Goal: Task Accomplishment & Management: Manage account settings

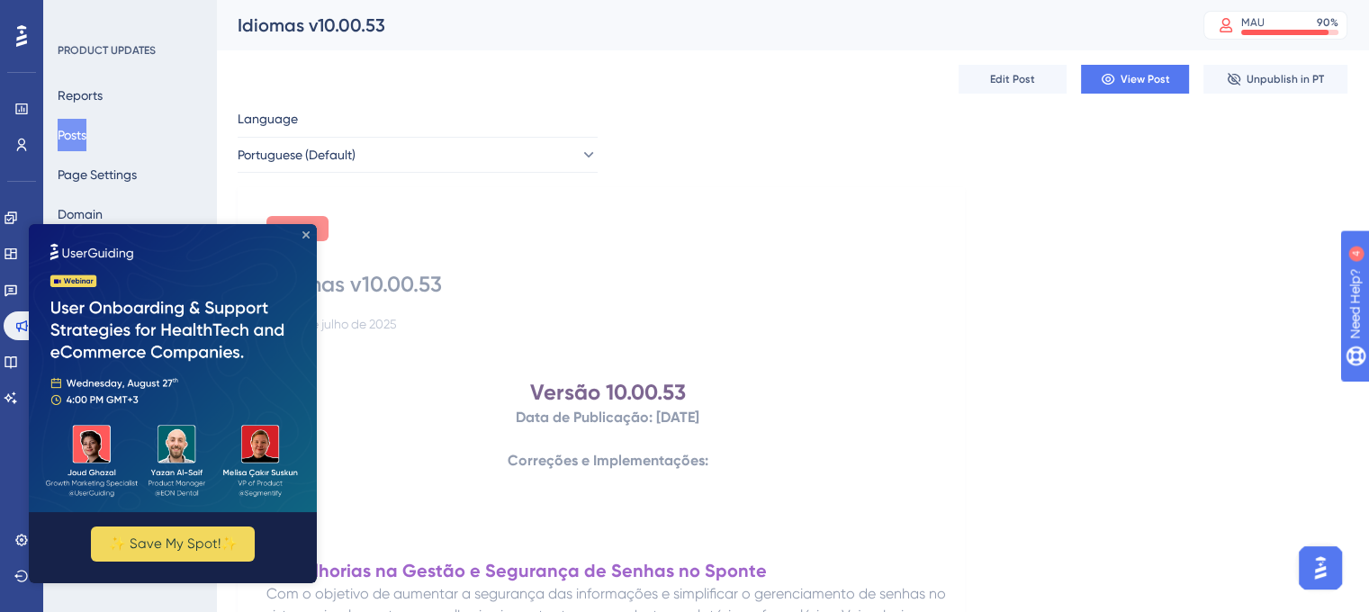
click at [302, 233] on icon "Close Preview" at bounding box center [305, 234] width 7 height 7
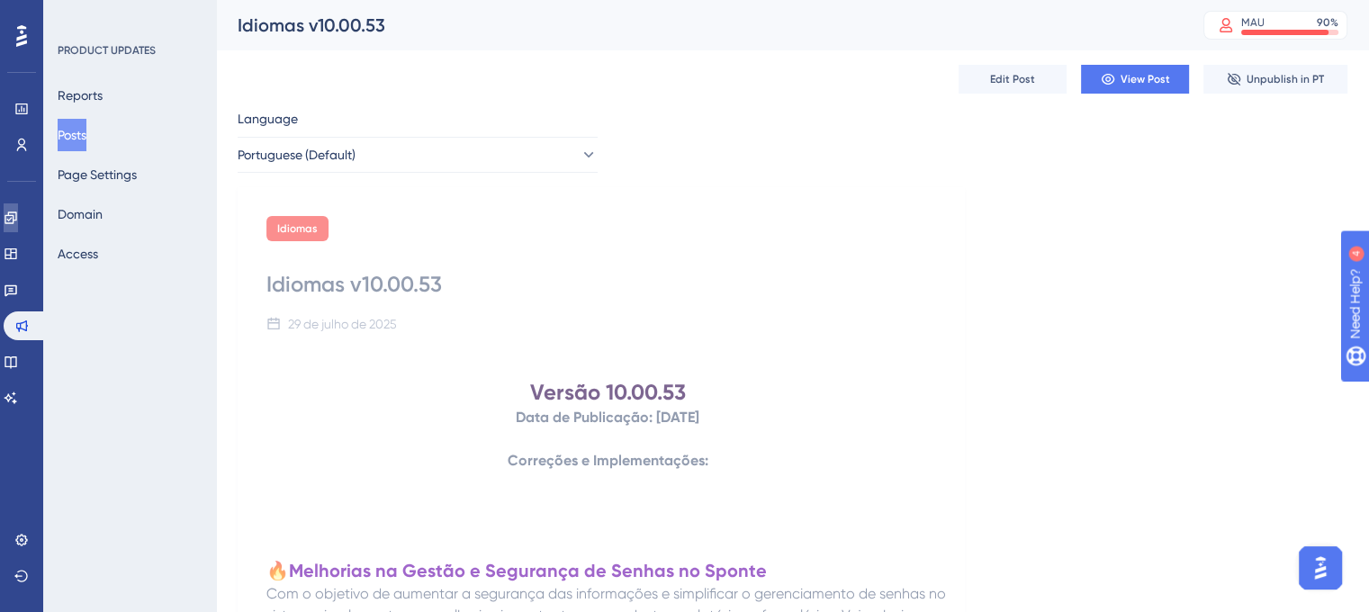
click at [18, 218] on icon at bounding box center [11, 218] width 14 height 14
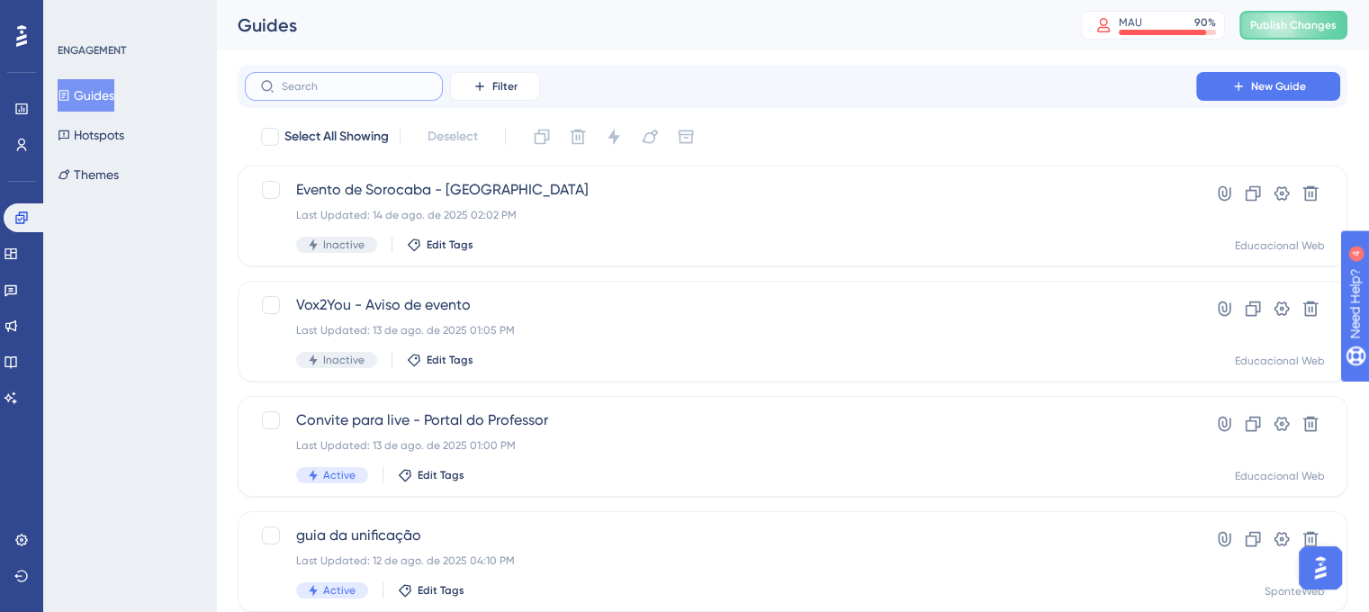
click at [366, 87] on input "text" at bounding box center [355, 86] width 146 height 13
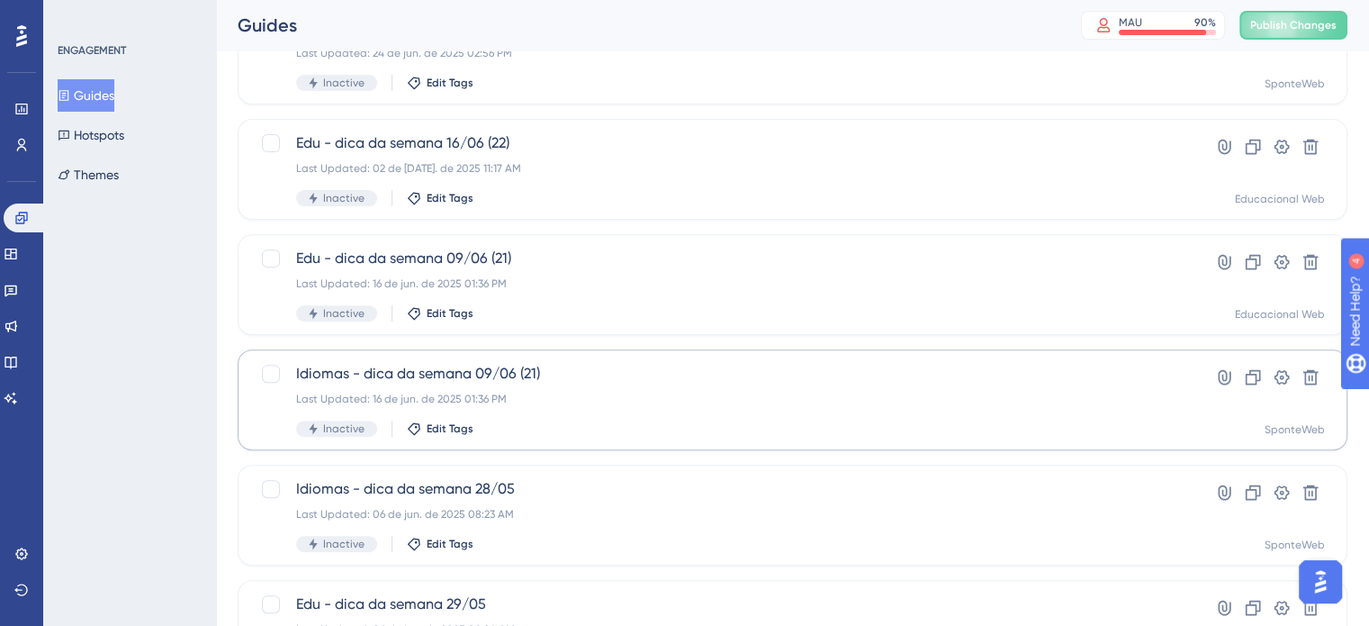
scroll to position [771, 0]
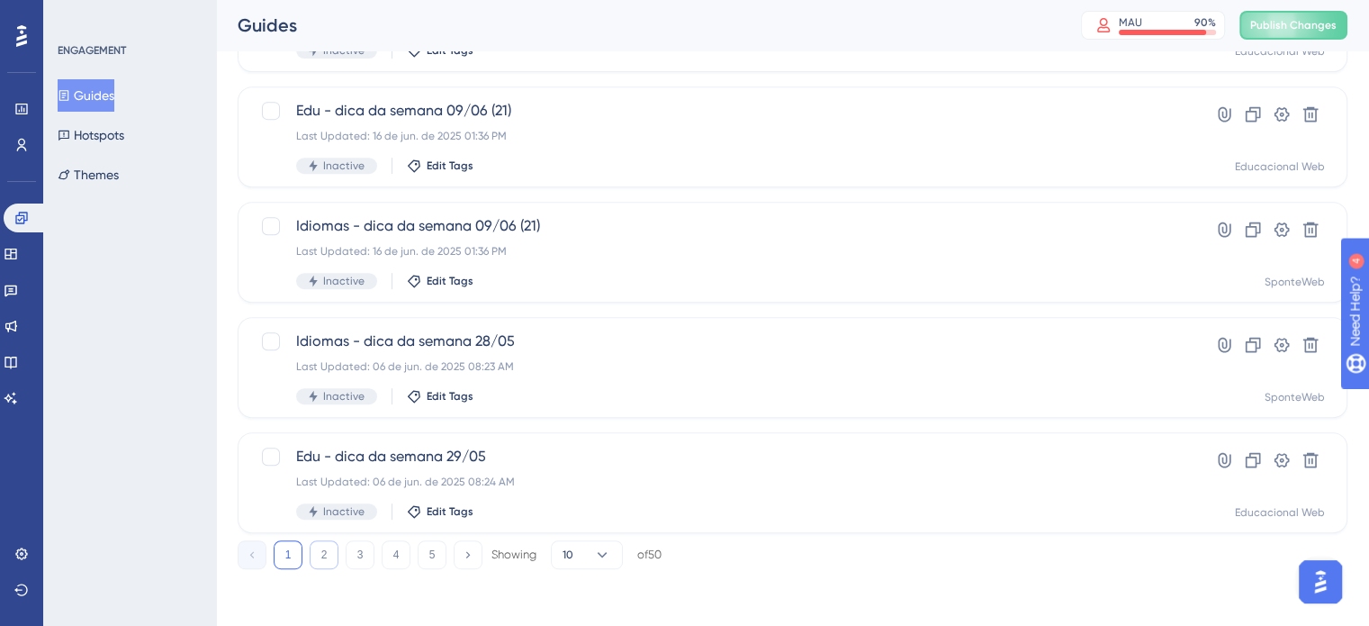
type input "dica"
click at [320, 544] on button "2" at bounding box center [324, 554] width 29 height 29
click at [347, 552] on button "3" at bounding box center [360, 554] width 29 height 29
click at [375, 553] on div "1 2 3 4 5 Showing 10 of 50" at bounding box center [450, 554] width 424 height 29
click at [384, 553] on button "4" at bounding box center [396, 554] width 29 height 29
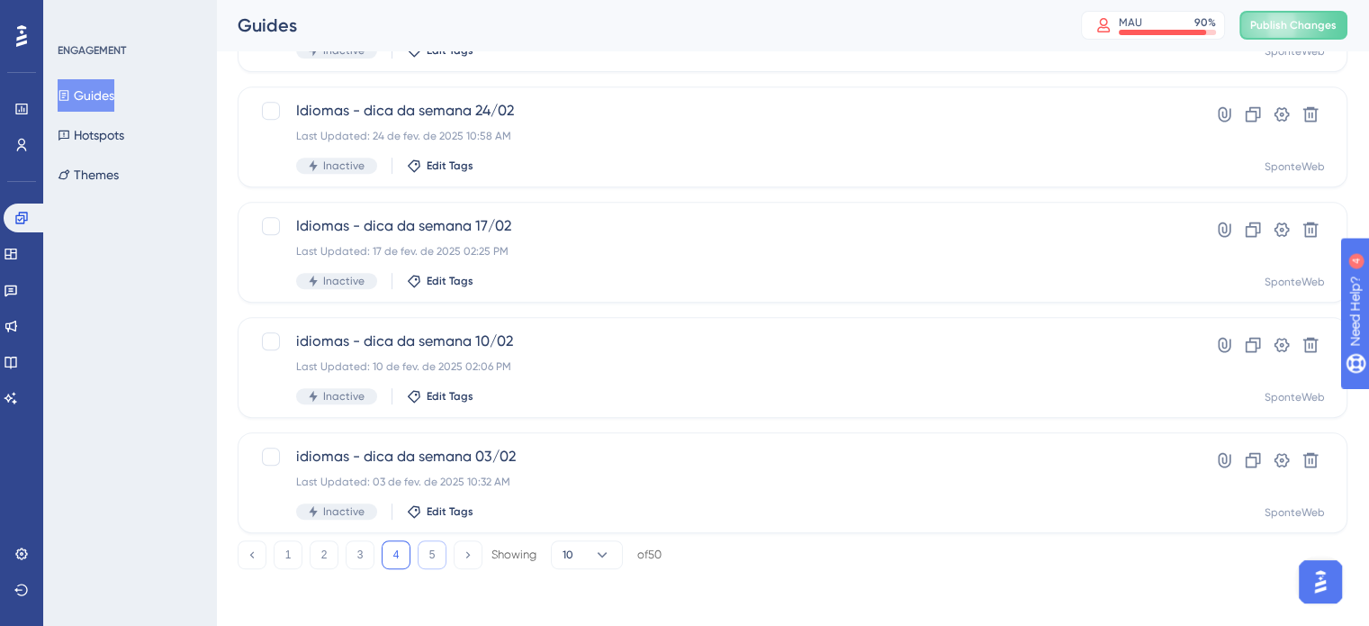
click at [419, 553] on button "5" at bounding box center [432, 554] width 29 height 29
click at [405, 550] on button "4" at bounding box center [396, 554] width 29 height 29
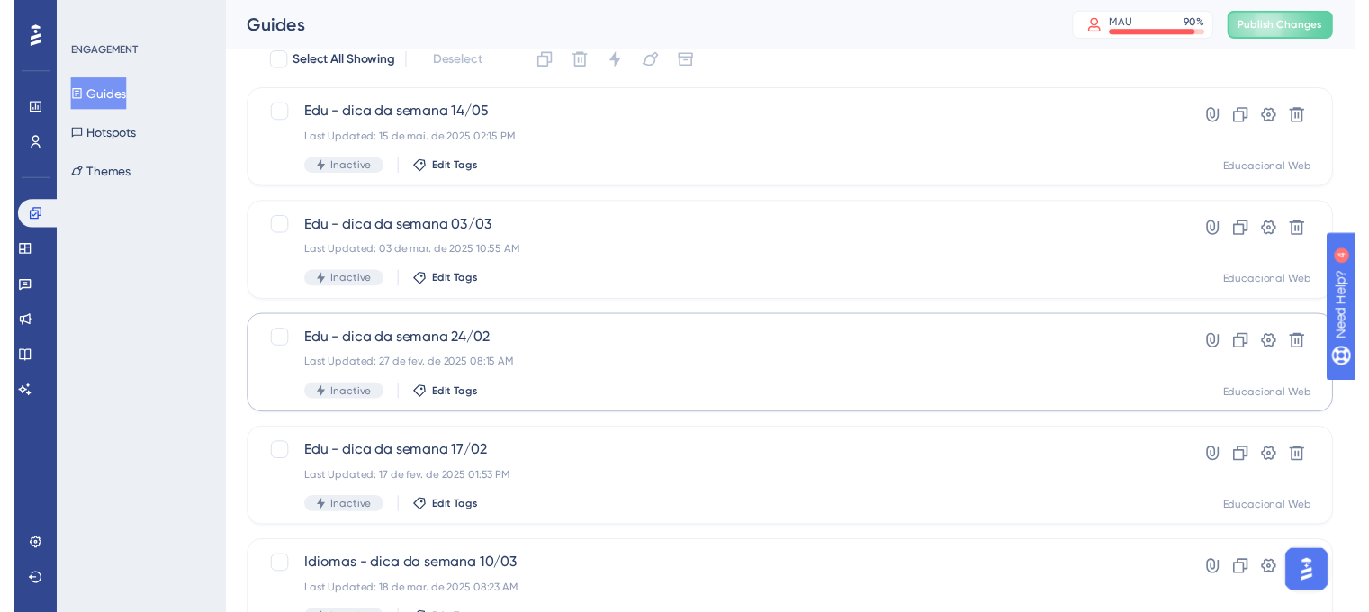
scroll to position [0, 0]
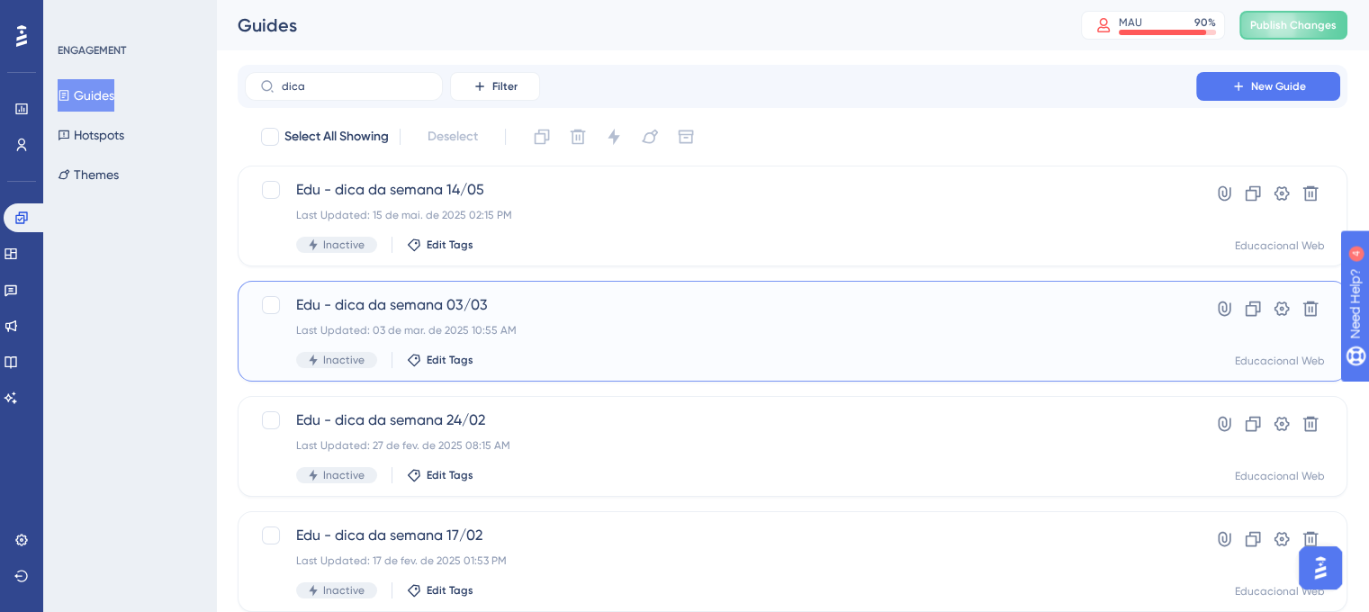
click at [633, 290] on div "Edu - dica da semana 03/03 Last Updated: 03 de mar. de 2025 10:55 AM Inactive E…" at bounding box center [793, 331] width 1110 height 101
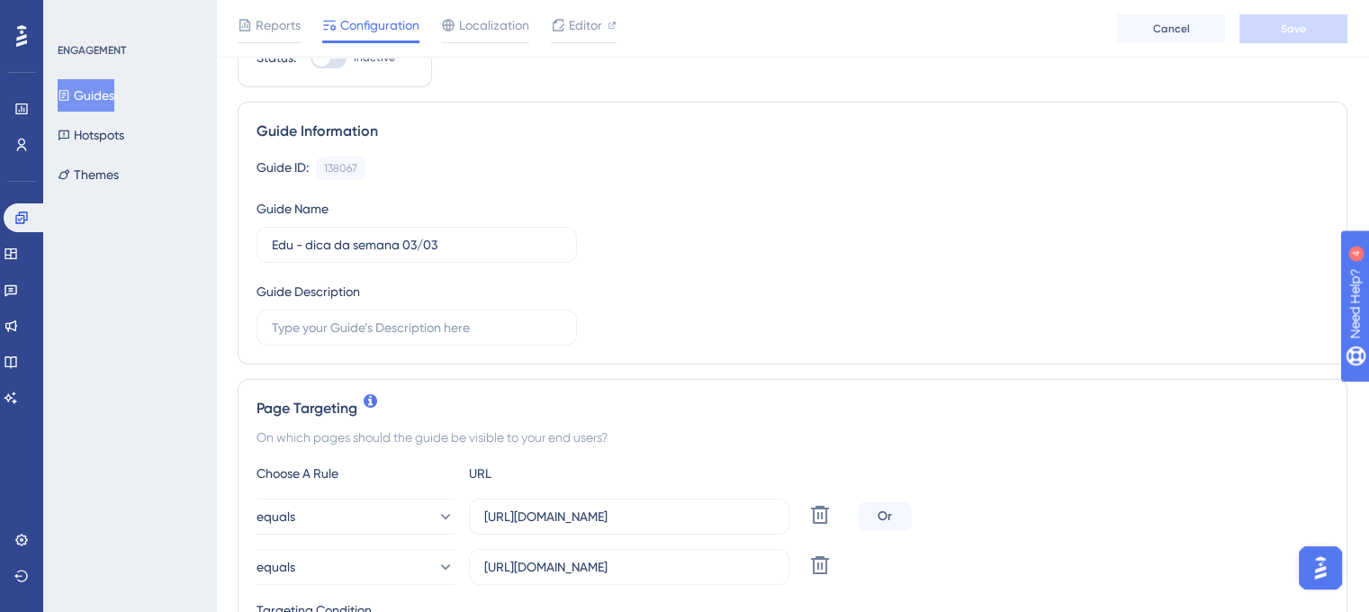
scroll to position [180, 0]
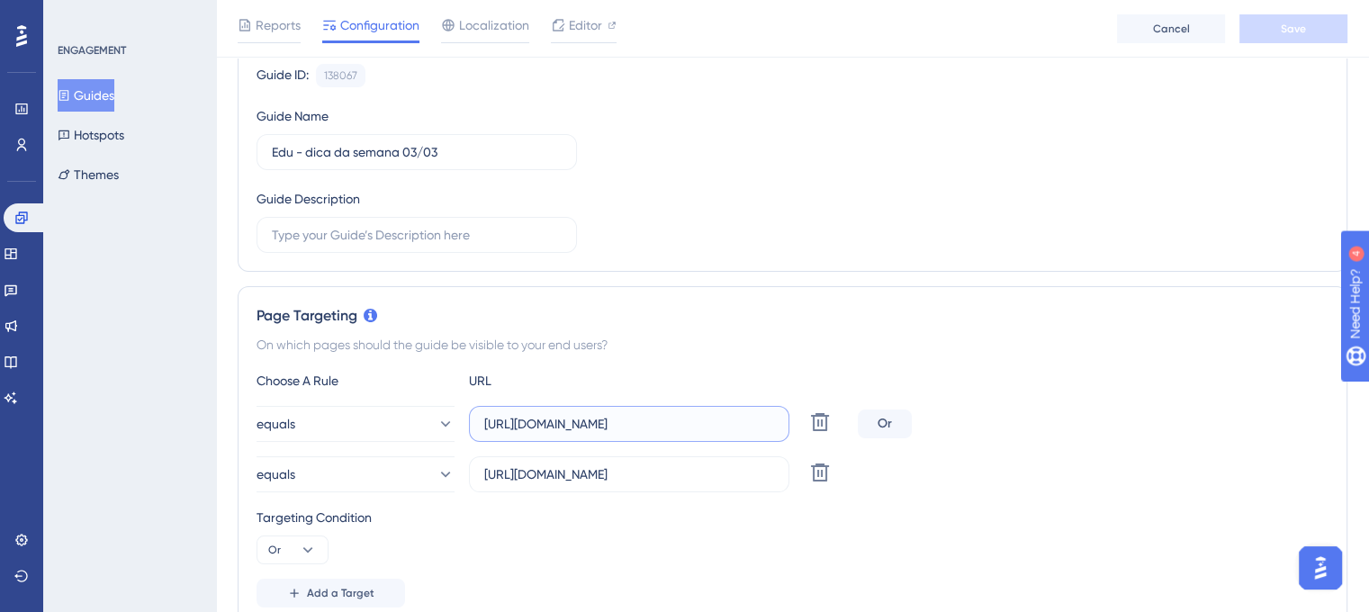
click at [749, 420] on input "https://www.sponteeducacional.net.br/SPPed/Diario.aspx" at bounding box center [629, 424] width 290 height 20
click at [832, 269] on div "Guide Information Guide ID: 138067 Copy Guide Name Edu - dica da semana 03/03 G…" at bounding box center [793, 140] width 1110 height 263
click at [579, 26] on span "Editor" at bounding box center [585, 25] width 33 height 22
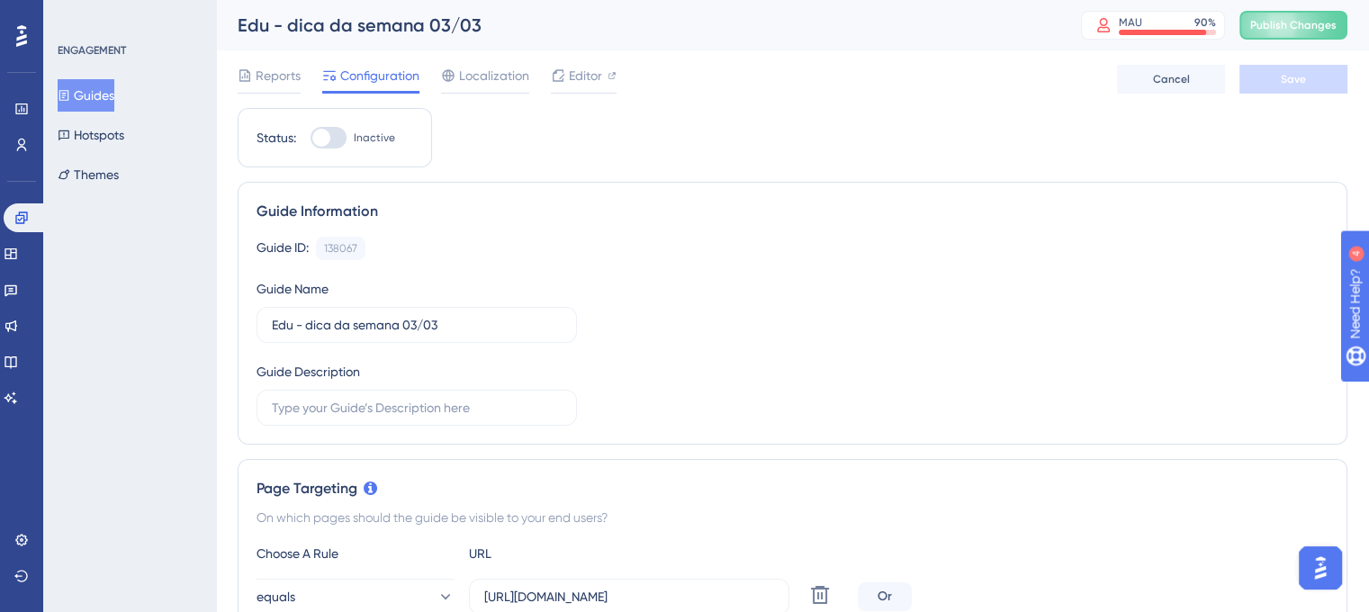
click at [107, 94] on button "Guides" at bounding box center [86, 95] width 57 height 32
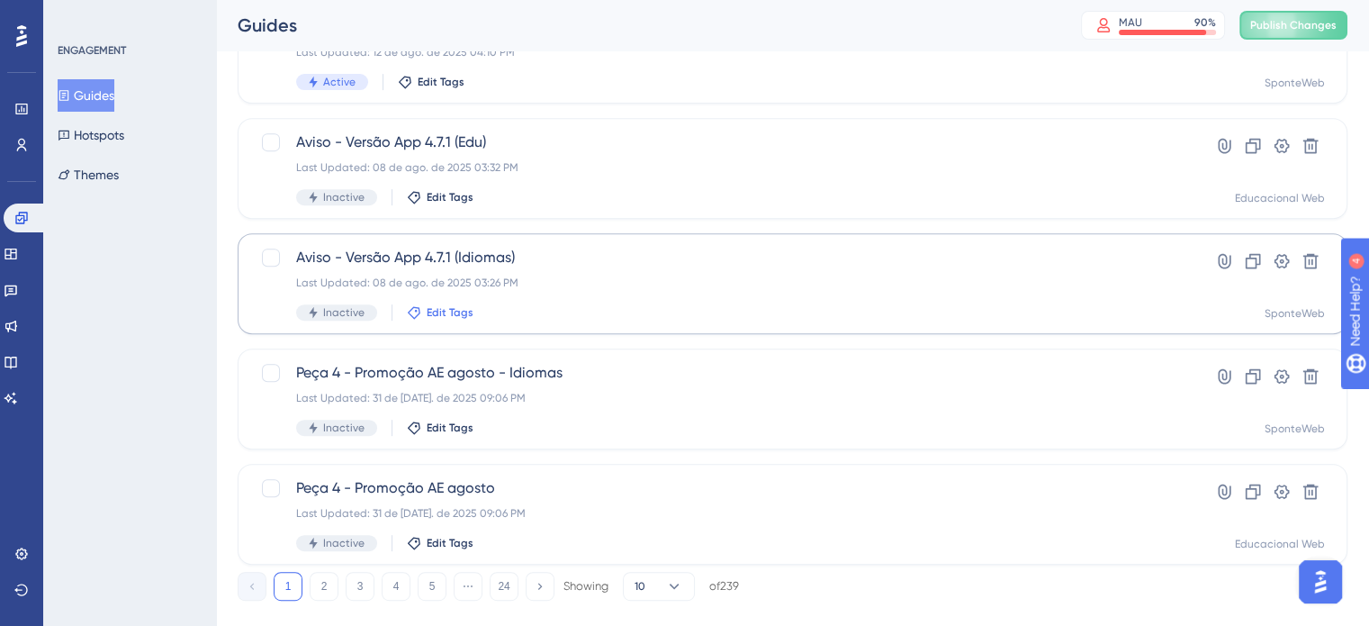
scroll to position [771, 0]
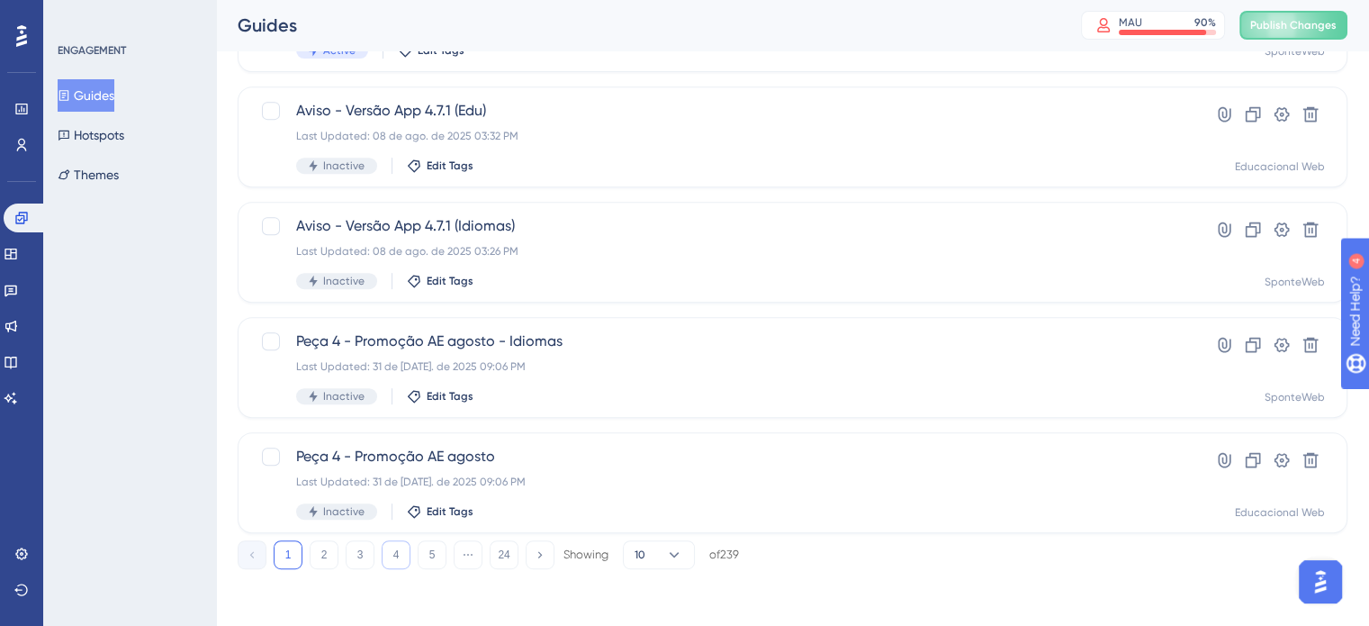
click at [394, 552] on button "4" at bounding box center [396, 554] width 29 height 29
click at [437, 555] on button "5" at bounding box center [432, 554] width 29 height 29
click at [443, 555] on button "6" at bounding box center [432, 554] width 29 height 29
click at [443, 555] on button "7" at bounding box center [432, 554] width 29 height 29
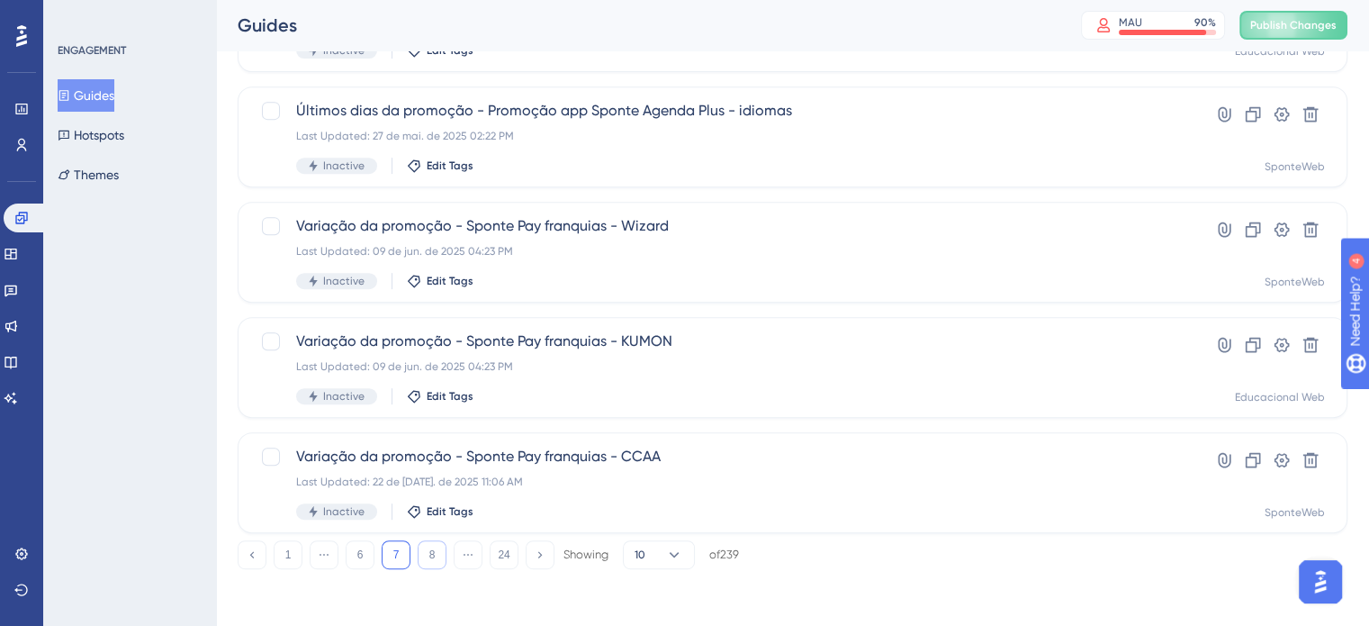
click at [443, 555] on button "8" at bounding box center [432, 554] width 29 height 29
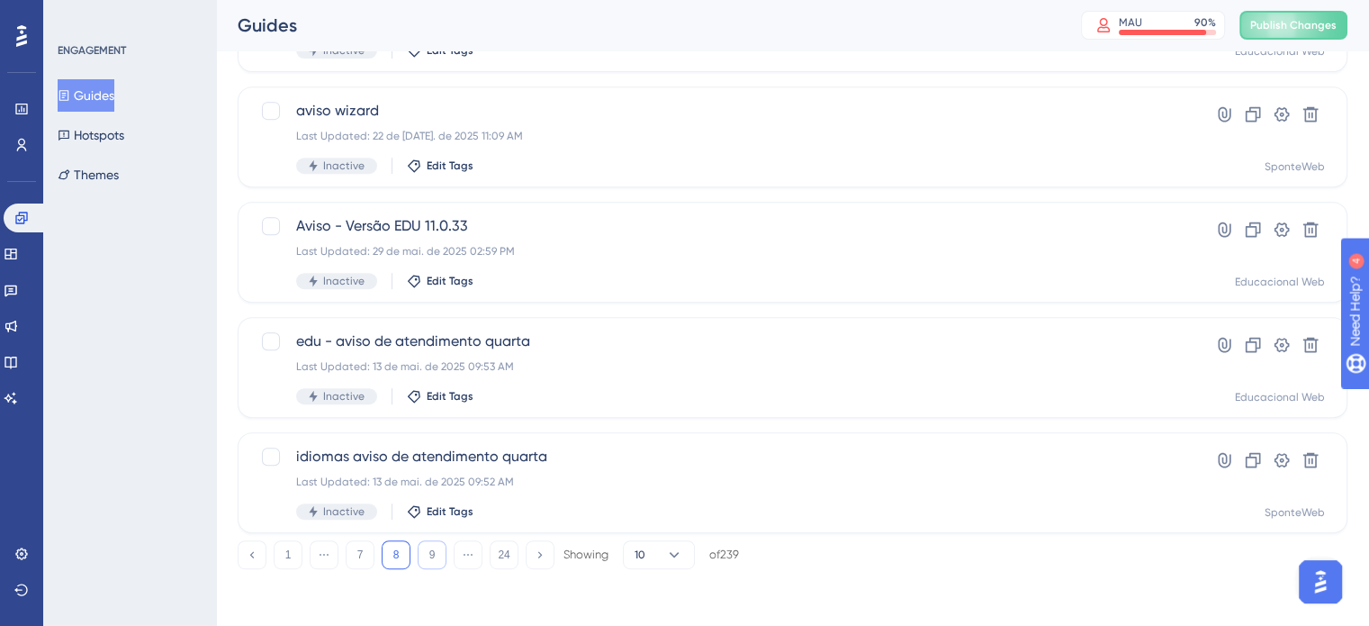
click at [443, 555] on button "9" at bounding box center [432, 554] width 29 height 29
click at [443, 555] on button "10" at bounding box center [432, 554] width 29 height 29
click at [443, 555] on button "11" at bounding box center [432, 554] width 29 height 29
click at [443, 555] on button "12" at bounding box center [432, 554] width 29 height 29
click at [443, 555] on button "13" at bounding box center [432, 554] width 29 height 29
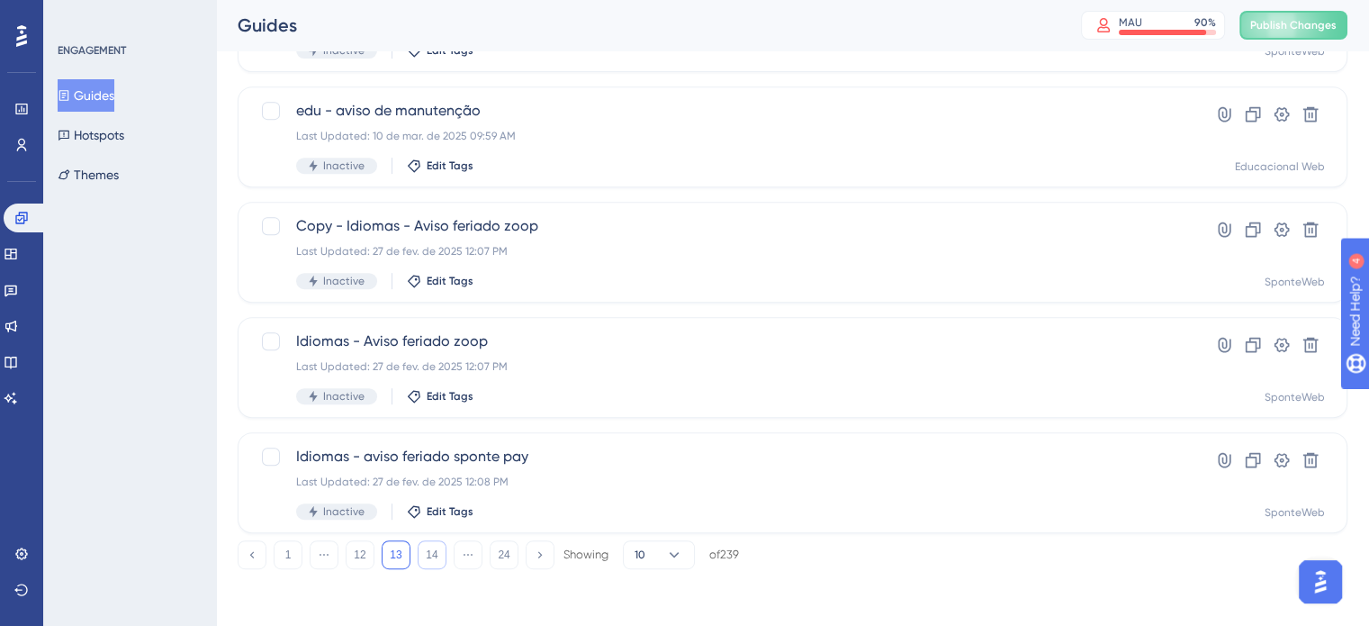
click at [429, 560] on button "14" at bounding box center [432, 554] width 29 height 29
click at [429, 555] on button "15" at bounding box center [432, 554] width 29 height 29
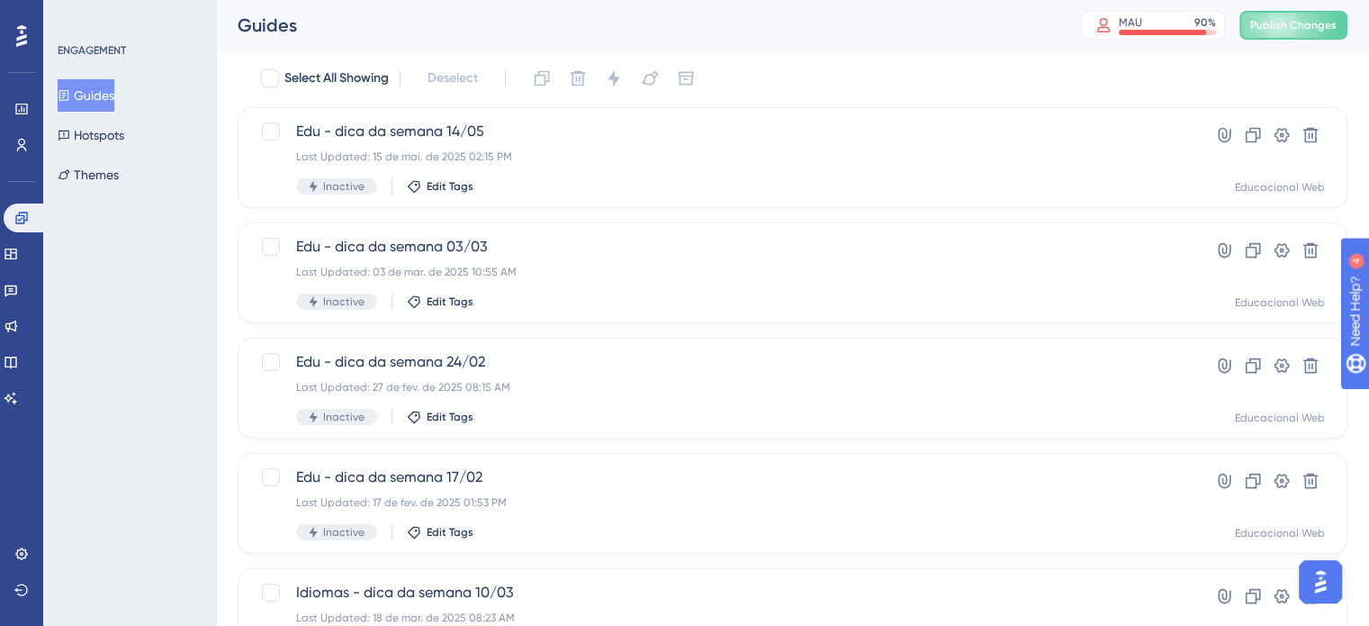
scroll to position [50, 0]
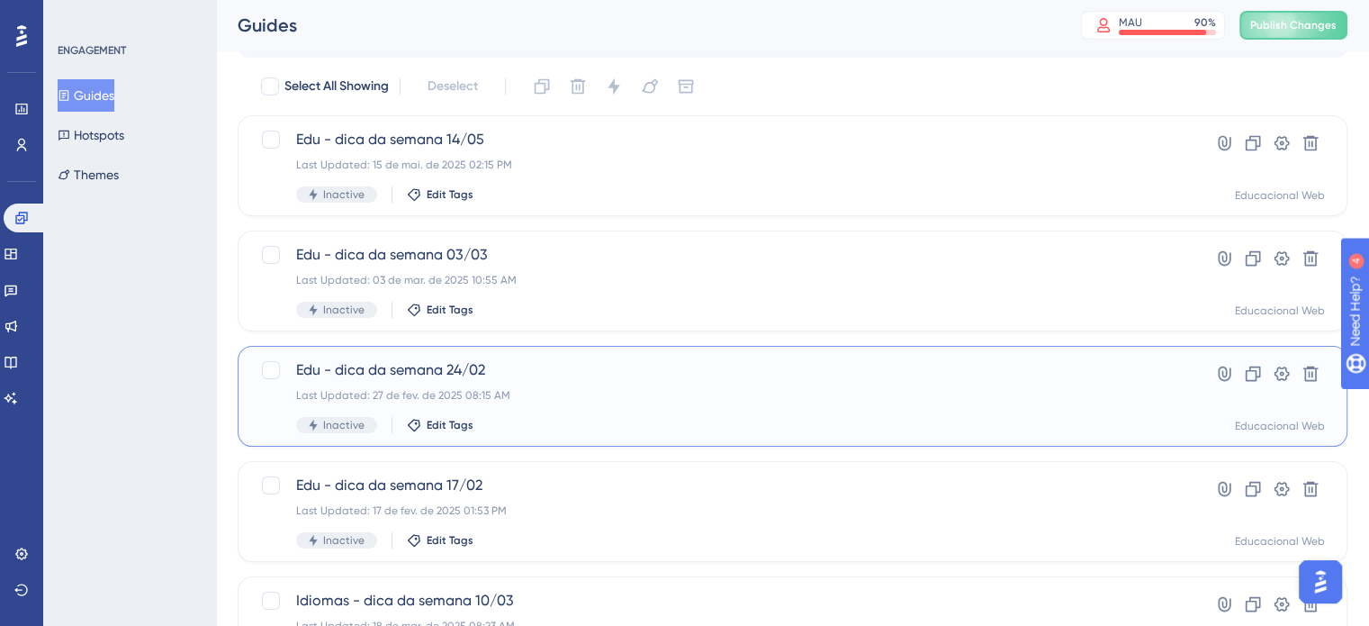
click at [480, 383] on div "Edu - dica da semana 24/02 Last Updated: 27 de fev. de 2025 08:15 AM Inactive E…" at bounding box center [720, 396] width 849 height 74
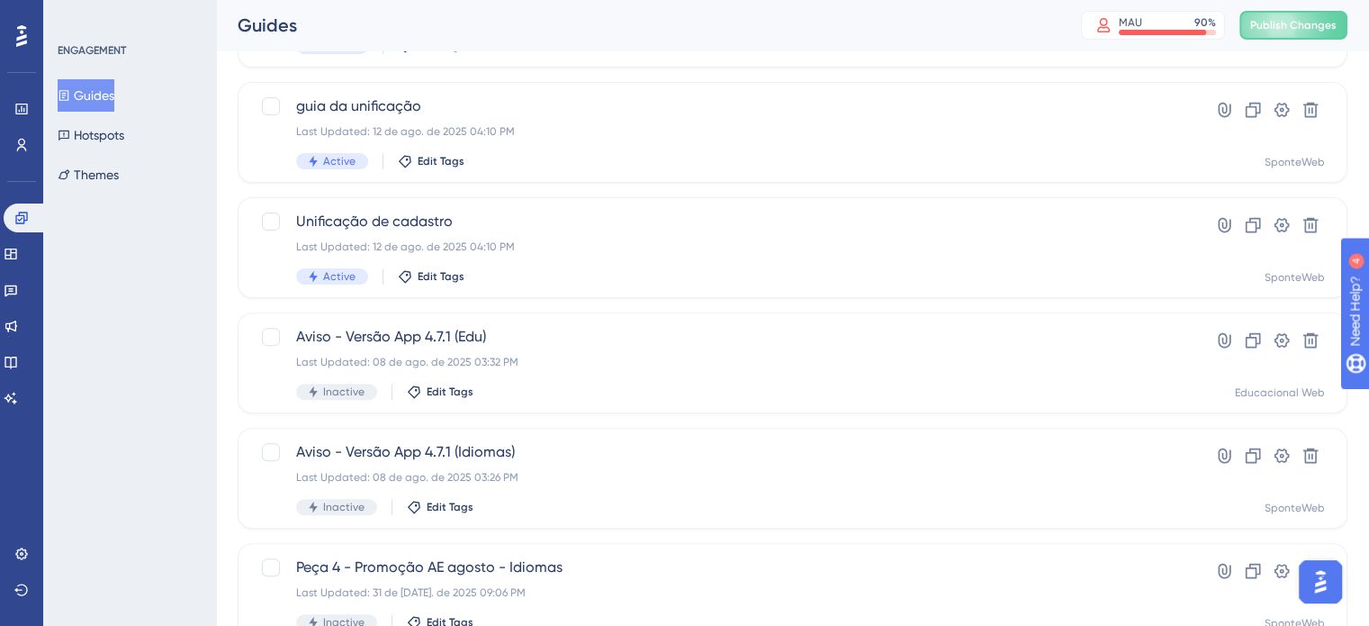
scroll to position [771, 0]
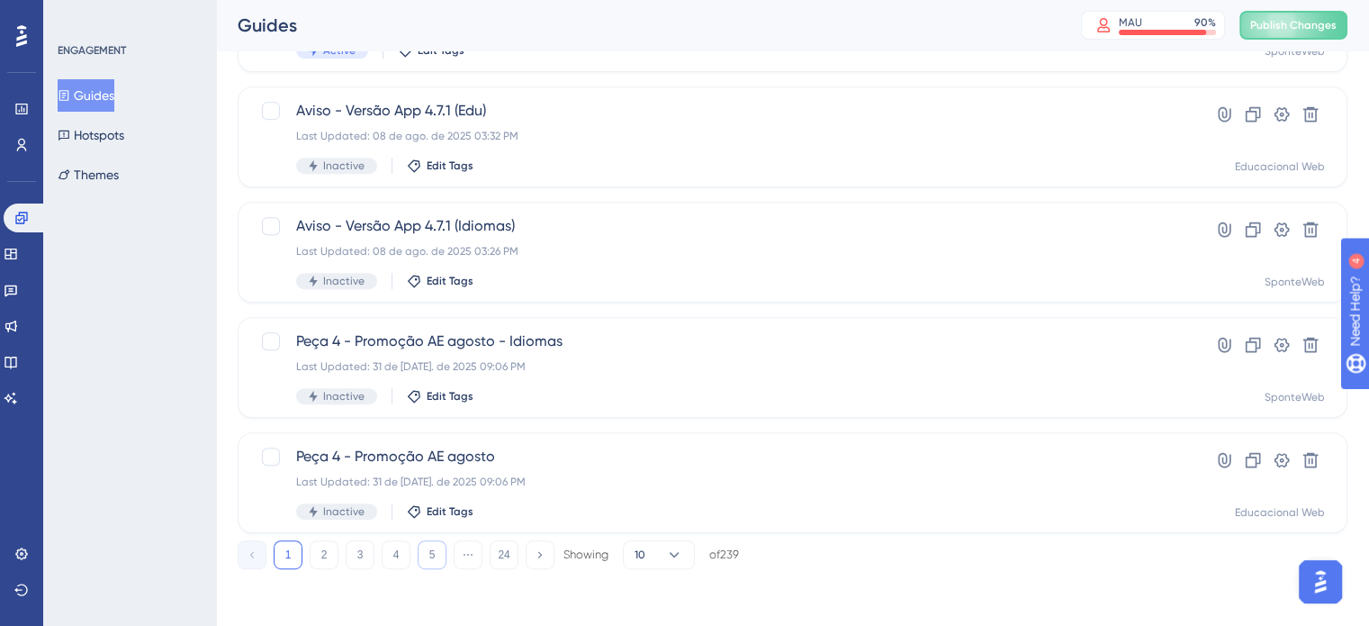
click at [430, 545] on button "5" at bounding box center [432, 554] width 29 height 29
click at [498, 554] on button "24" at bounding box center [504, 554] width 29 height 29
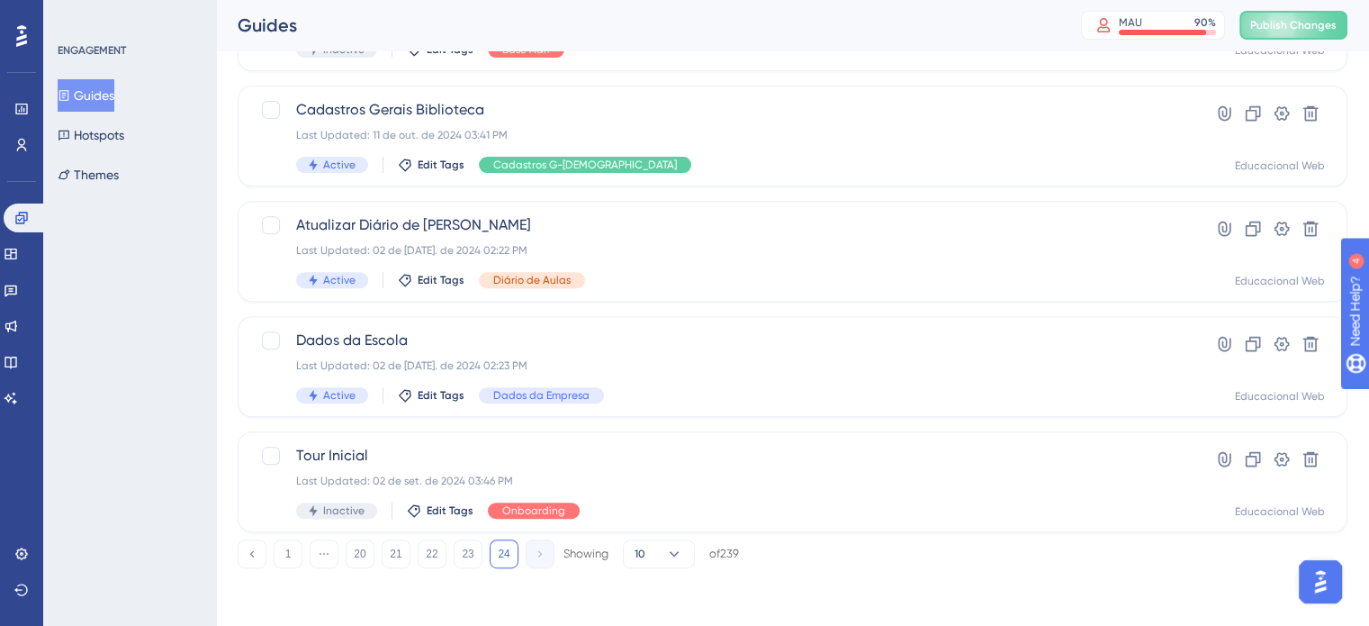
scroll to position [655, 0]
click at [498, 554] on button "24" at bounding box center [504, 554] width 29 height 29
click at [257, 556] on icon at bounding box center [252, 554] width 12 height 12
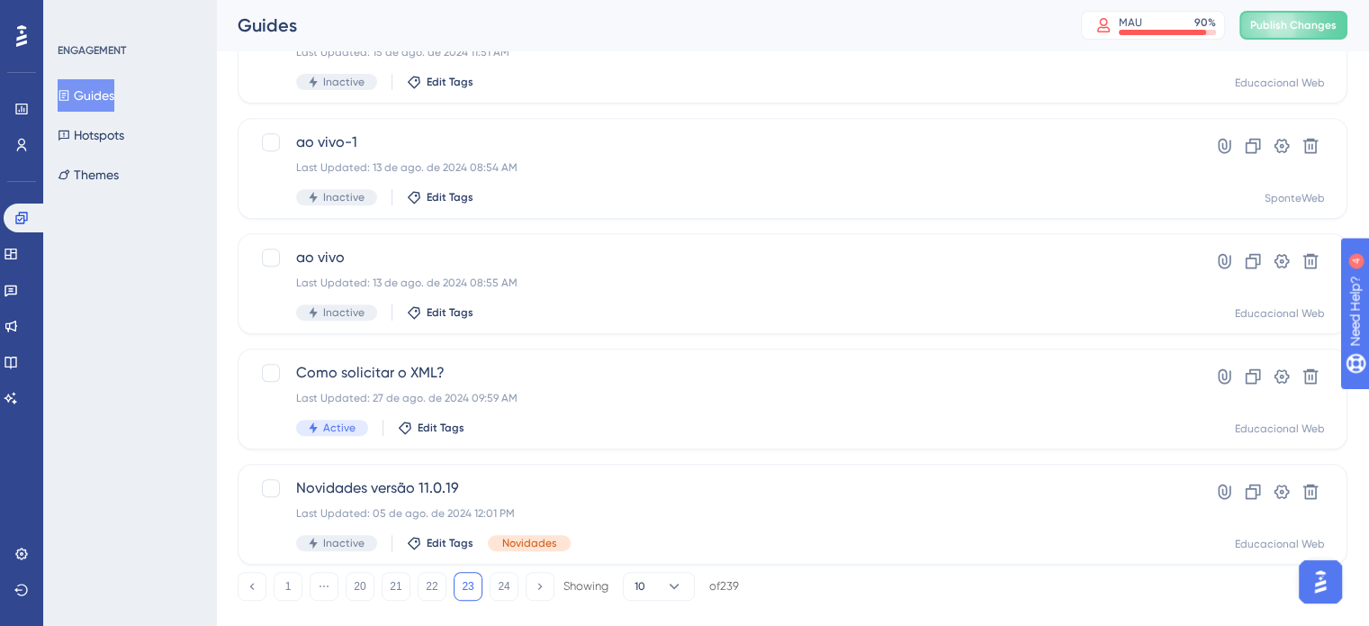
scroll to position [771, 0]
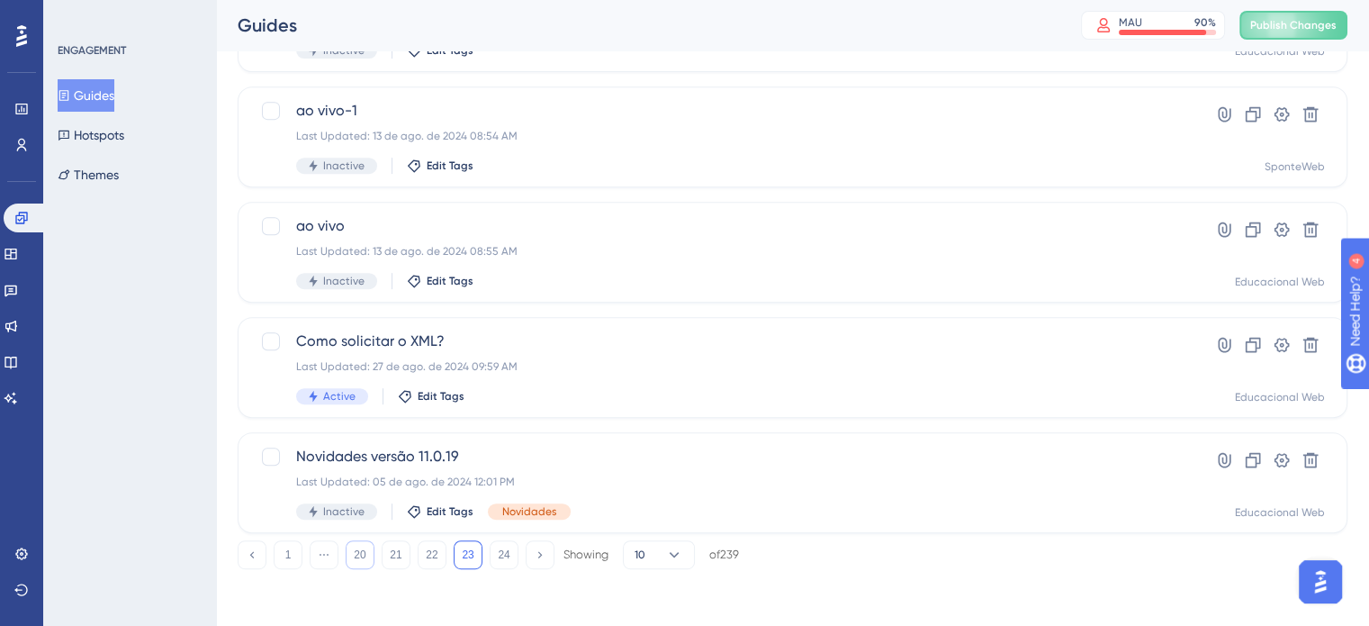
click at [371, 560] on button "20" at bounding box center [360, 554] width 29 height 29
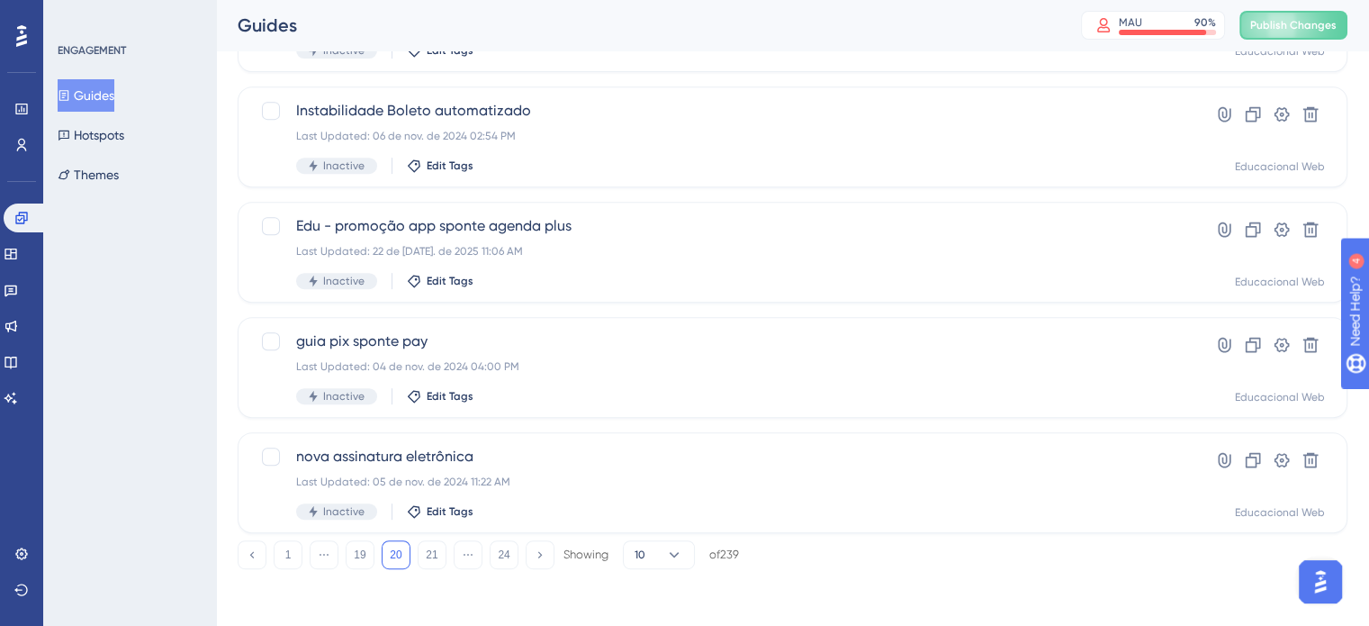
click at [307, 555] on div "1 ⋯ 19 20 21 ⋯ 24 Showing 10 of 239" at bounding box center [488, 554] width 501 height 29
click at [283, 560] on button "1" at bounding box center [288, 554] width 29 height 29
click at [367, 555] on button "3" at bounding box center [360, 554] width 29 height 29
click at [437, 555] on button "5" at bounding box center [432, 554] width 29 height 29
click at [442, 555] on button "6" at bounding box center [432, 554] width 29 height 29
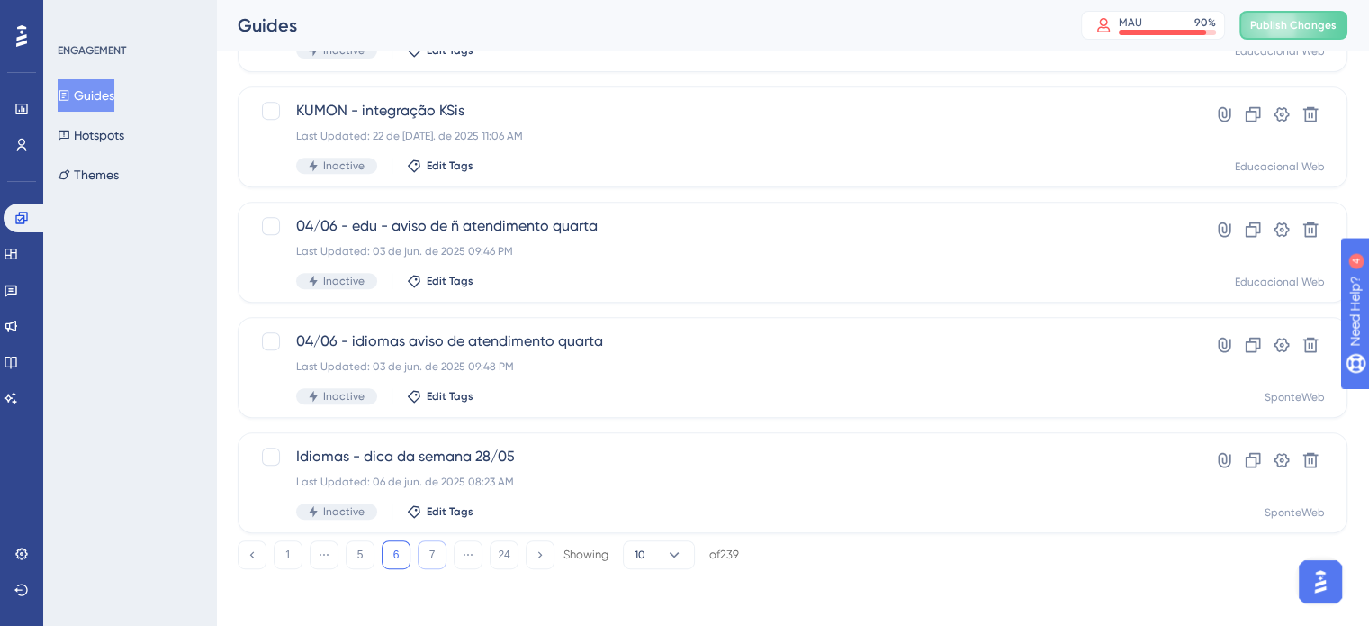
click at [436, 555] on button "7" at bounding box center [432, 554] width 29 height 29
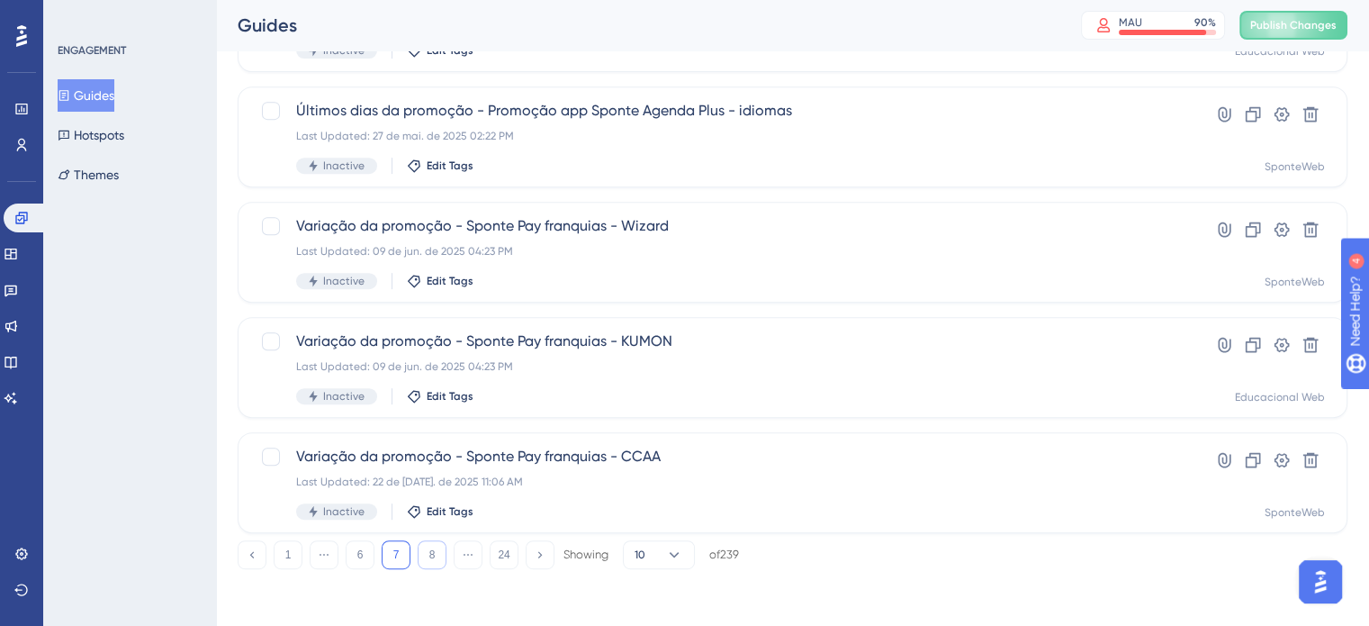
click at [436, 555] on button "8" at bounding box center [432, 554] width 29 height 29
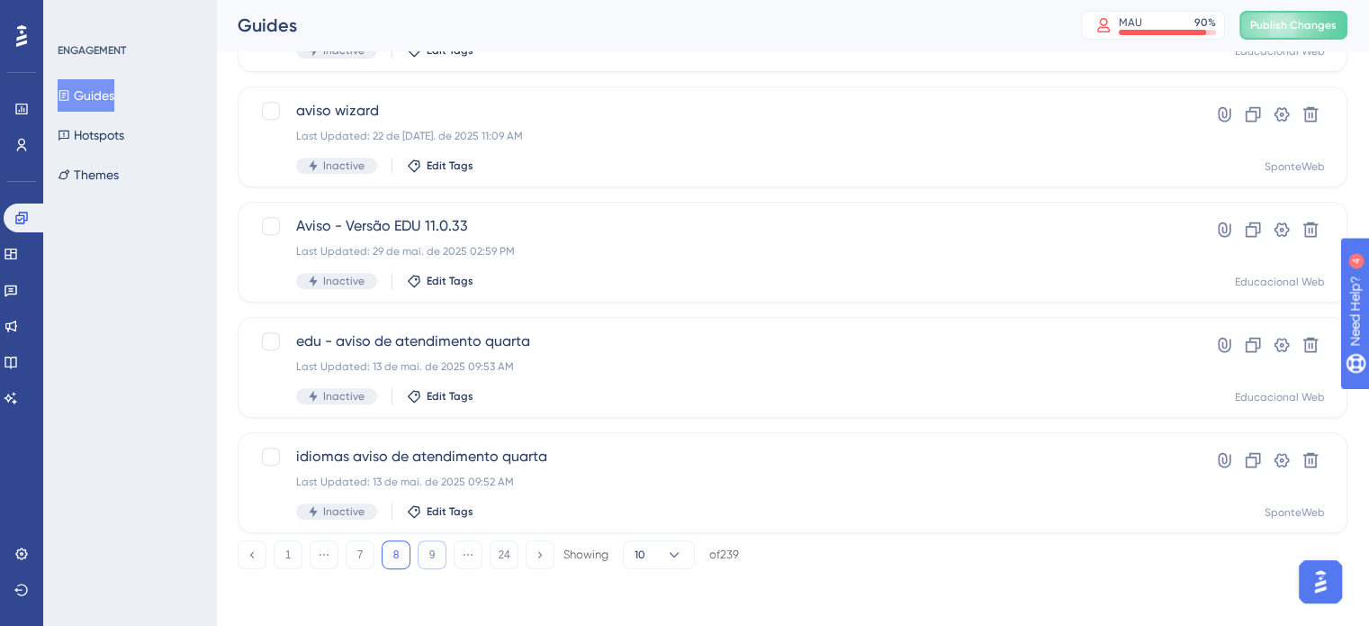
click at [436, 555] on button "9" at bounding box center [432, 554] width 29 height 29
click at [436, 555] on button "10" at bounding box center [432, 554] width 29 height 29
click at [430, 561] on button "12" at bounding box center [432, 554] width 29 height 29
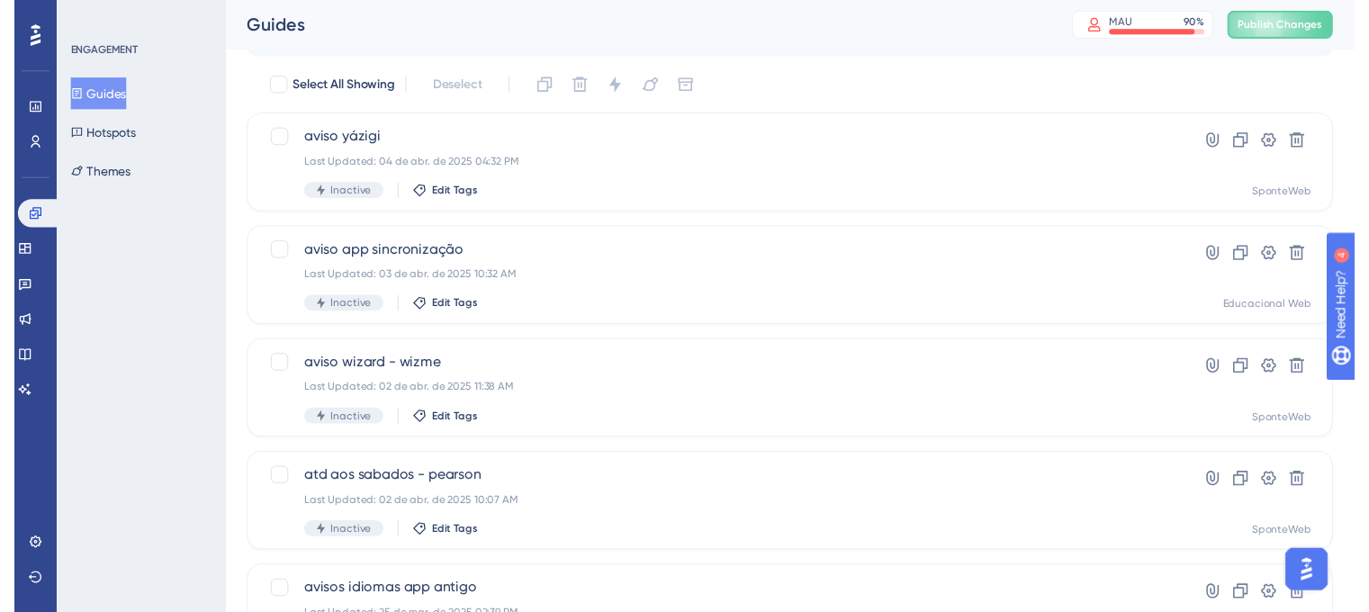
scroll to position [0, 0]
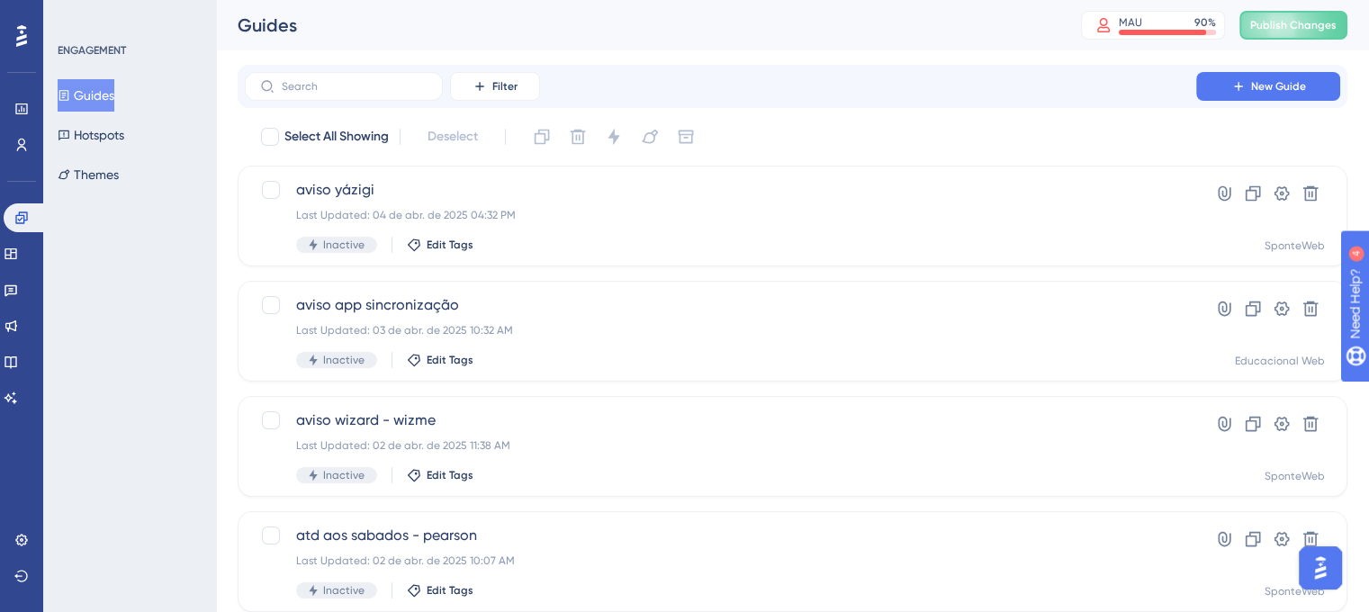
click at [101, 107] on button "Guides" at bounding box center [86, 95] width 57 height 32
click at [27, 220] on icon at bounding box center [21, 218] width 12 height 12
click at [103, 93] on button "Guides" at bounding box center [86, 95] width 57 height 32
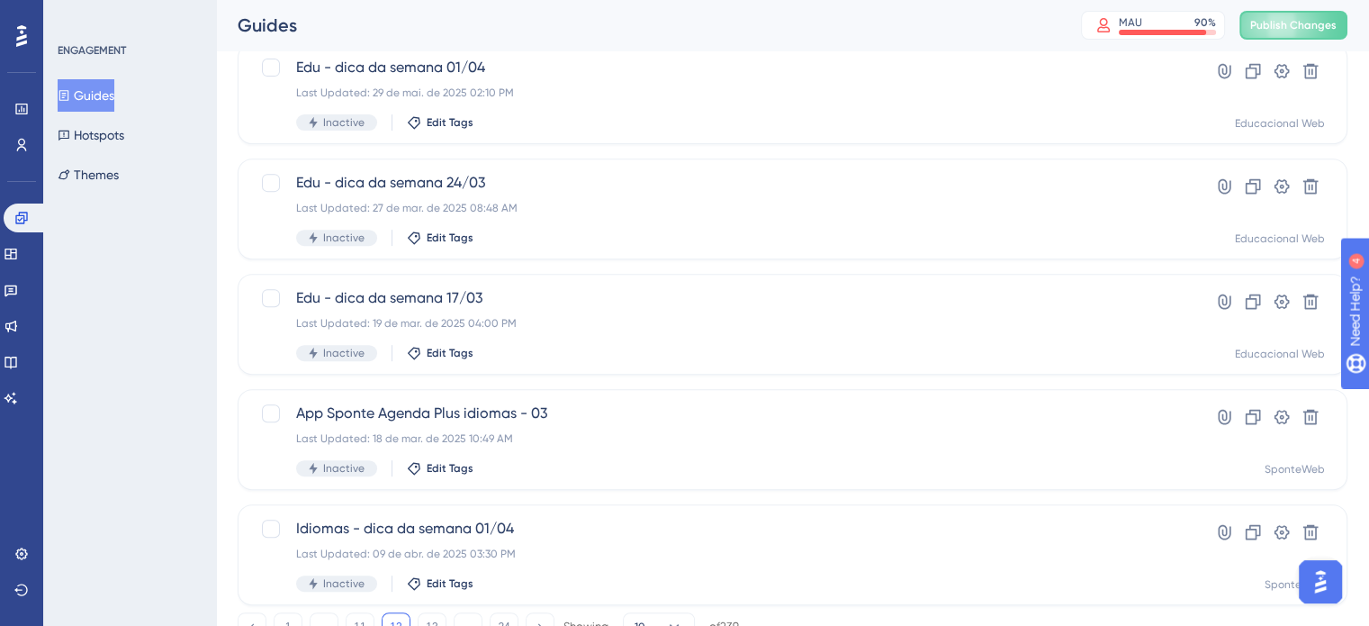
scroll to position [771, 0]
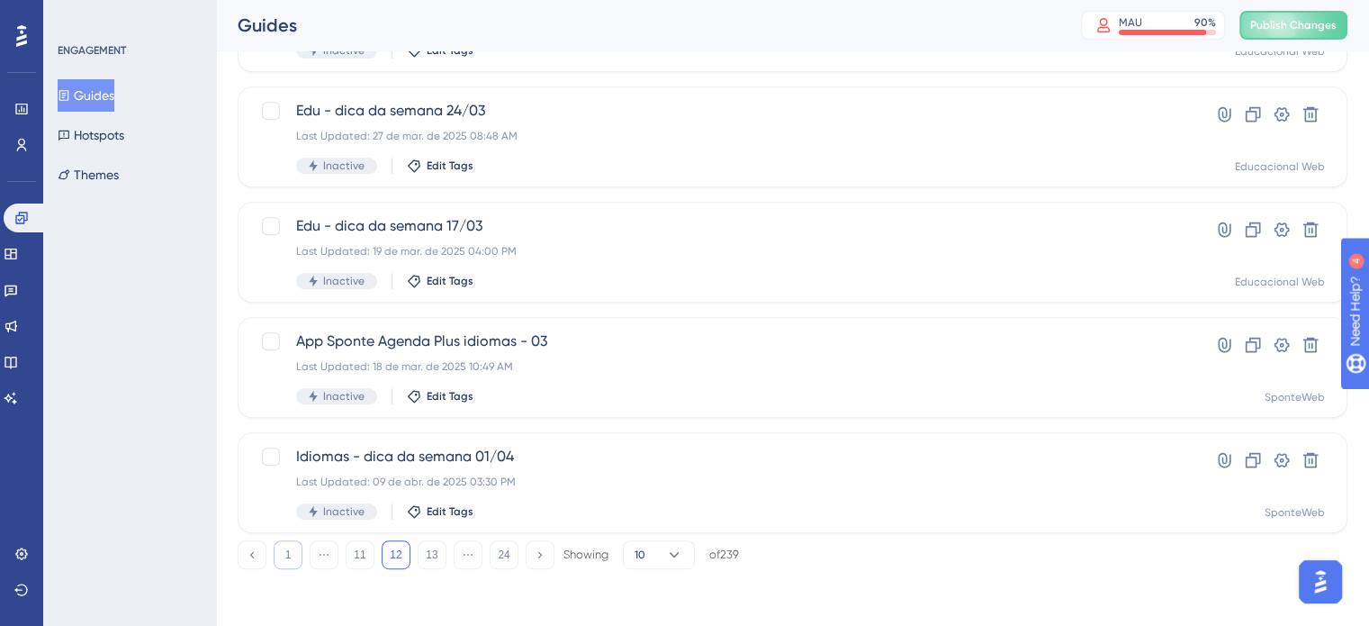
click at [299, 550] on button "1" at bounding box center [288, 554] width 29 height 29
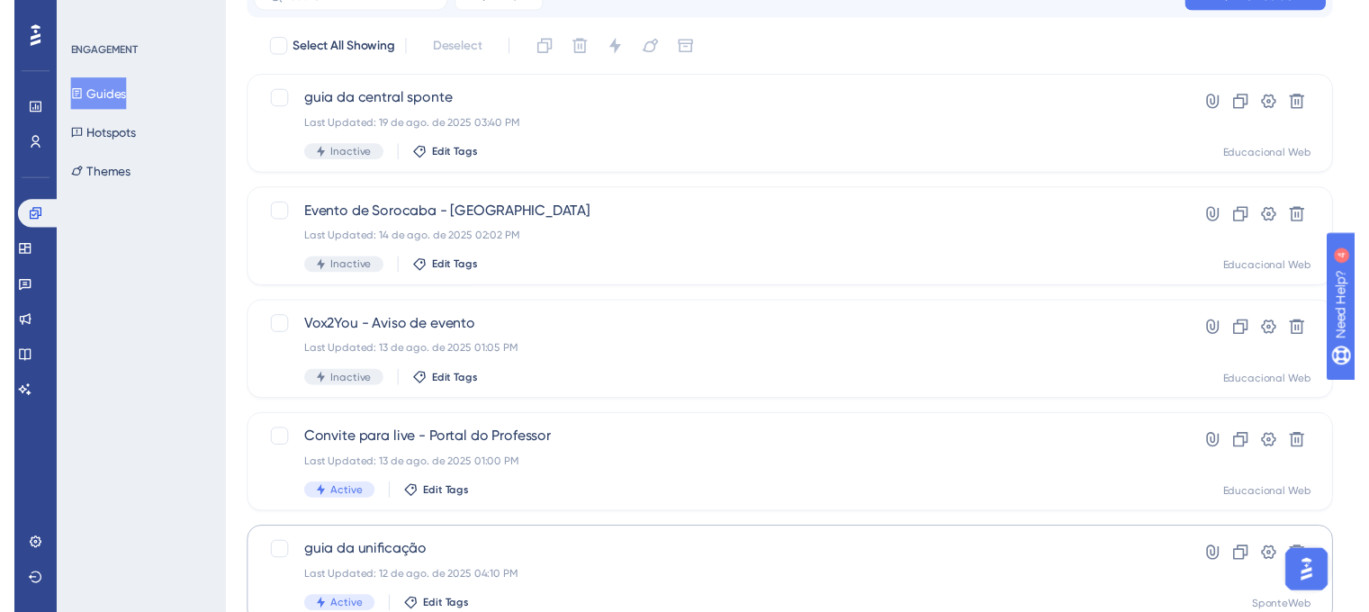
scroll to position [0, 0]
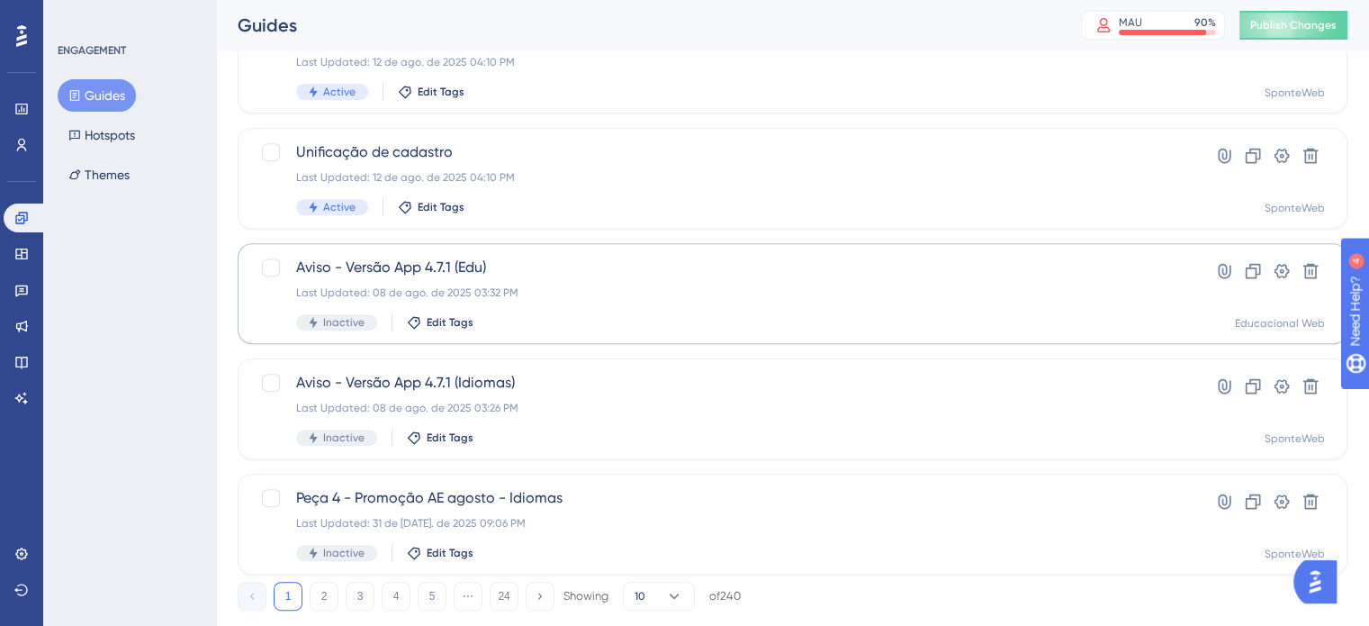
scroll to position [771, 0]
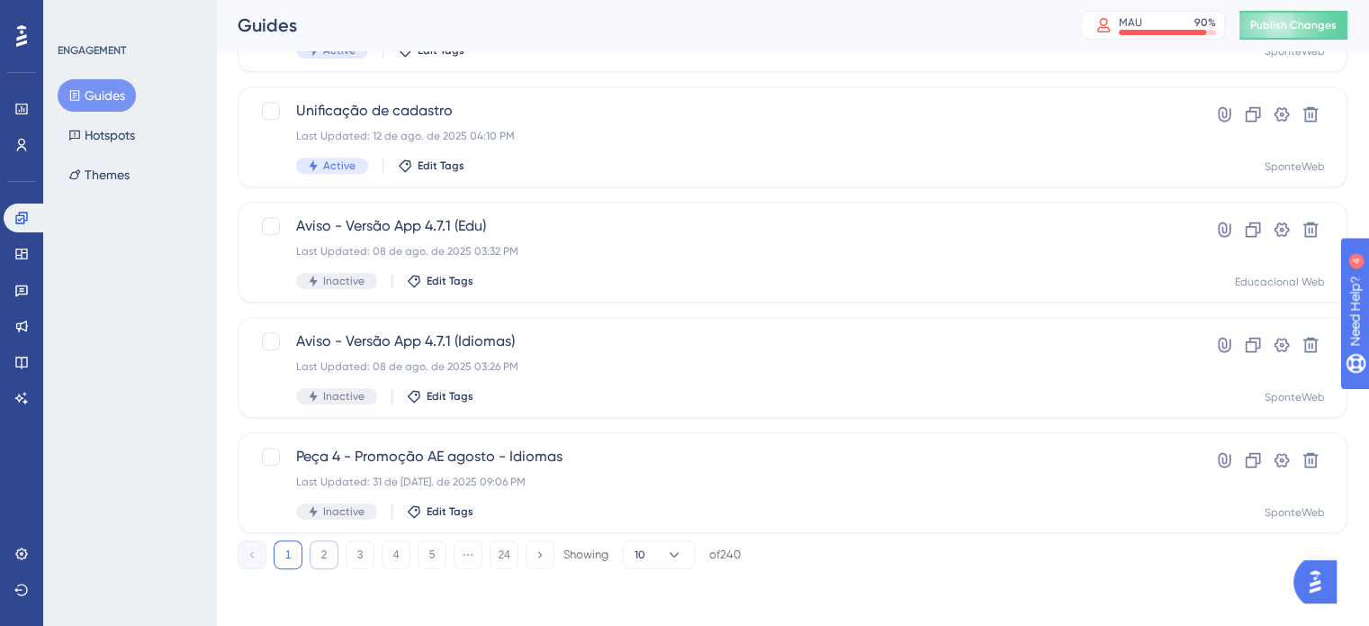
click at [328, 554] on button "2" at bounding box center [324, 554] width 29 height 29
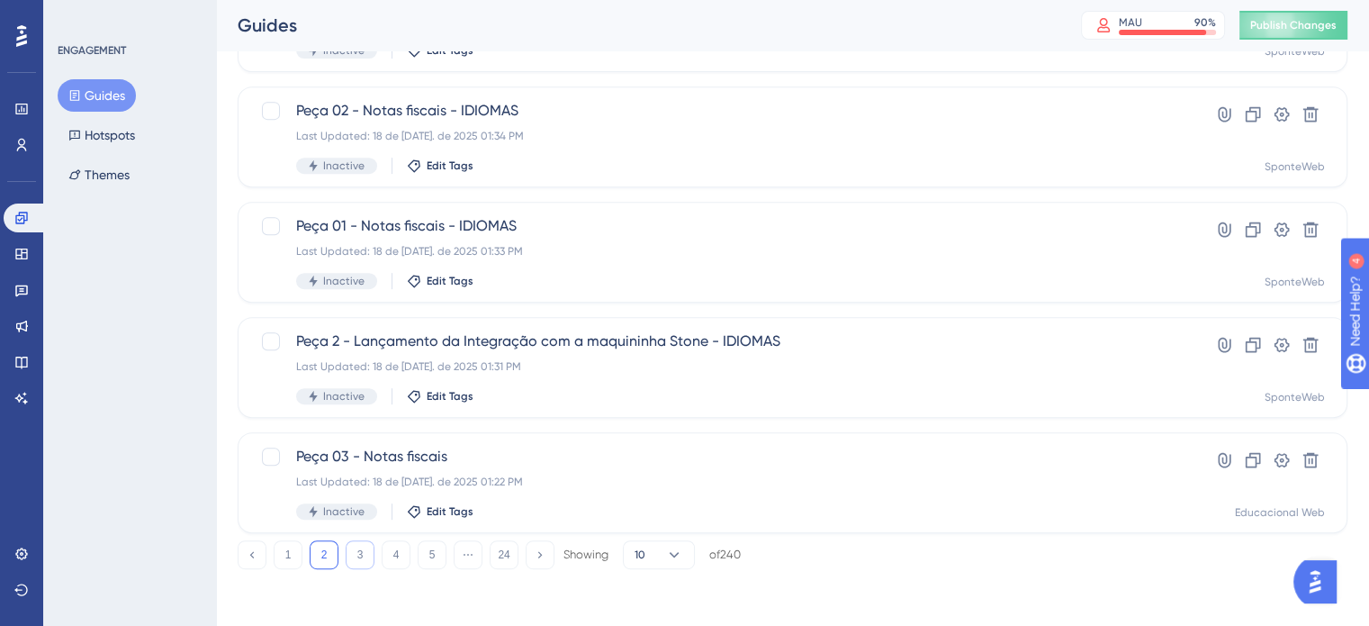
click at [359, 555] on button "3" at bounding box center [360, 554] width 29 height 29
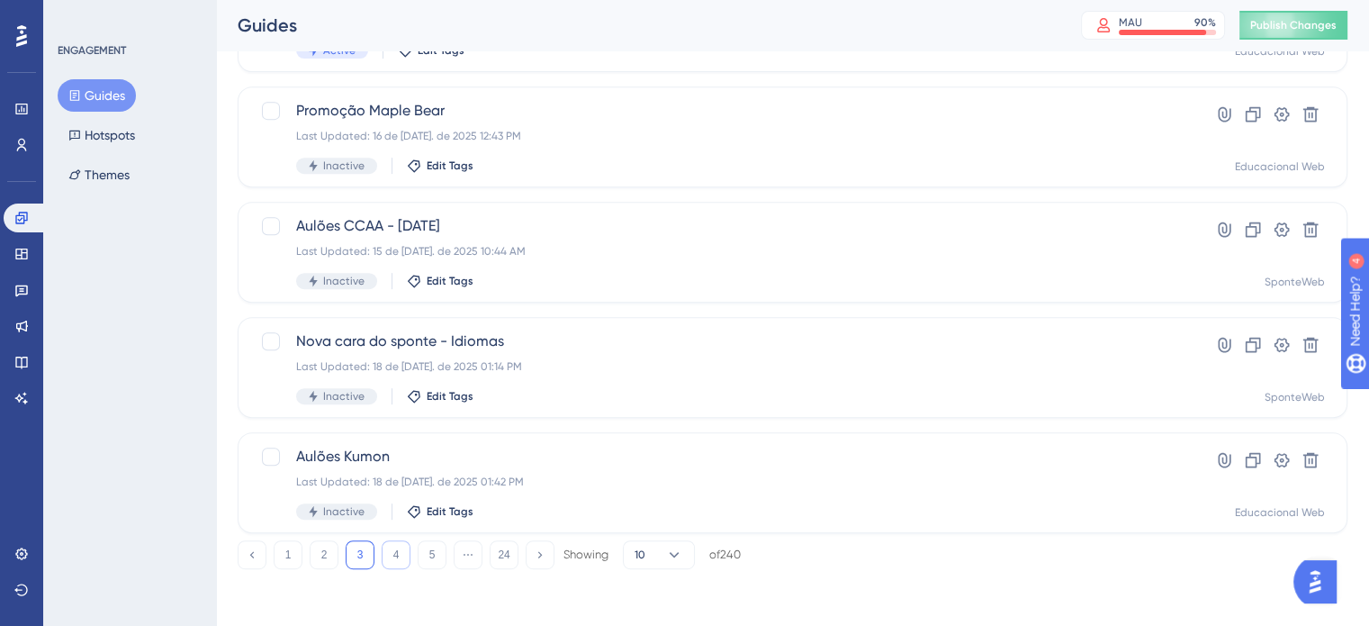
click at [395, 542] on button "4" at bounding box center [396, 554] width 29 height 29
click at [289, 546] on button "1" at bounding box center [288, 554] width 29 height 29
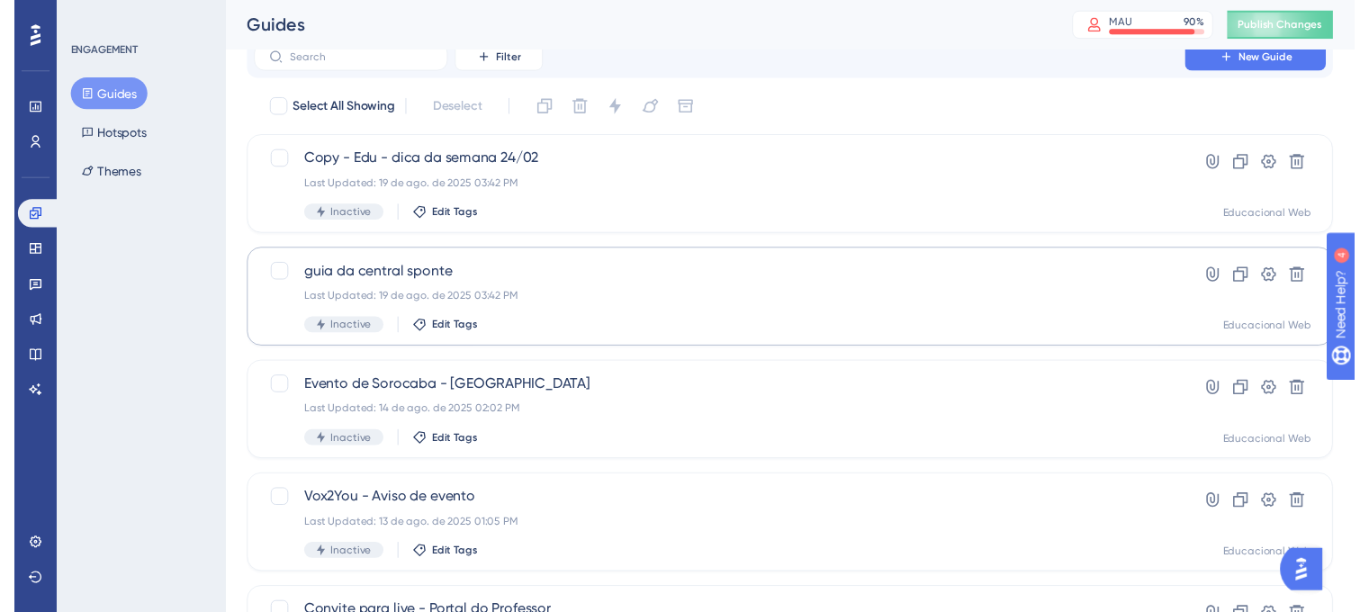
scroll to position [0, 0]
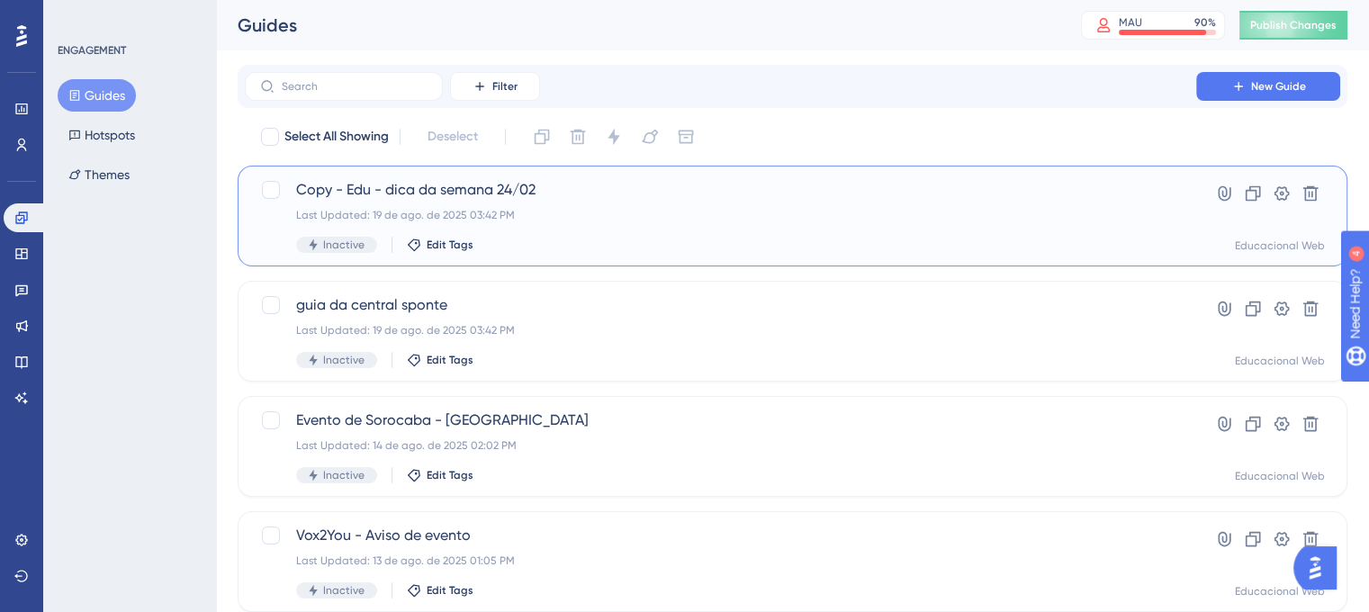
click at [676, 203] on div "Copy - Edu - dica da semana 24/02 Last Updated: 19 de ago. de 2025 03:42 PM Ina…" at bounding box center [720, 216] width 849 height 74
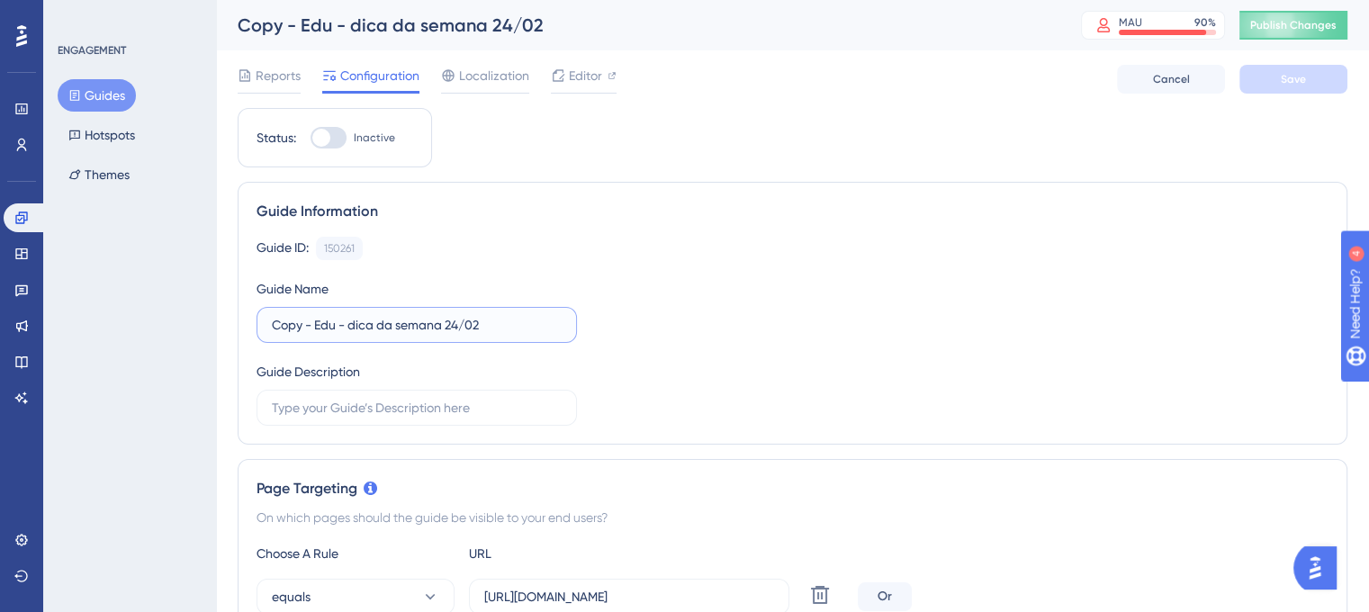
drag, startPoint x: 312, startPoint y: 323, endPoint x: 245, endPoint y: 331, distance: 68.0
click at [245, 331] on div "Guide Information Guide ID: 150261 Copy Guide Name Copy - Edu - dica da semana …" at bounding box center [793, 313] width 1110 height 263
drag, startPoint x: 407, startPoint y: 320, endPoint x: 461, endPoint y: 325, distance: 54.2
click at [461, 325] on input "Edu - dica da semana 24/02" at bounding box center [417, 325] width 290 height 20
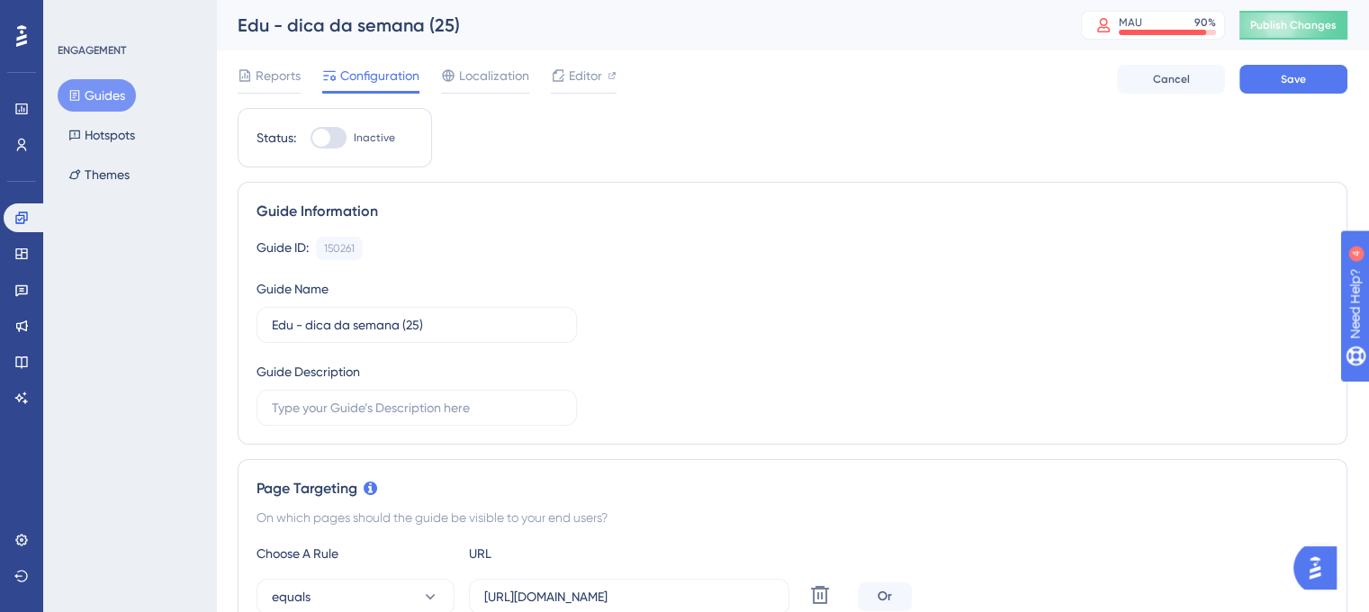
click at [784, 238] on div "Guide ID: 150261 Copy" at bounding box center [793, 248] width 1072 height 23
click at [1271, 92] on button "Save" at bounding box center [1294, 79] width 108 height 29
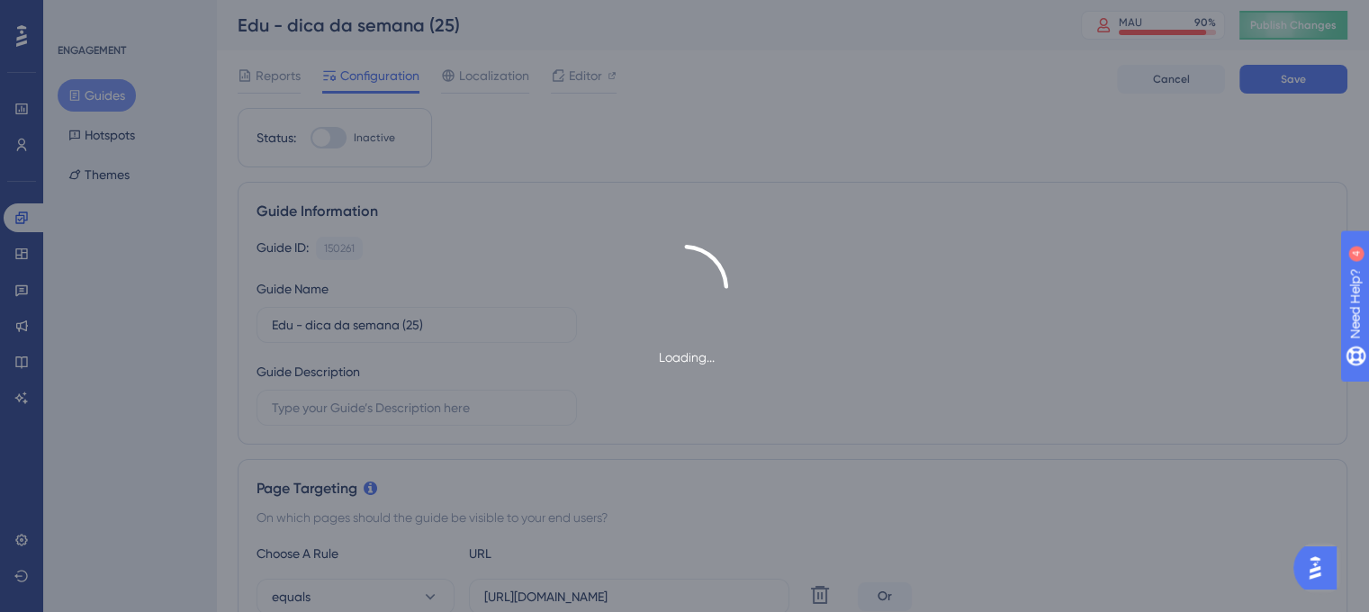
type input "Edu - dica da semana (25)"
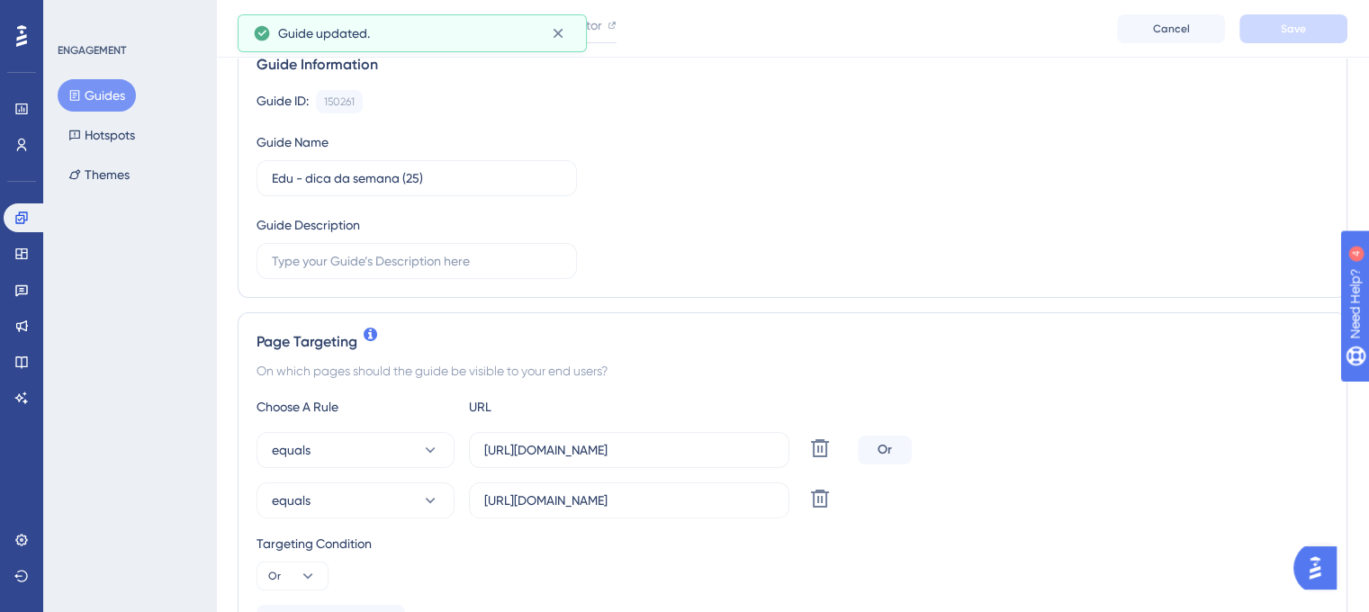
scroll to position [360, 0]
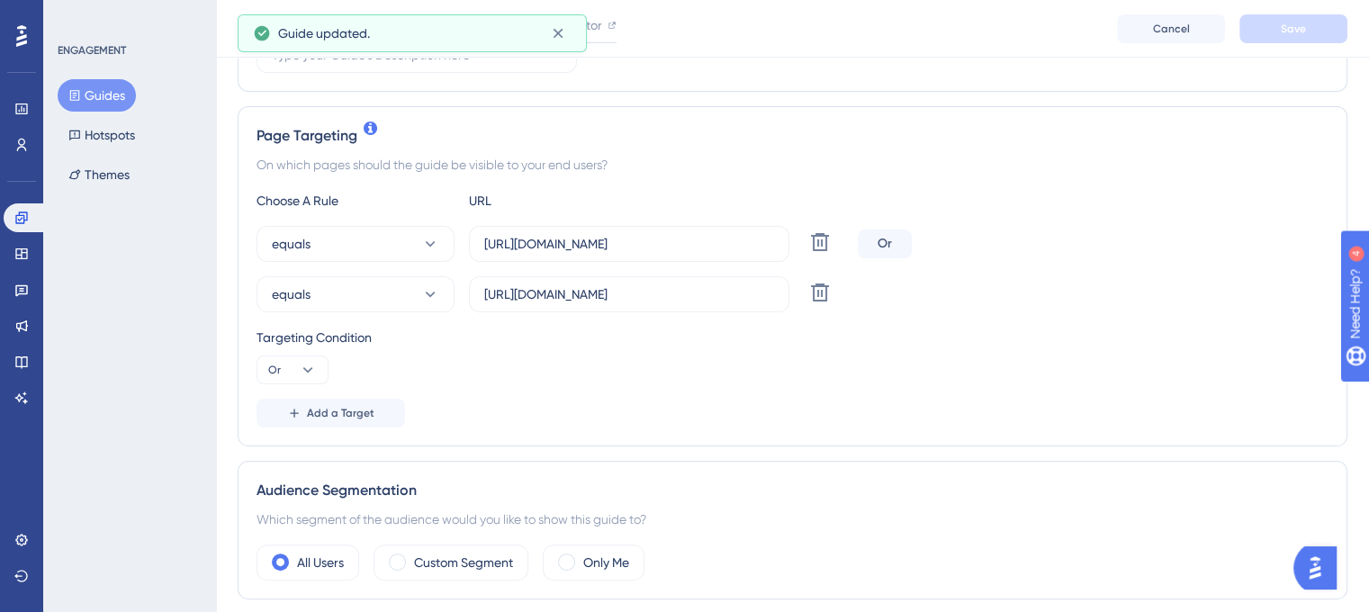
click at [719, 223] on div "Choose A Rule URL equals https://www.sponteeducacional.net.br/Home.aspx Delete …" at bounding box center [793, 309] width 1072 height 238
click at [731, 298] on input "https://www.sponteeducacional.net.br/SPDiretor/Central.aspx" at bounding box center [629, 294] width 290 height 20
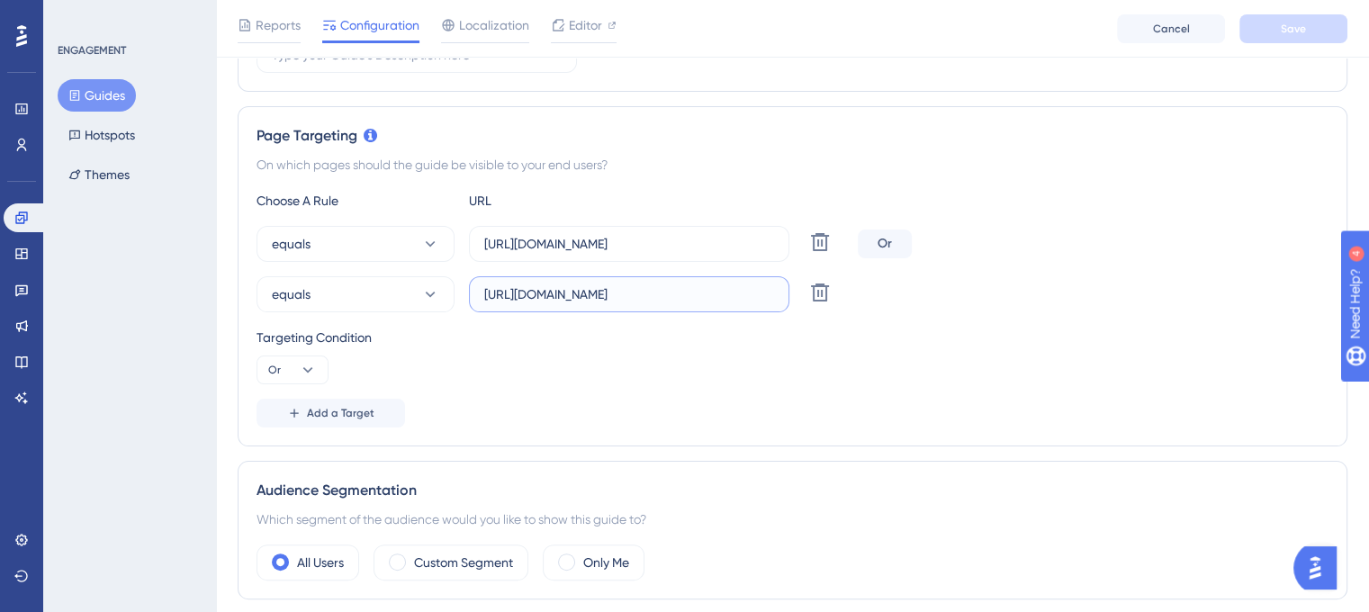
scroll to position [0, 0]
click at [934, 377] on div "Targeting Condition Or" at bounding box center [793, 356] width 1072 height 58
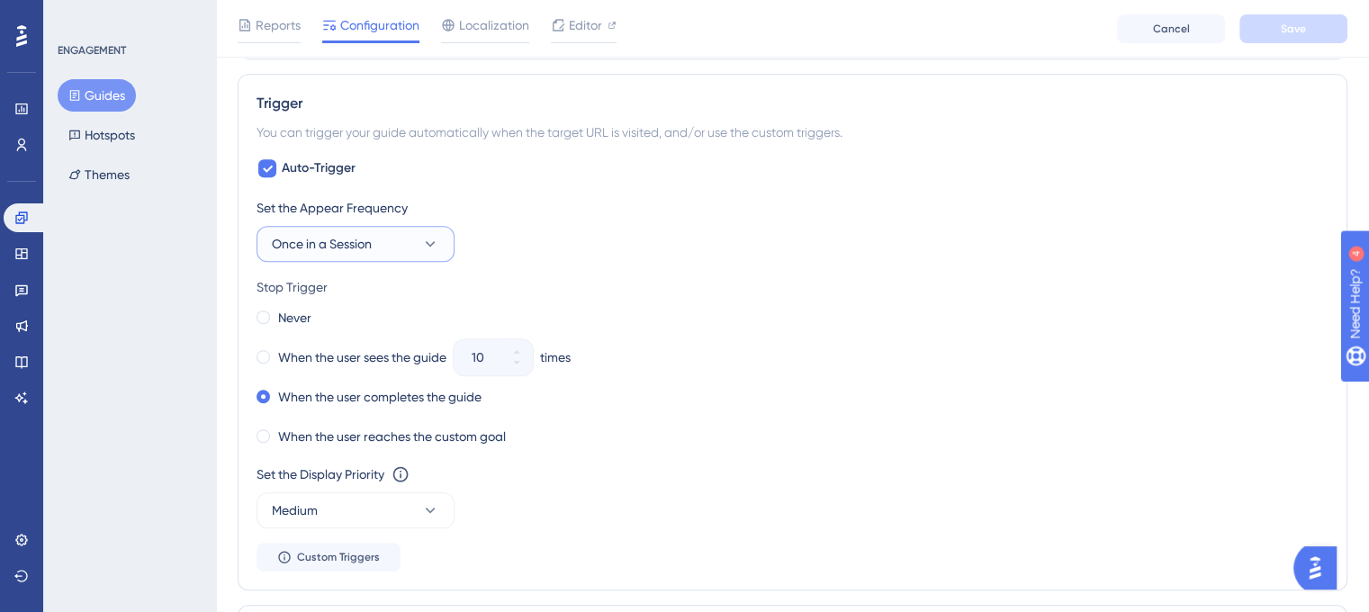
click at [430, 252] on button "Once in a Session" at bounding box center [356, 244] width 198 height 36
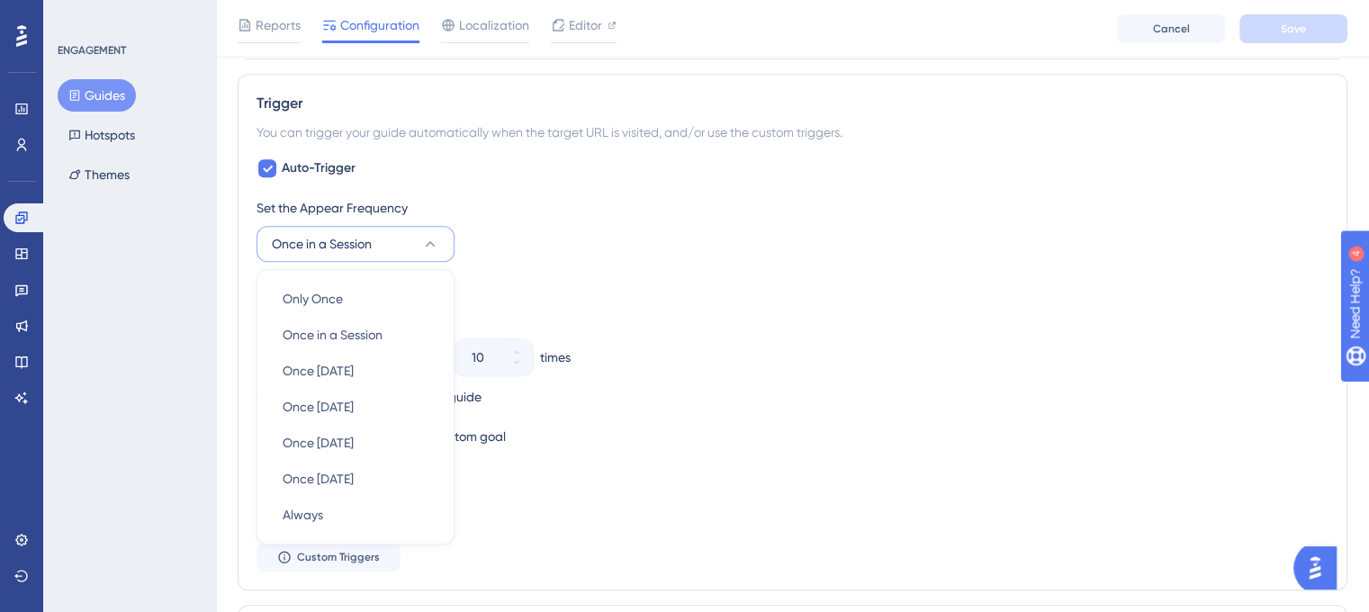
scroll to position [998, 0]
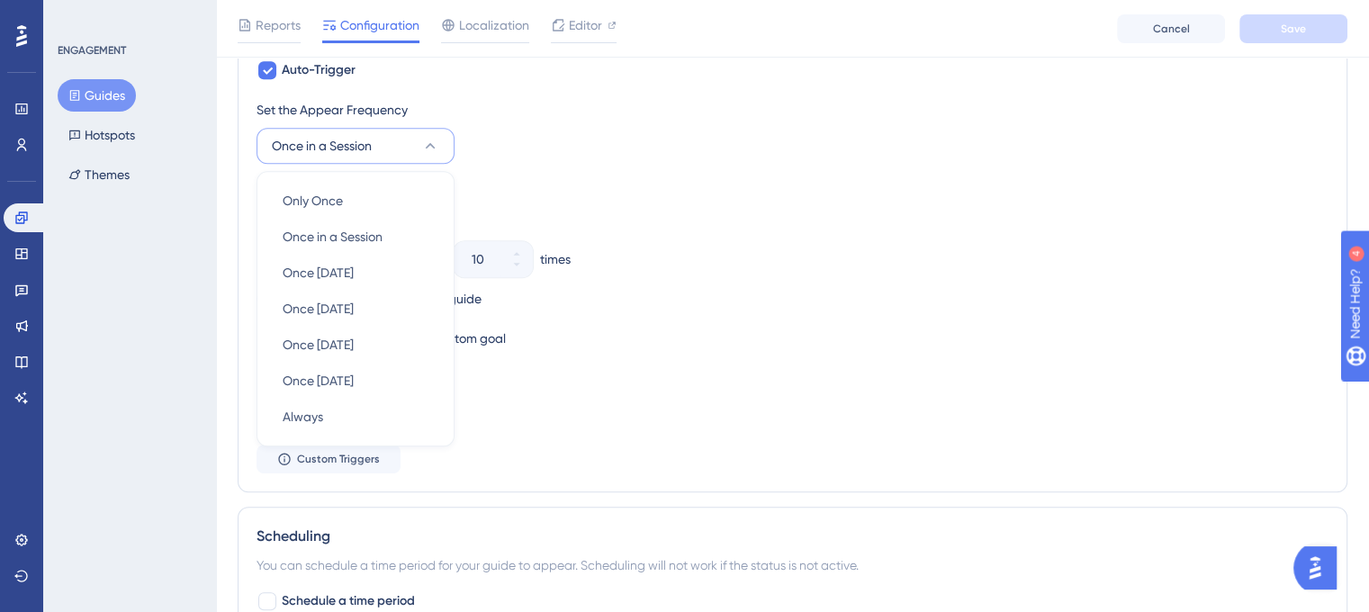
click at [712, 231] on div "Never When the user sees the guide 10 times When the user completes the guide W…" at bounding box center [793, 279] width 1072 height 144
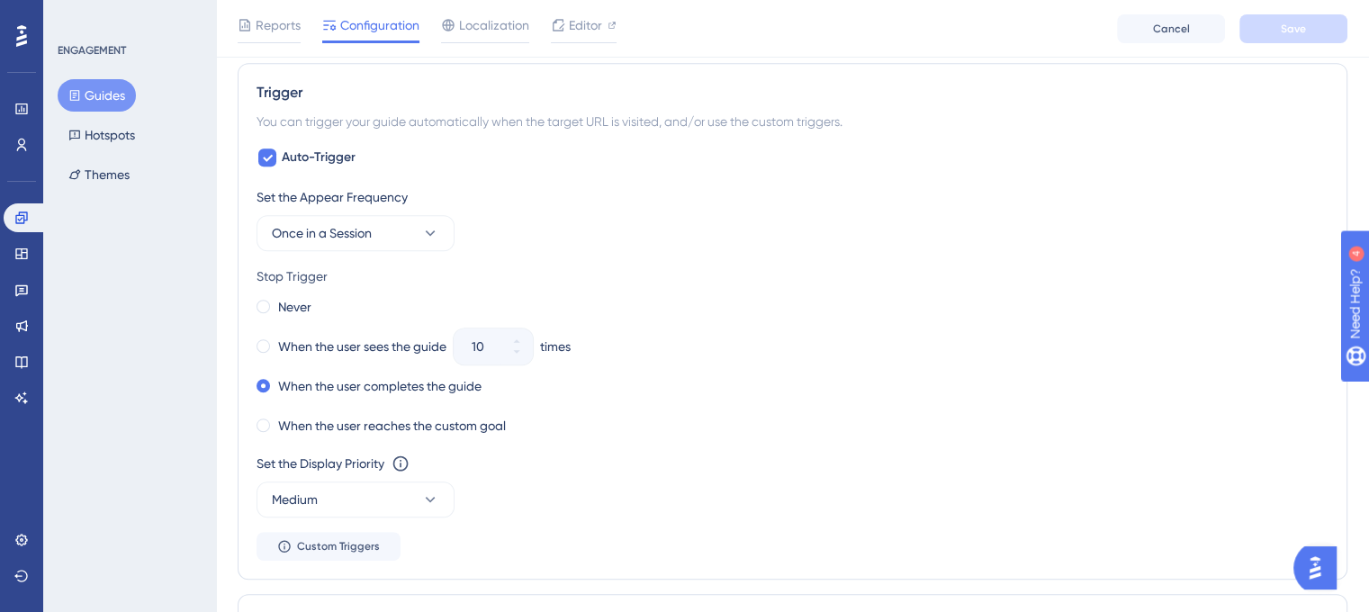
scroll to position [818, 0]
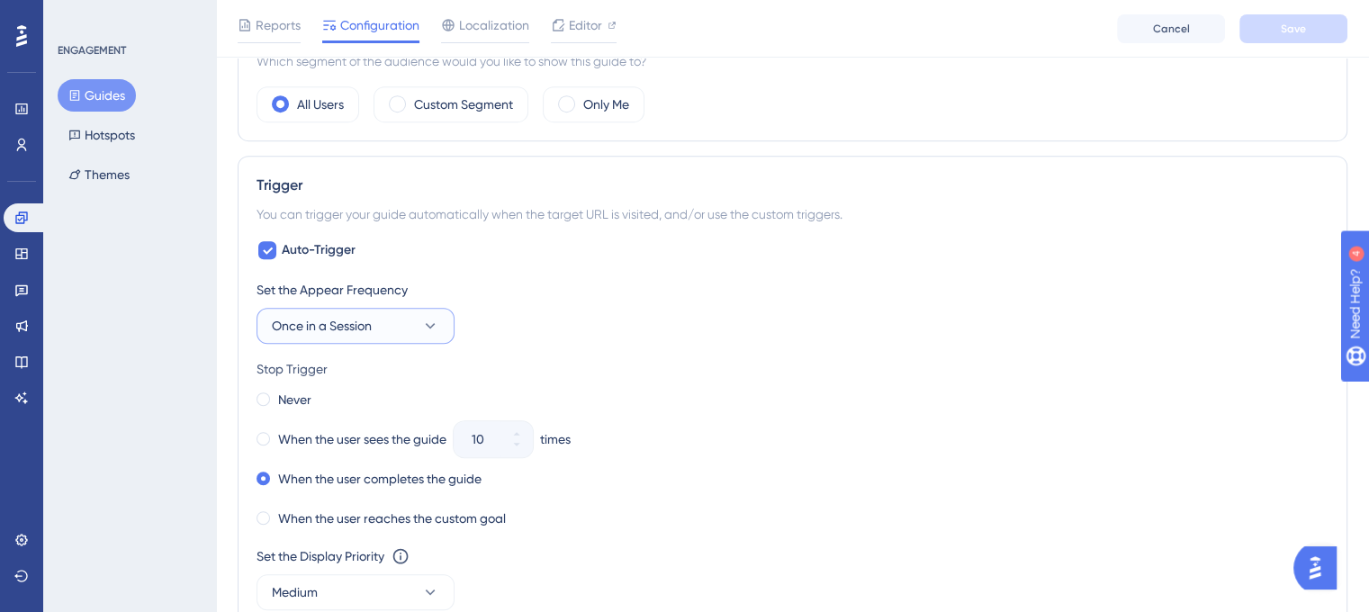
click at [357, 315] on span "Once in a Session" at bounding box center [322, 326] width 100 height 22
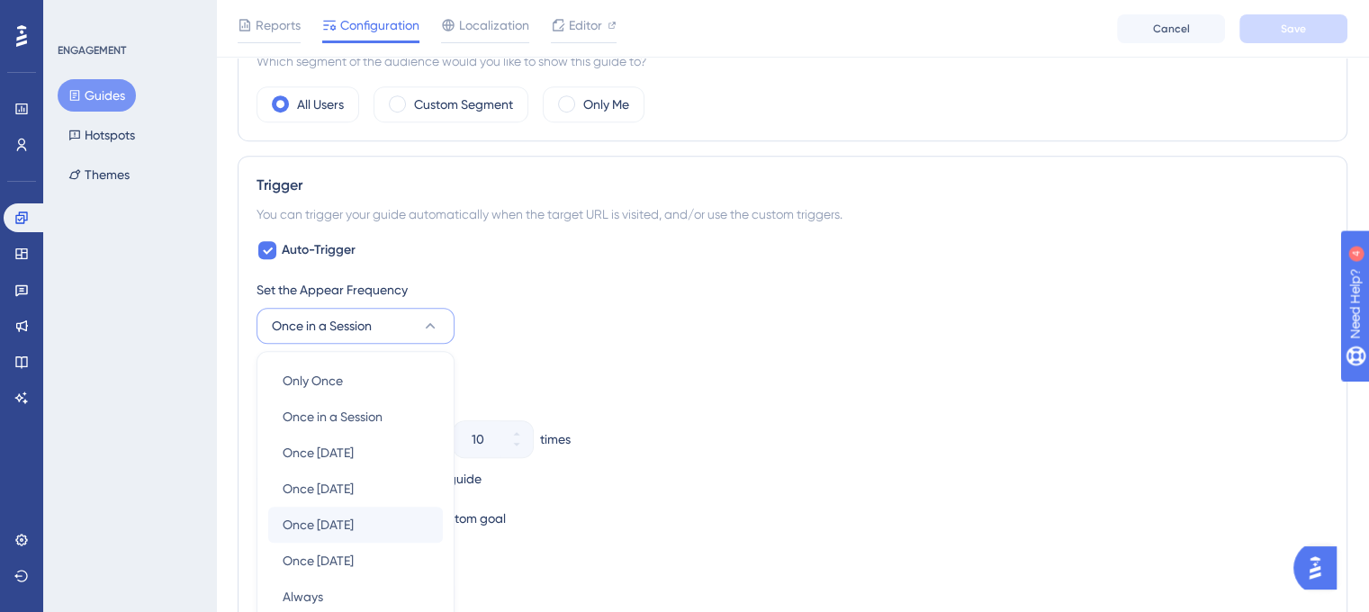
scroll to position [998, 0]
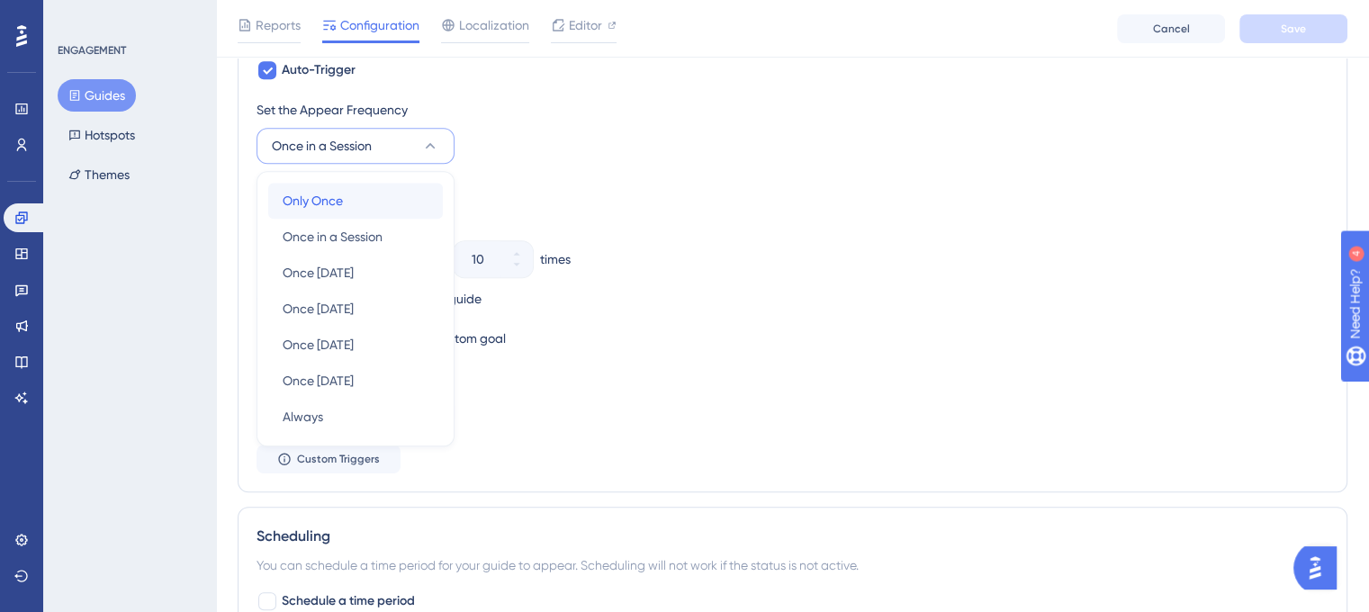
click at [343, 204] on div "Only Once Only Once" at bounding box center [356, 201] width 146 height 36
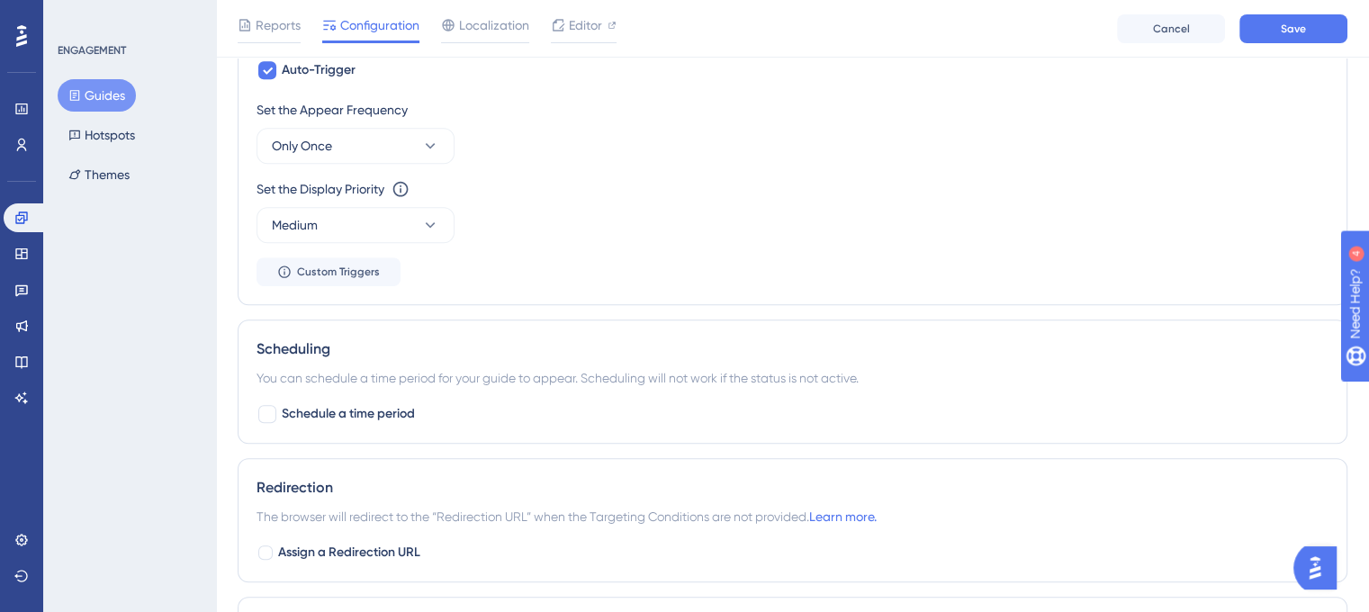
click at [772, 269] on div "Set the Appear Frequency Only Once Set the Display Priority This option will se…" at bounding box center [793, 192] width 1072 height 187
click at [448, 244] on div "Set the Appear Frequency Only Once Set the Display Priority This option will se…" at bounding box center [793, 192] width 1072 height 187
click at [426, 228] on icon at bounding box center [430, 225] width 18 height 18
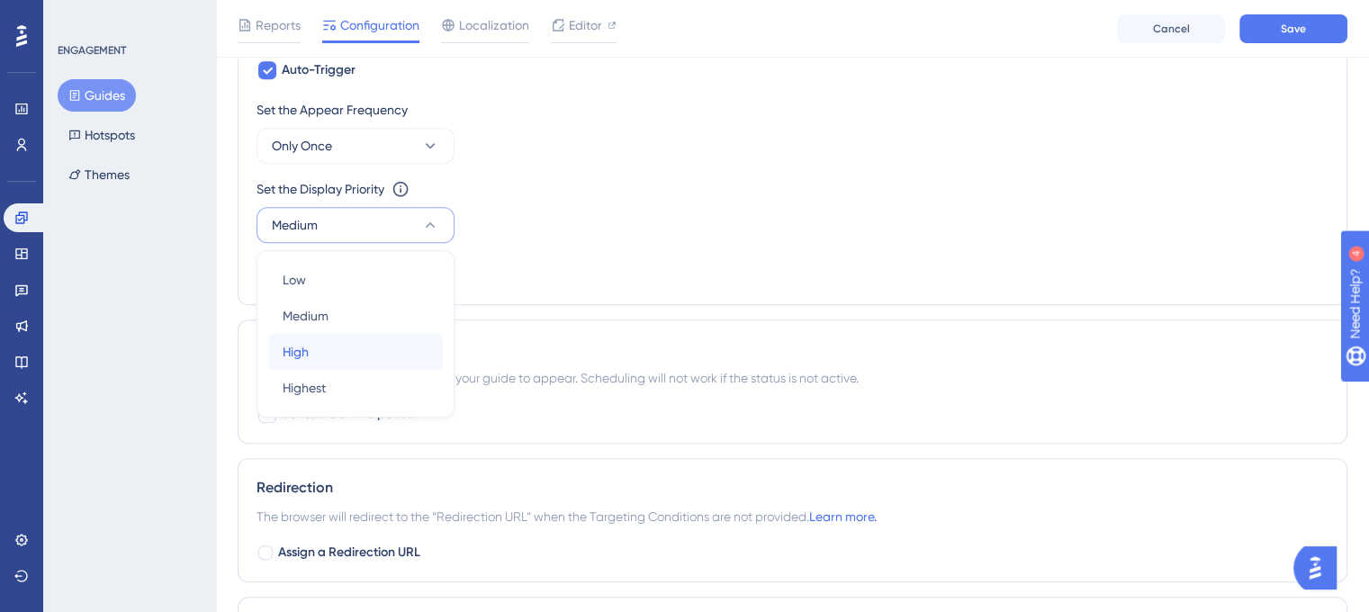
click at [345, 338] on div "High High" at bounding box center [356, 352] width 146 height 36
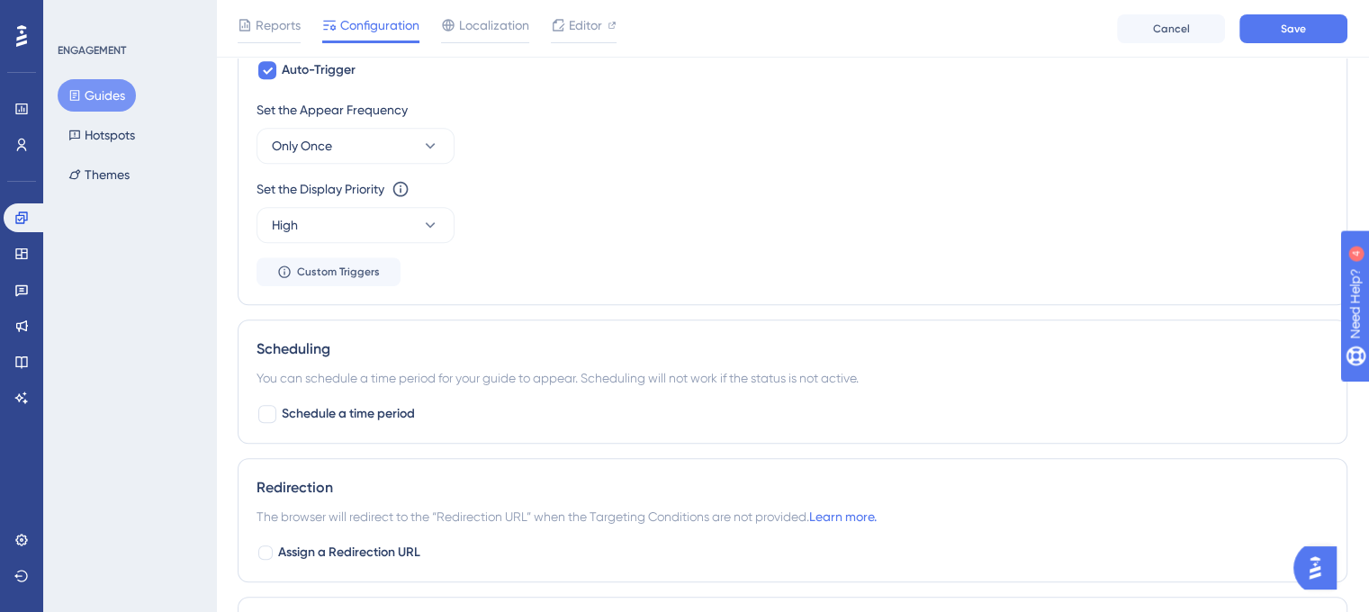
click at [744, 267] on div "Set the Appear Frequency Only Once Set the Display Priority This option will se…" at bounding box center [793, 192] width 1072 height 187
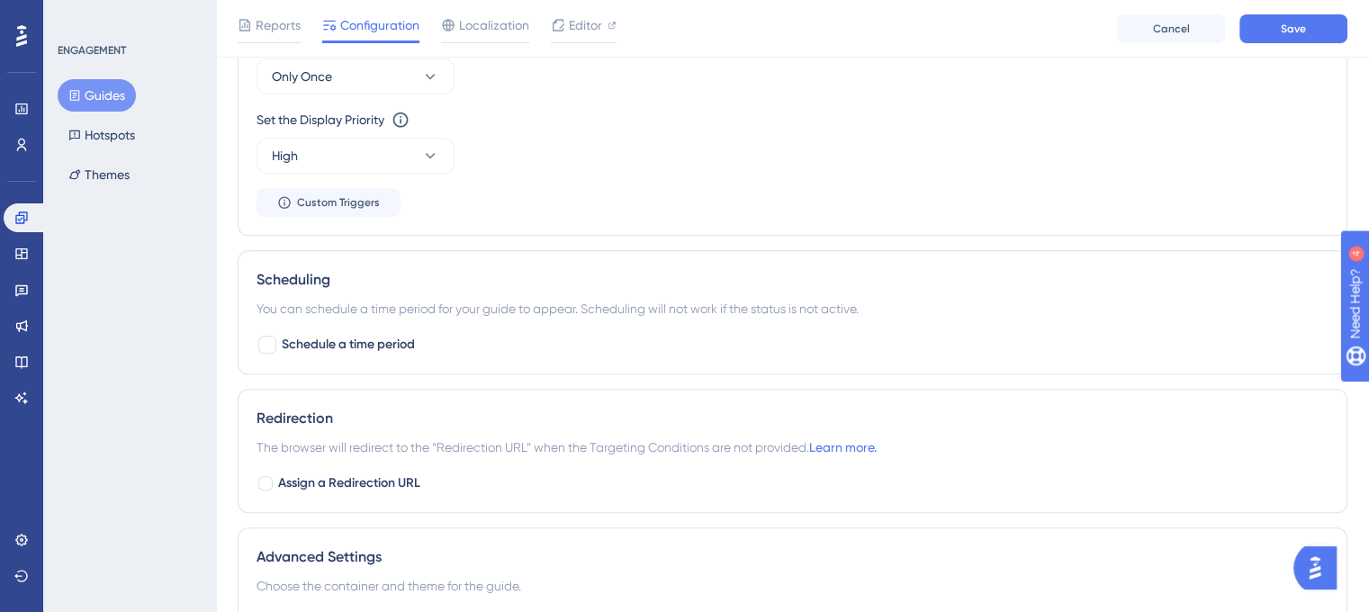
scroll to position [1178, 0]
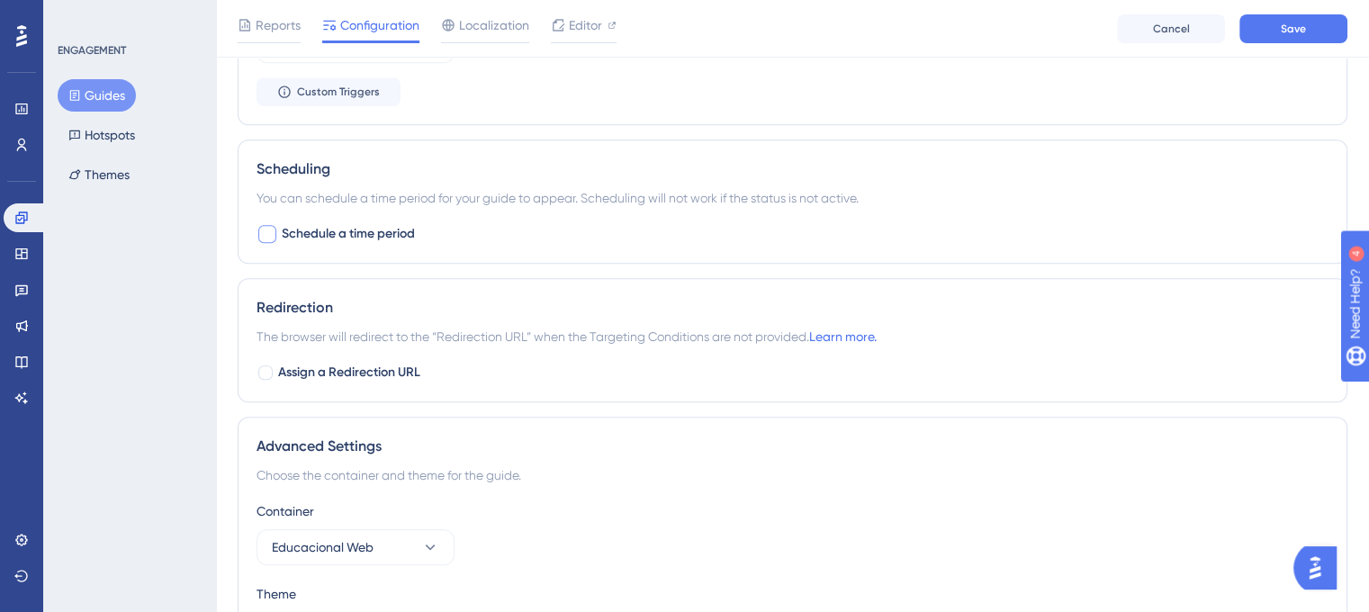
click at [277, 239] on label "Schedule a time period" at bounding box center [336, 234] width 158 height 22
checkbox input "true"
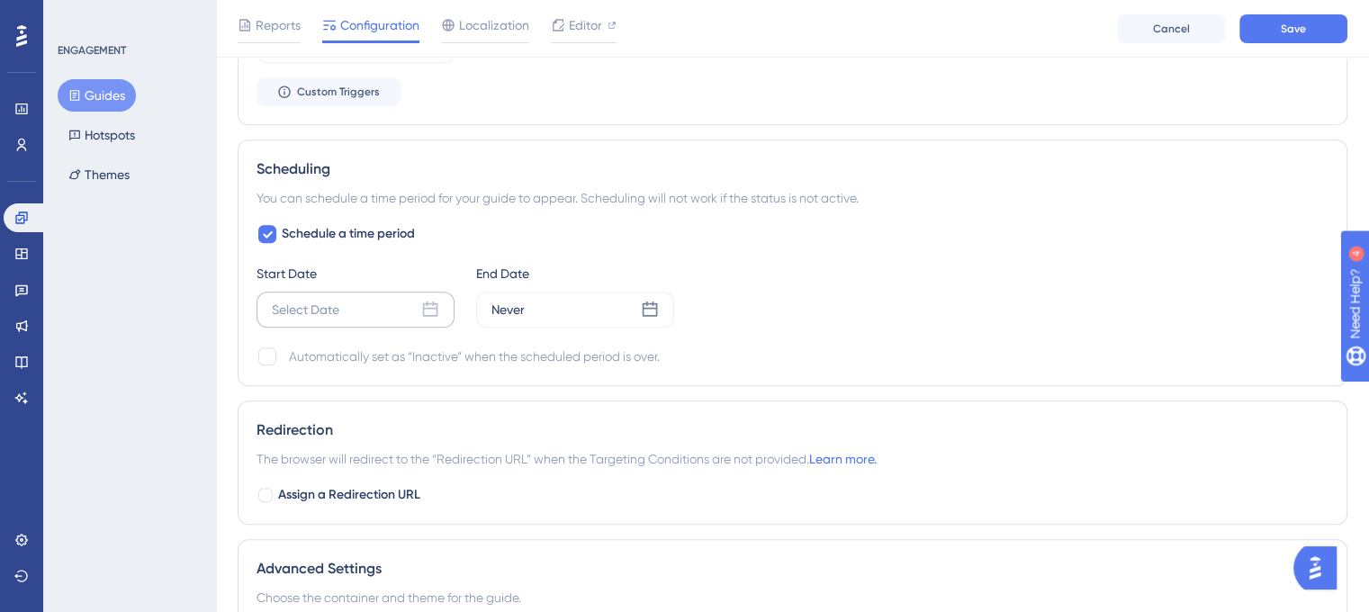
click at [436, 312] on icon at bounding box center [430, 309] width 15 height 15
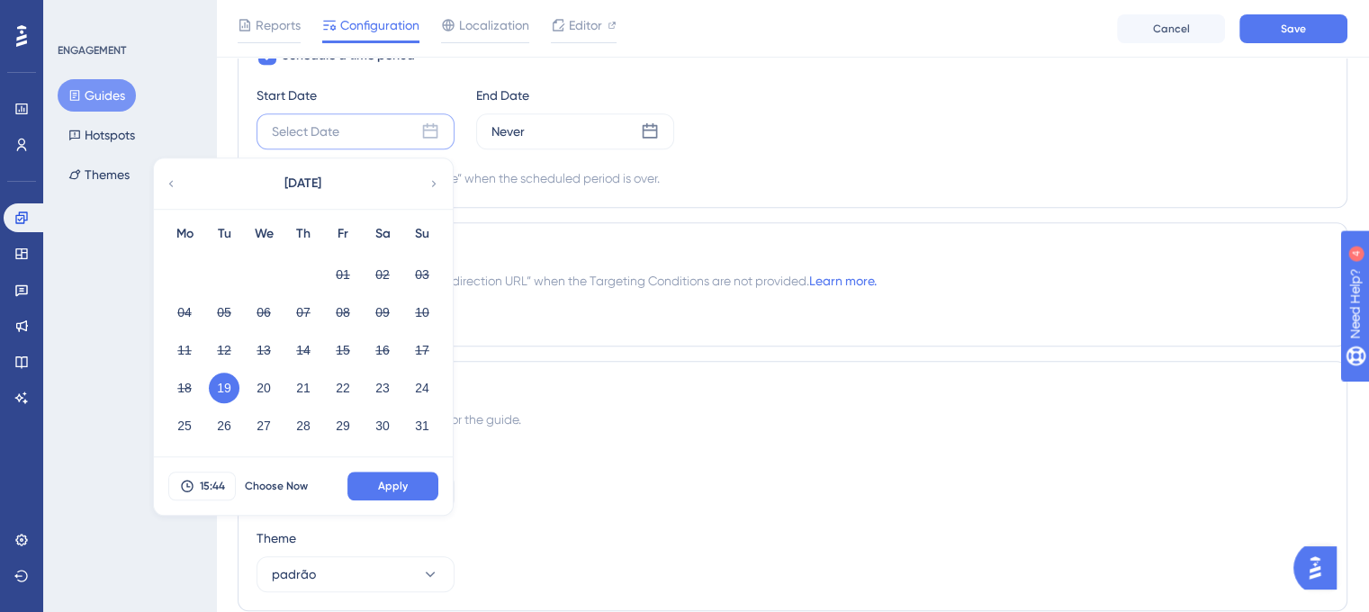
scroll to position [1358, 0]
click at [269, 477] on span "Choose Now" at bounding box center [276, 484] width 63 height 14
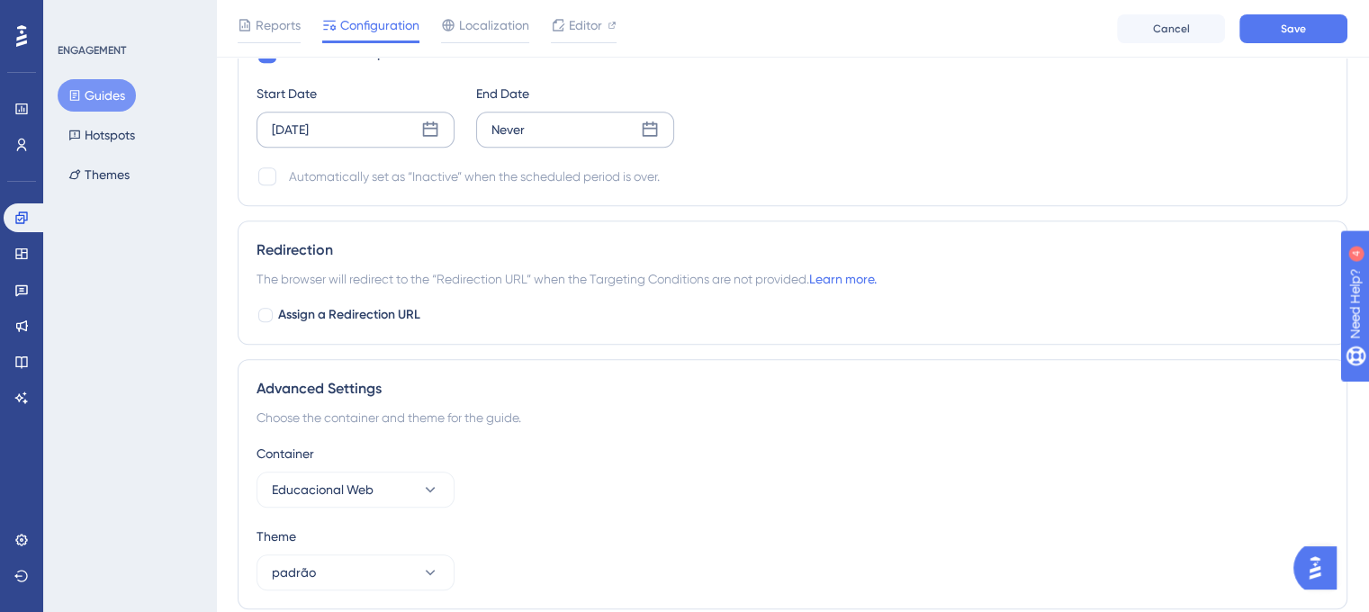
click at [642, 125] on icon at bounding box center [650, 130] width 18 height 18
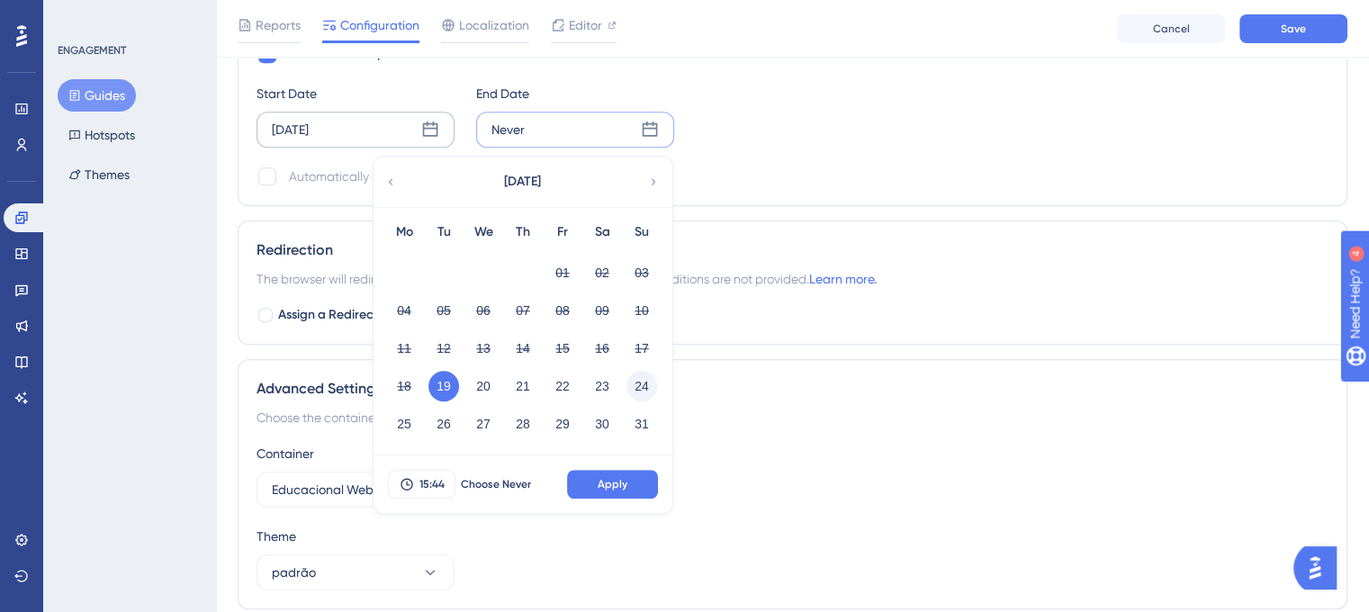
click at [633, 385] on button "24" at bounding box center [642, 386] width 31 height 31
click at [634, 485] on button "Apply" at bounding box center [612, 484] width 91 height 29
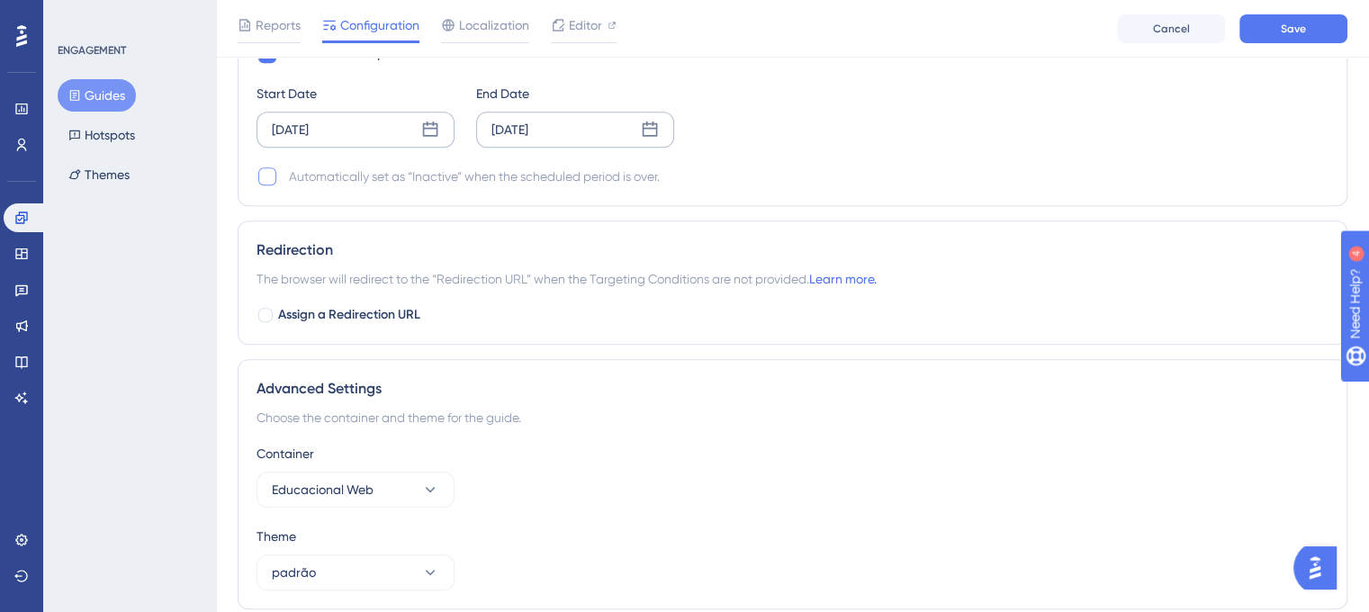
click at [267, 177] on div at bounding box center [267, 176] width 18 height 18
checkbox input "true"
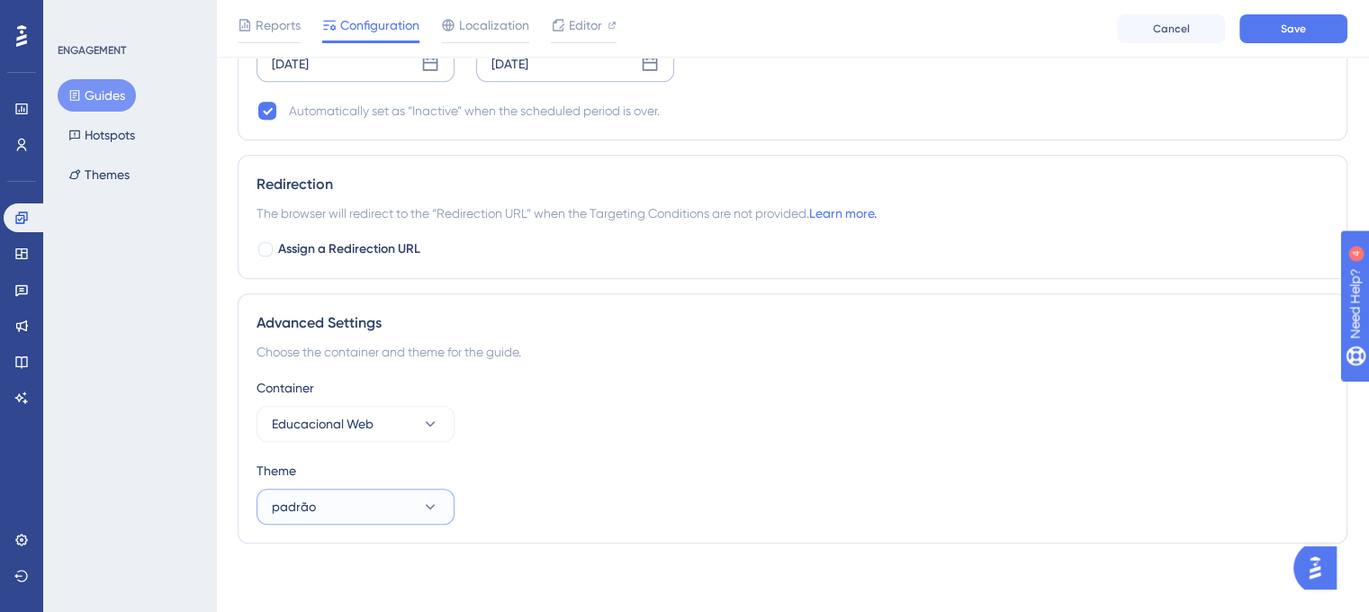
click at [432, 506] on icon at bounding box center [430, 507] width 18 height 18
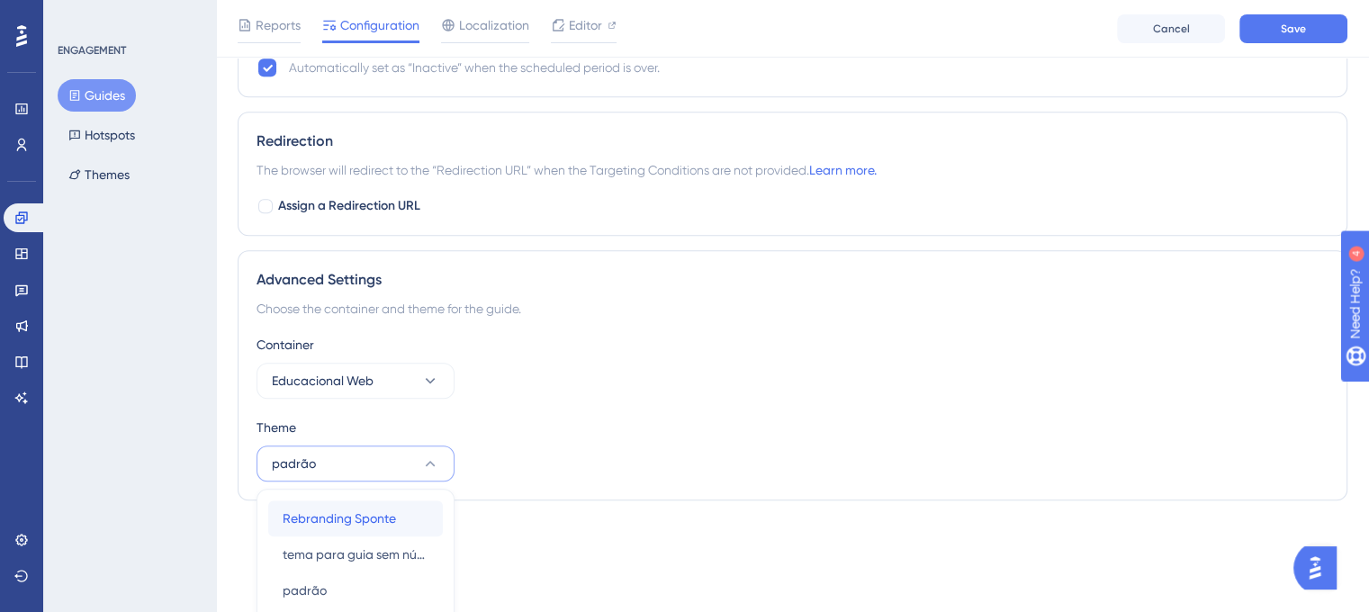
click at [391, 514] on span "Rebranding Sponte" at bounding box center [339, 519] width 113 height 22
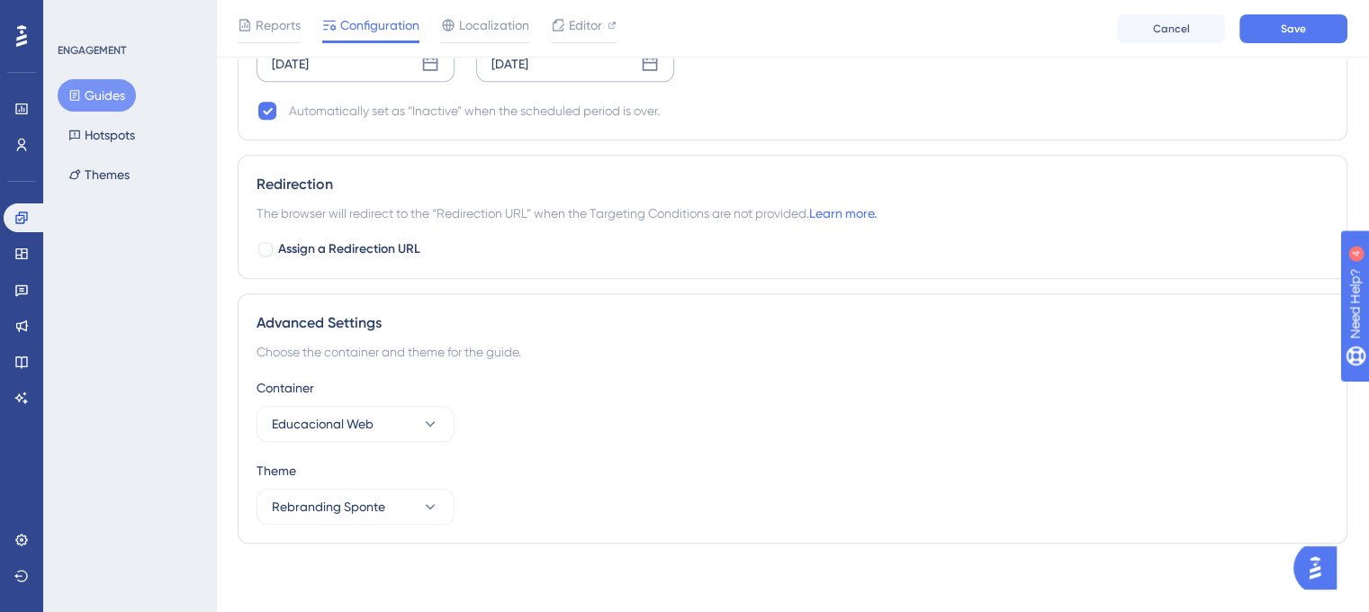
click at [763, 428] on div "Container Educacional Web" at bounding box center [793, 409] width 1072 height 65
click at [1326, 28] on button "Save" at bounding box center [1294, 28] width 108 height 29
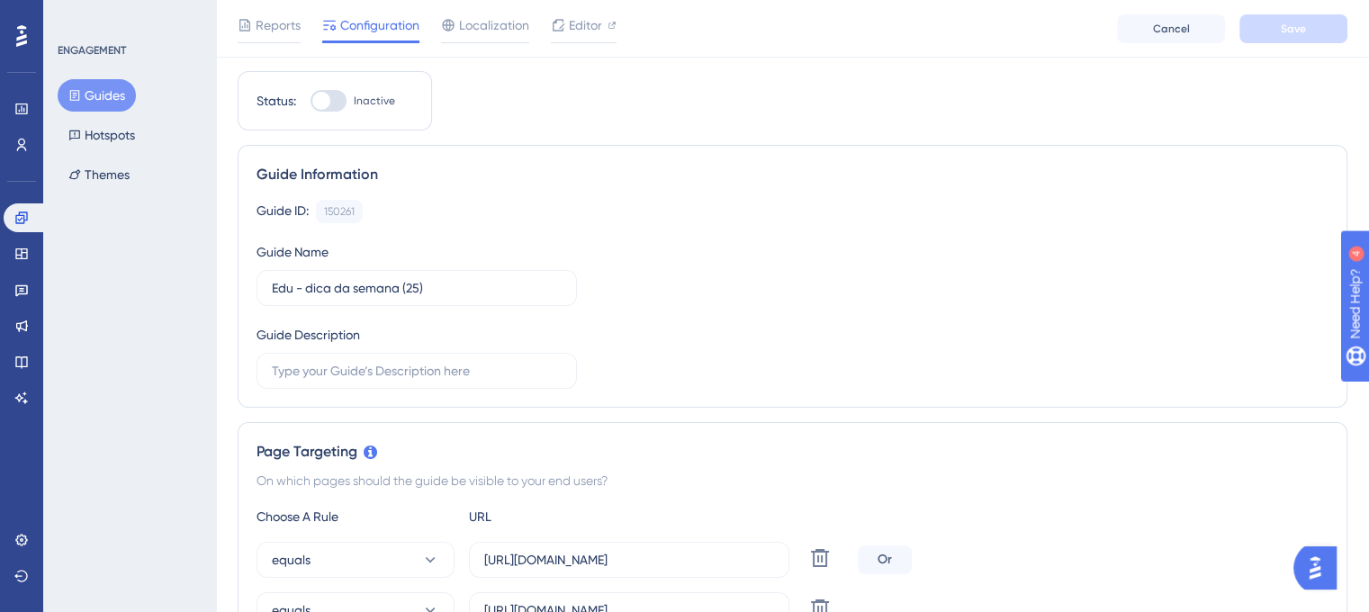
scroll to position [0, 0]
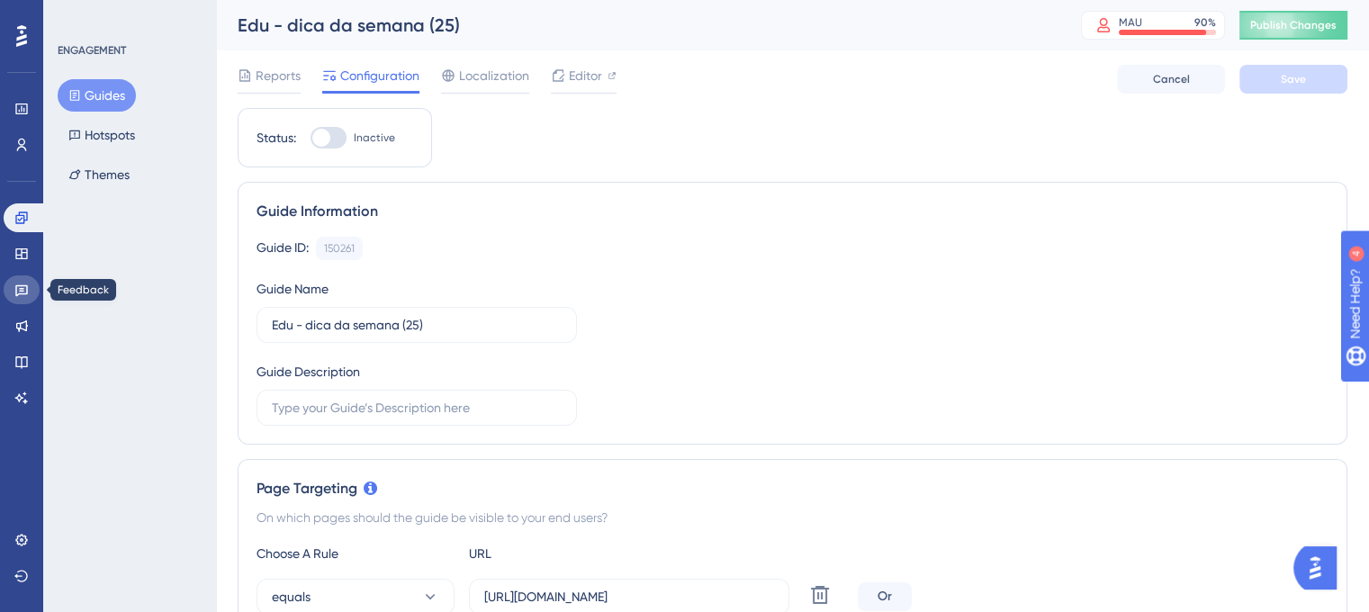
click at [23, 302] on link at bounding box center [22, 289] width 36 height 29
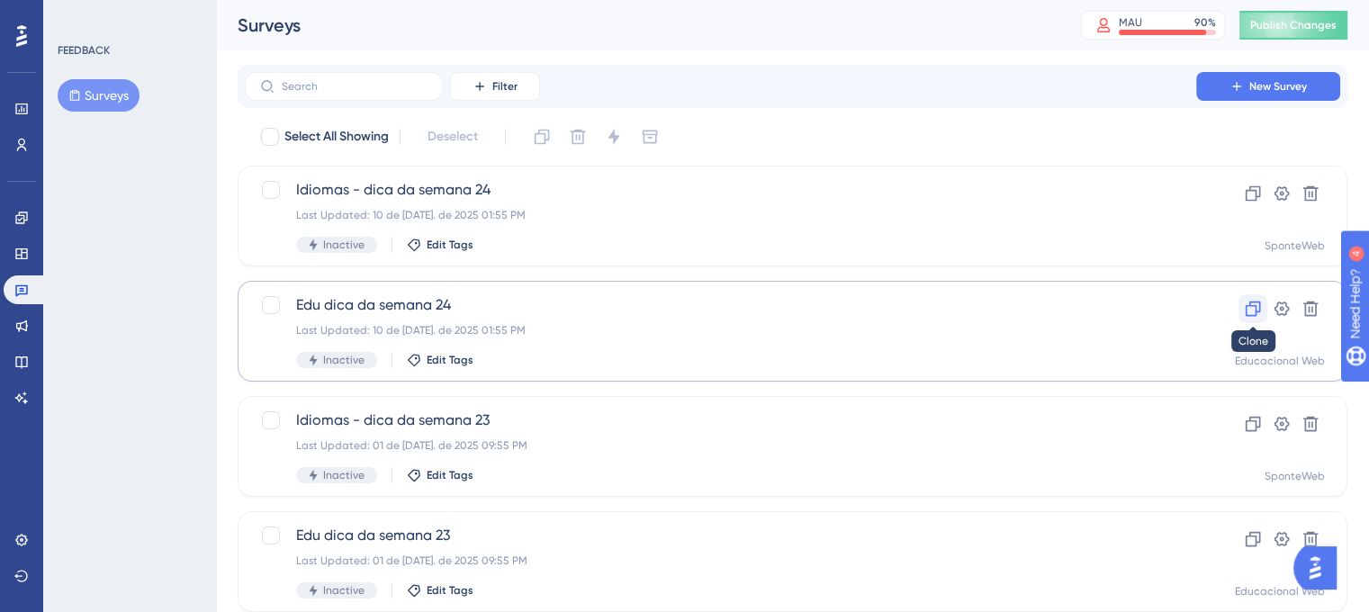
click at [1250, 302] on icon at bounding box center [1253, 309] width 15 height 15
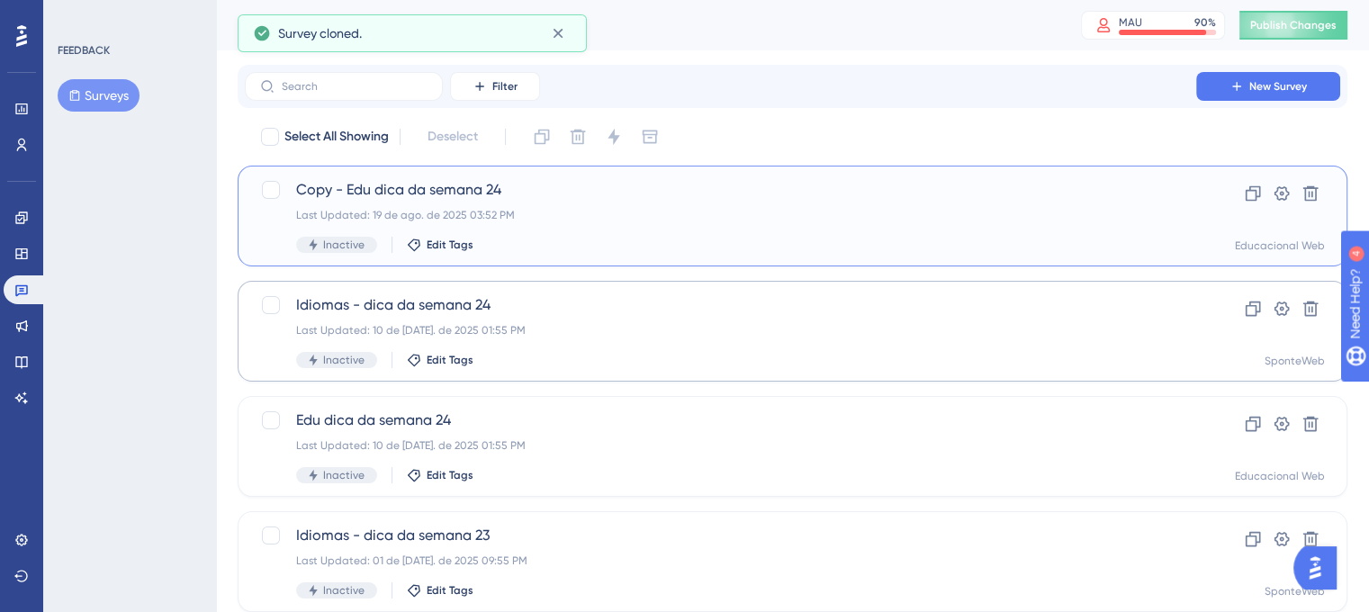
click at [483, 191] on span "Copy - Edu dica da semana 24" at bounding box center [720, 190] width 849 height 22
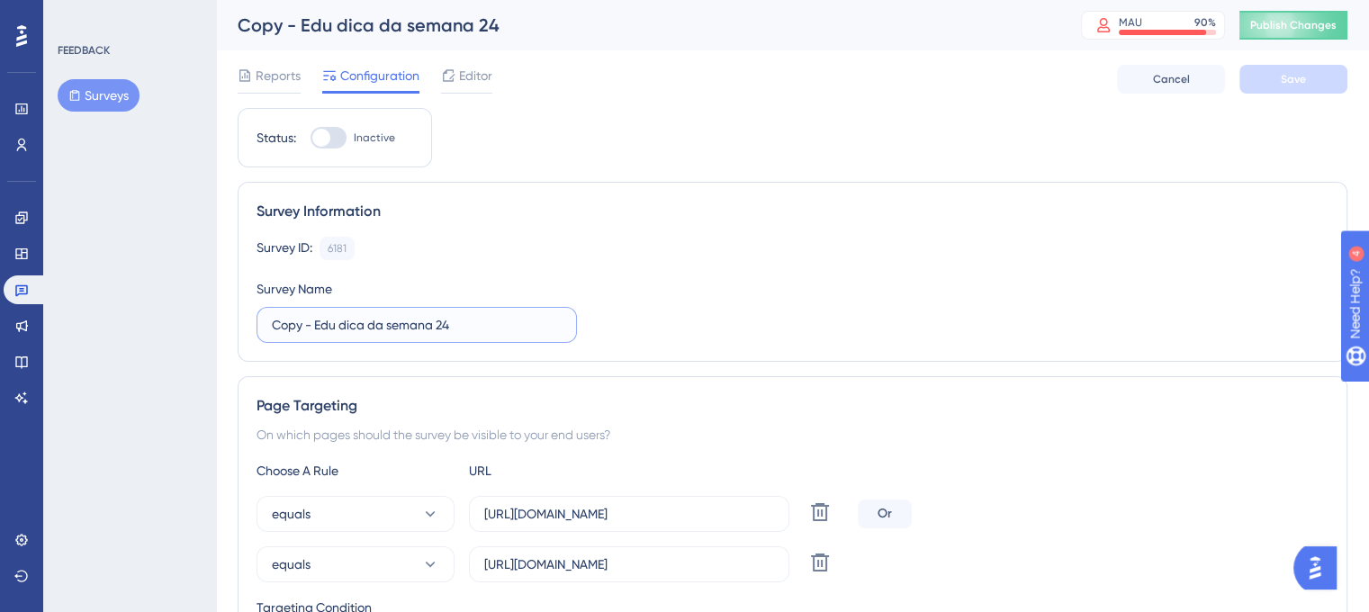
drag, startPoint x: 317, startPoint y: 322, endPoint x: 256, endPoint y: 322, distance: 61.2
click at [256, 322] on div "Survey Information Survey ID: 6181 Copy Survey Name Copy - Edu dica da semana 24" at bounding box center [793, 272] width 1110 height 180
type input "Edu dica da semana 24"
click at [785, 312] on div "Survey ID: 6181 Copy Survey Name Edu dica da semana 24" at bounding box center [793, 290] width 1072 height 106
click at [619, 508] on input "https://www.sponteeducacional.net.br/SPPed/Contratos.aspx" at bounding box center [629, 514] width 290 height 20
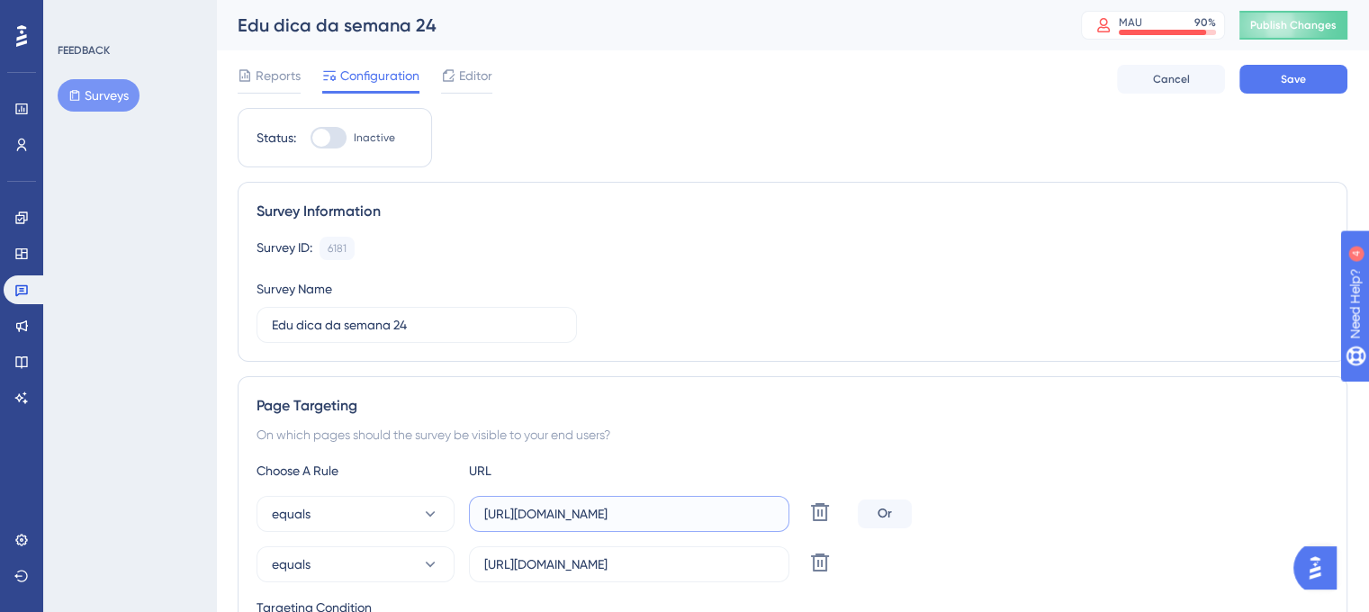
paste input "Home"
type input "https://www.sponteeducacional.net.br/Home.aspx"
click at [957, 433] on div "On which pages should the survey be visible to your end users?" at bounding box center [793, 435] width 1072 height 22
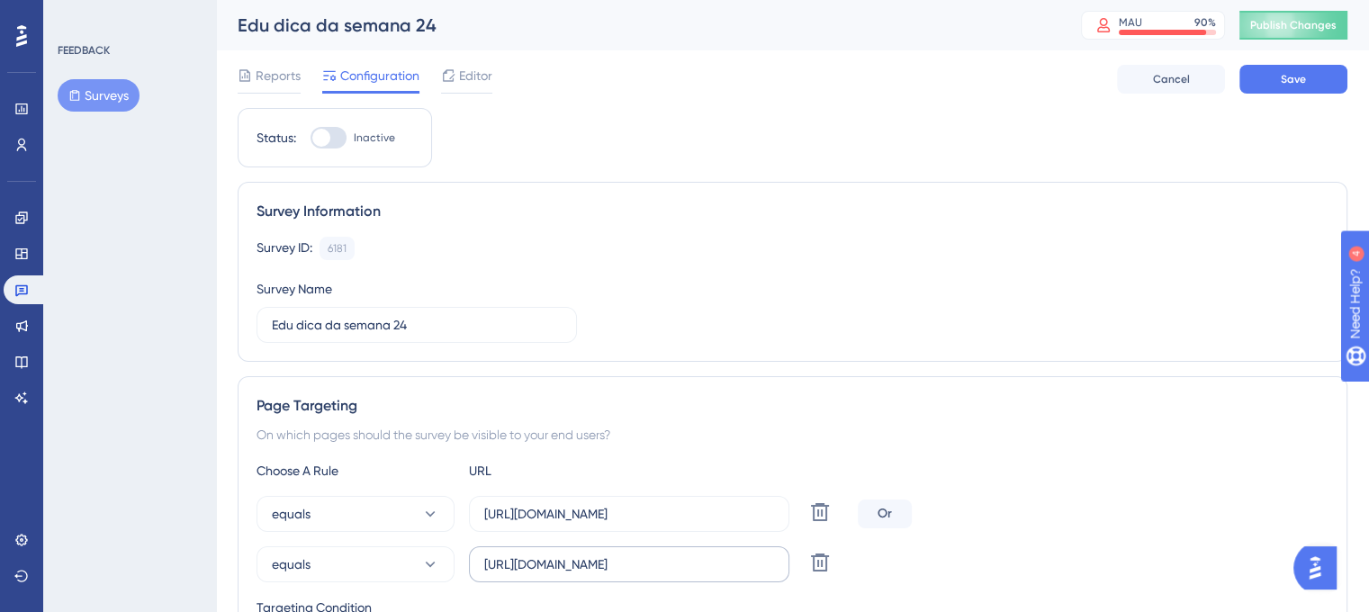
click at [615, 575] on label "https://www.sponteeducacional.net.br/SPGer/Opcoes.aspx?tab=3" at bounding box center [629, 564] width 320 height 36
click at [615, 574] on input "https://www.sponteeducacional.net.br/SPGer/Opcoes.aspx?tab=3" at bounding box center [629, 565] width 290 height 20
click at [615, 575] on label "https://www.sponteeducacional.net.br/SPGer/Opcoes.aspx?tab=3" at bounding box center [629, 564] width 320 height 36
click at [615, 574] on input "https://www.sponteeducacional.net.br/SPGer/Opcoes.aspx?tab=3" at bounding box center [629, 565] width 290 height 20
click at [615, 575] on label "https://www.sponteeducacional.net.br/SPGer/Opcoes.aspx?tab=3" at bounding box center [629, 564] width 320 height 36
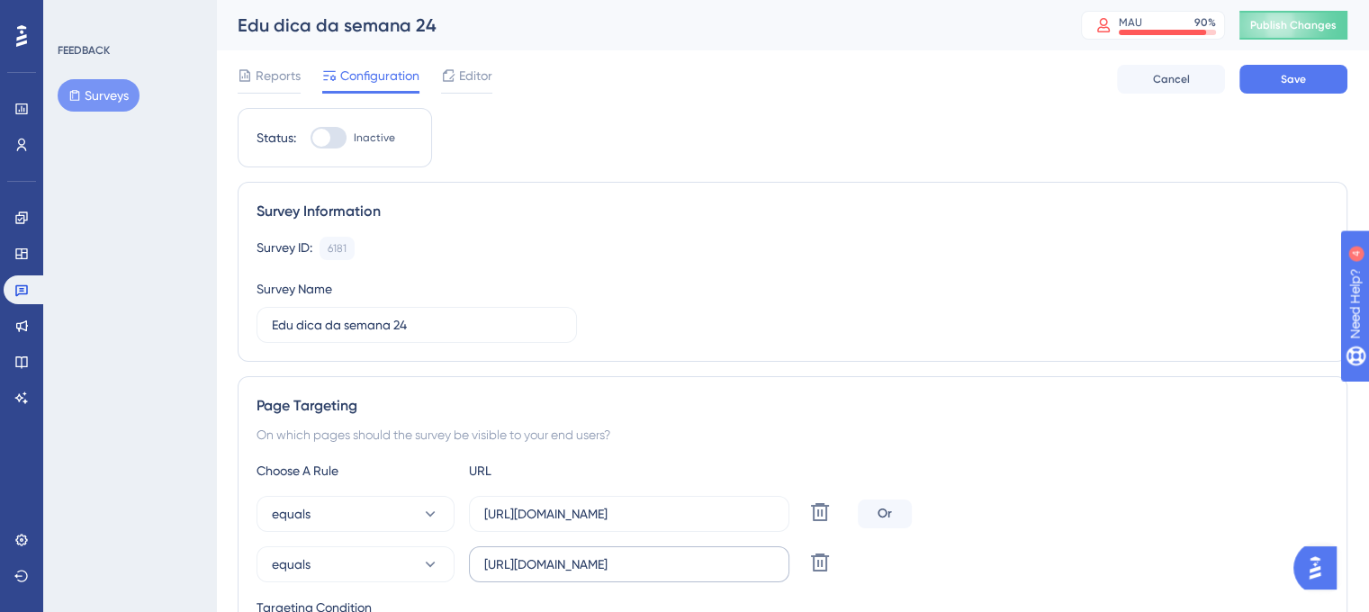
click at [615, 574] on input "https://www.sponteeducacional.net.br/SPGer/Opcoes.aspx?tab=3" at bounding box center [629, 565] width 290 height 20
click at [623, 568] on input "https://www.sponteeducacional.net.br/SPGer/Opcoes.aspx?tab=3" at bounding box center [629, 565] width 290 height 20
paste input "Diretor/Central.aspx"
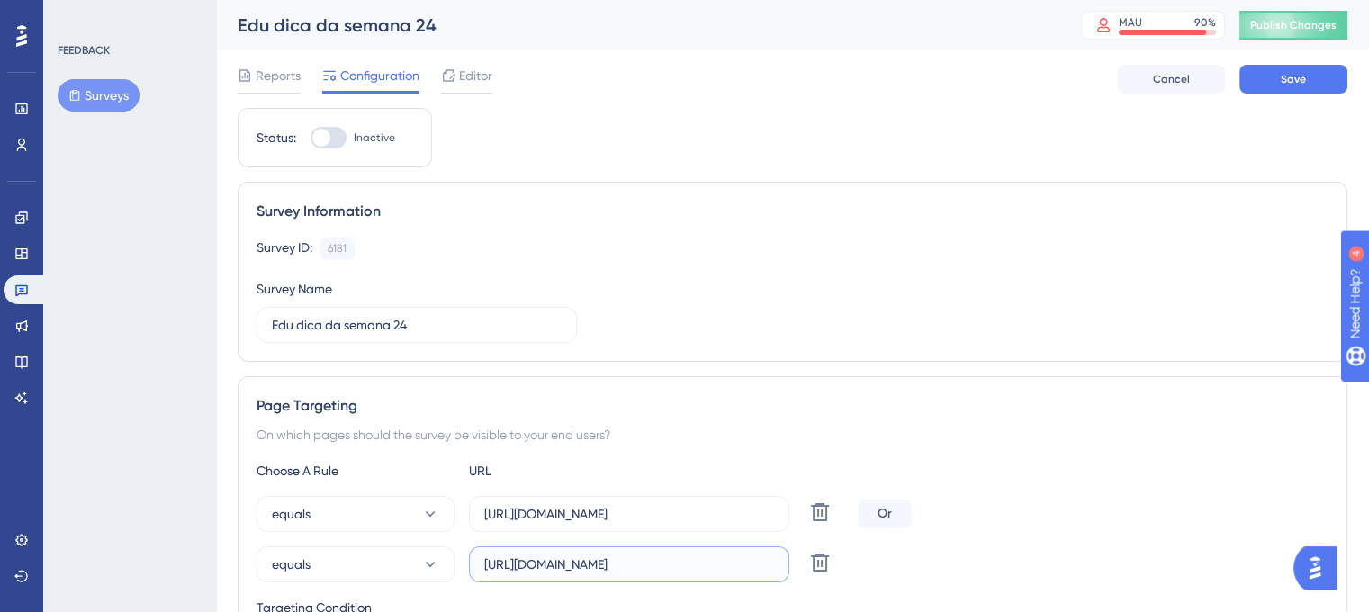
type input "https://www.sponteeducacional.net.br/SPDiretor/Central.aspx"
click at [1014, 570] on div "equals https://www.sponteeducacional.net.br/SPDiretor/Central.aspx Delete" at bounding box center [793, 564] width 1072 height 36
click at [407, 320] on input "Edu dica da semana 24" at bounding box center [417, 325] width 290 height 20
type input "Edu dica da semana 25"
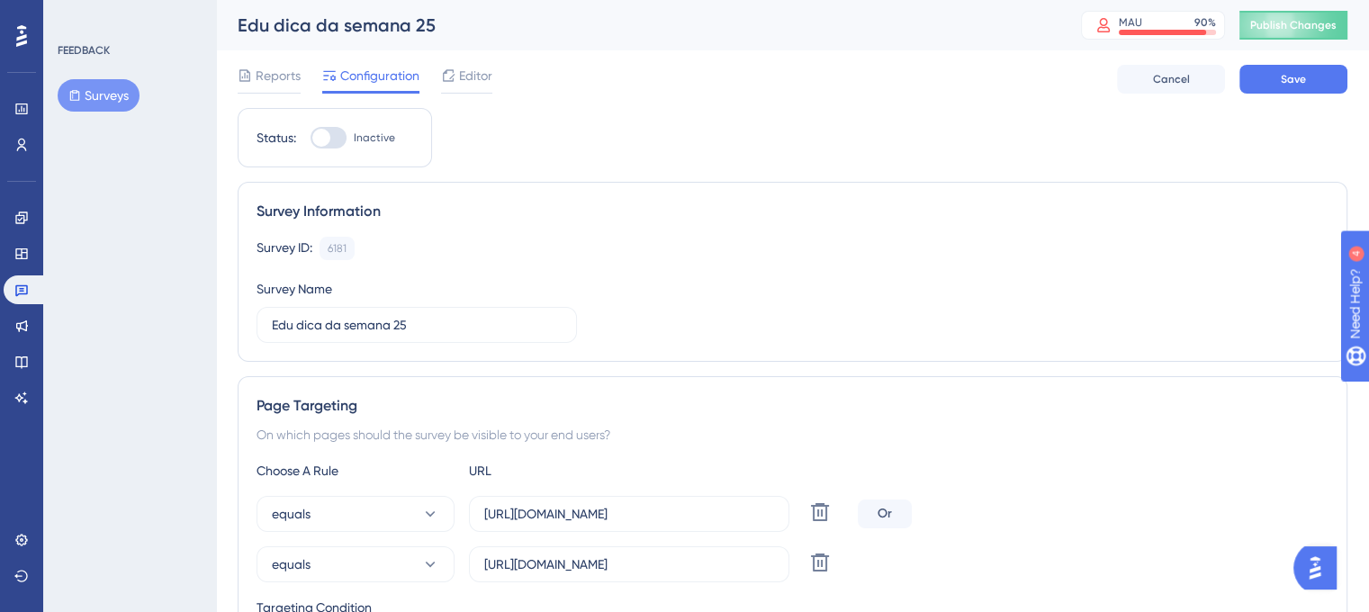
click at [1023, 390] on div "Page Targeting On which pages should the survey be visible to your end users? C…" at bounding box center [793, 546] width 1110 height 340
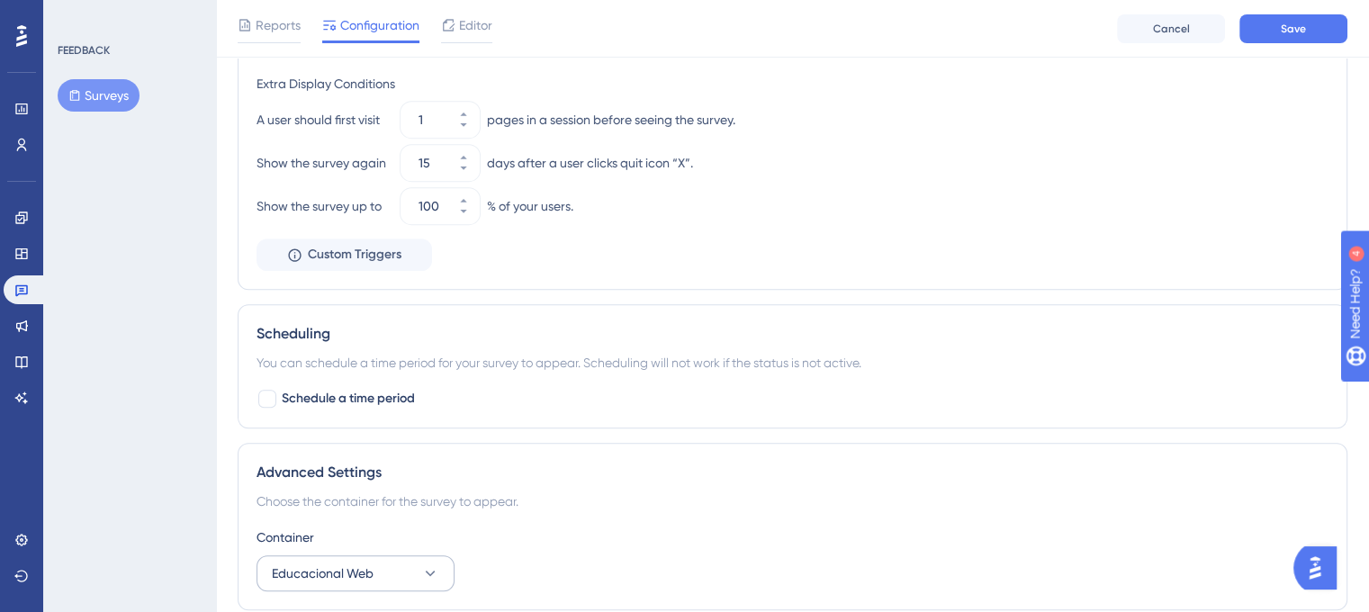
scroll to position [1052, 0]
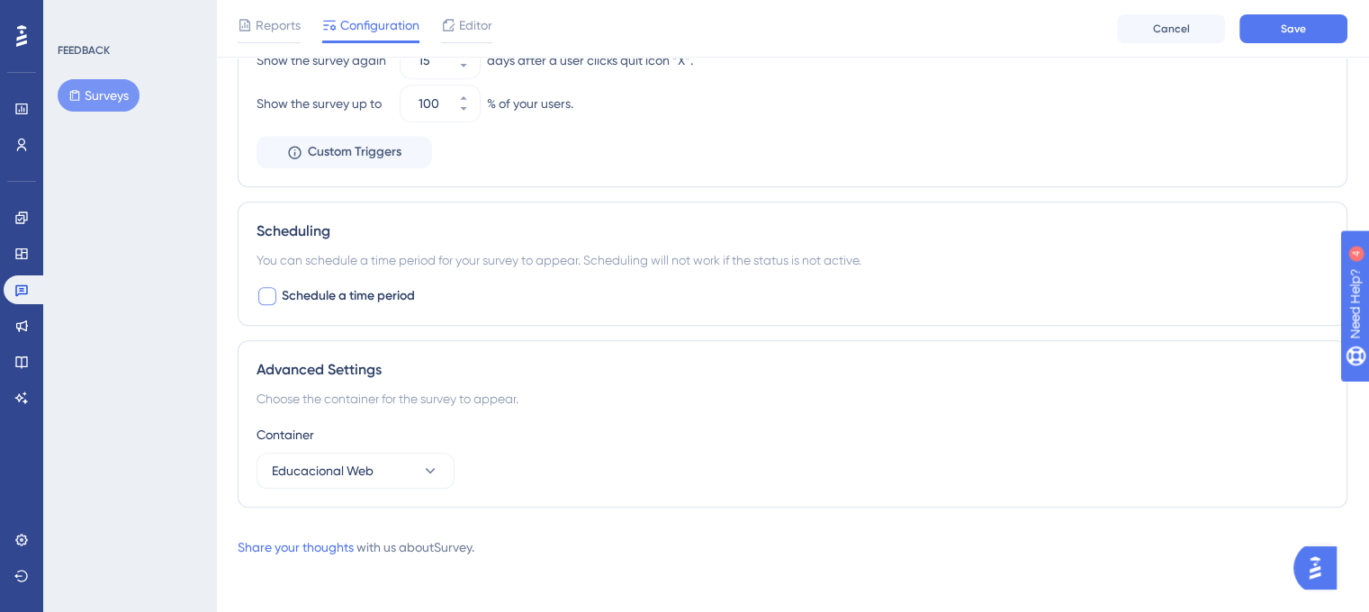
click at [274, 301] on div at bounding box center [268, 296] width 22 height 22
checkbox input "true"
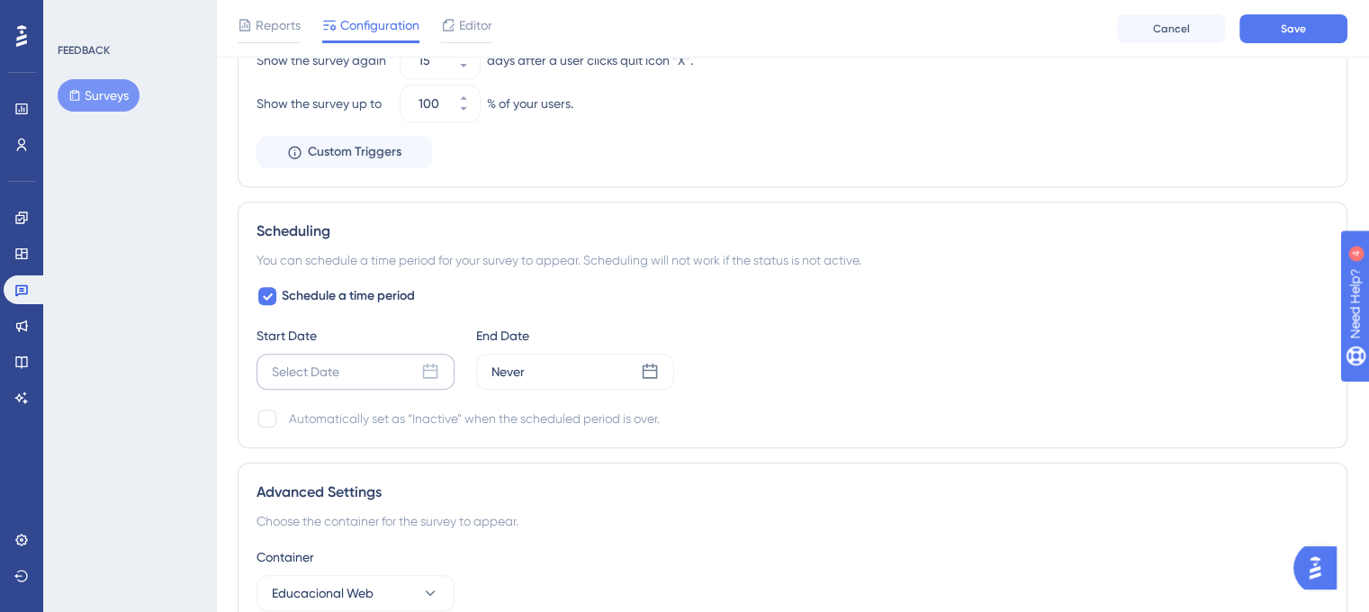
click at [421, 365] on icon at bounding box center [430, 372] width 18 height 18
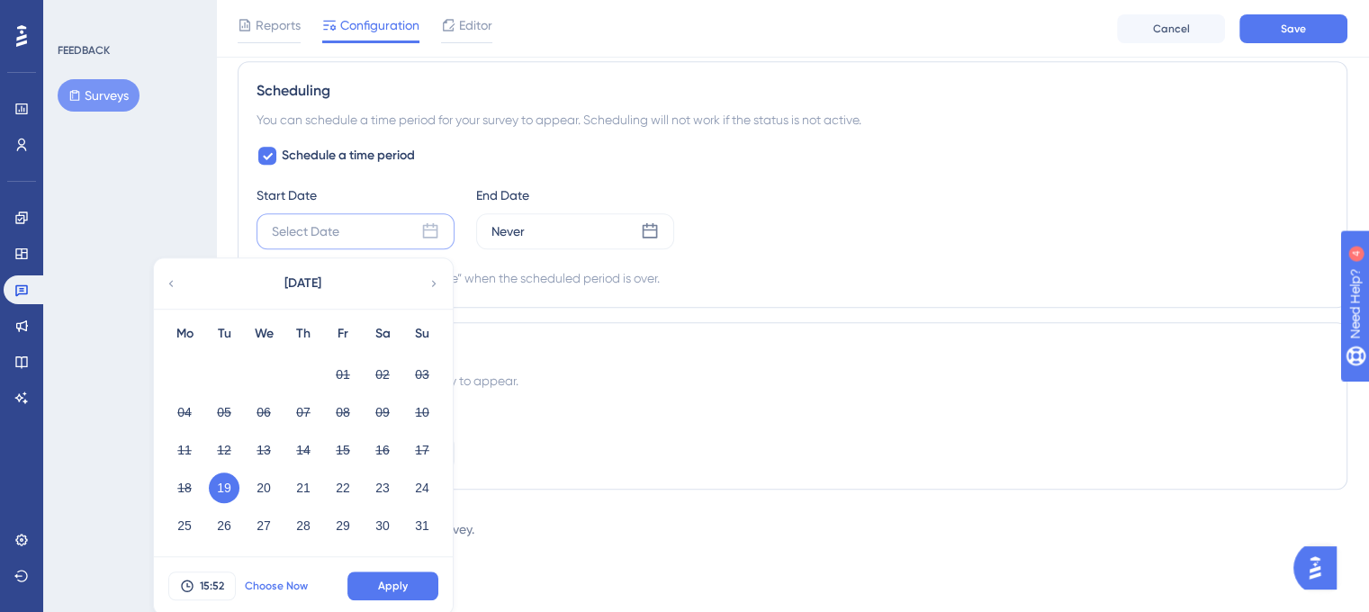
click at [286, 572] on button "Choose Now" at bounding box center [276, 586] width 81 height 29
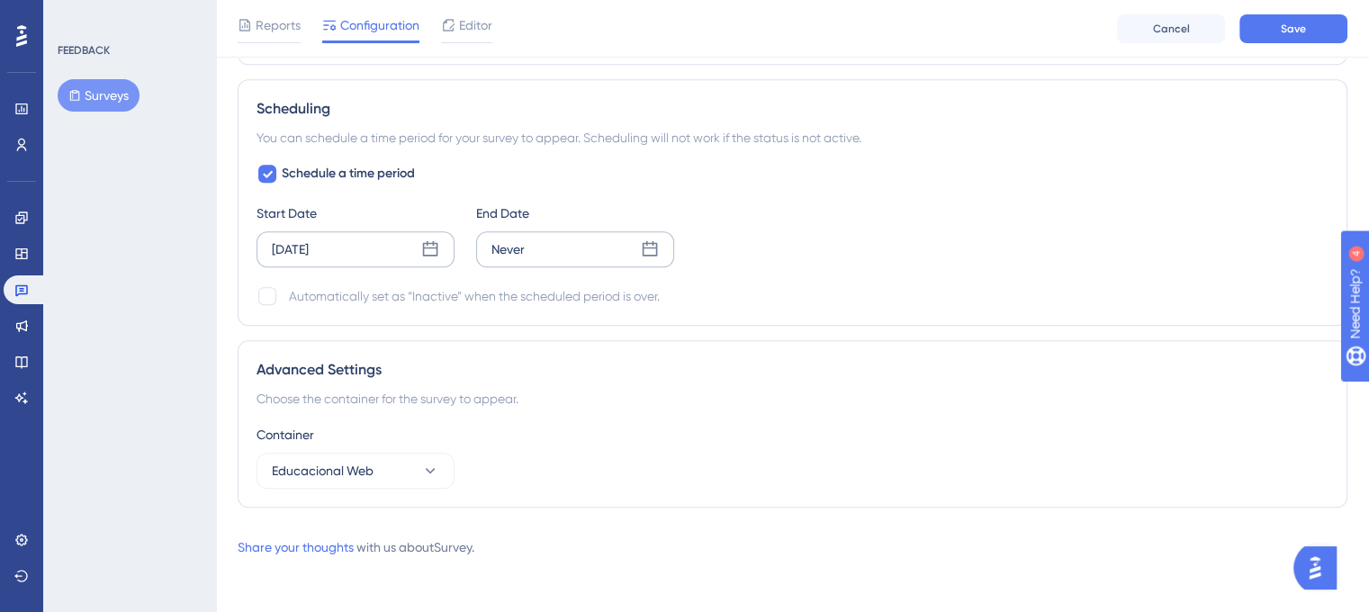
click at [649, 250] on icon at bounding box center [650, 249] width 18 height 18
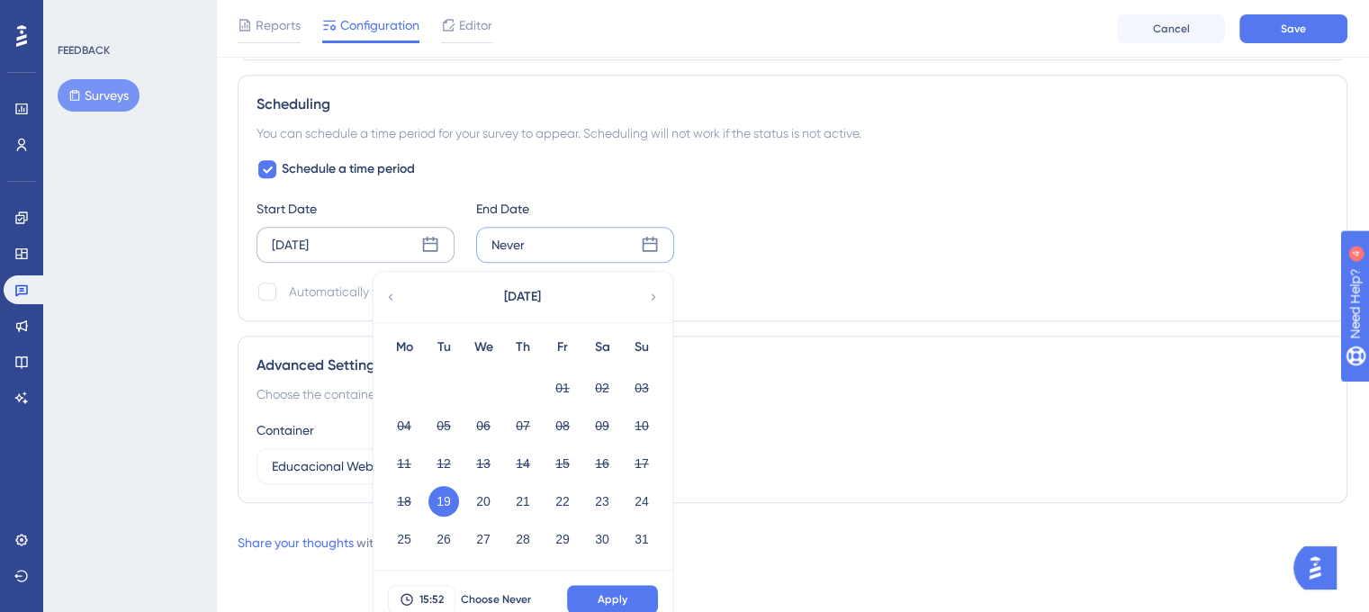
scroll to position [1192, 0]
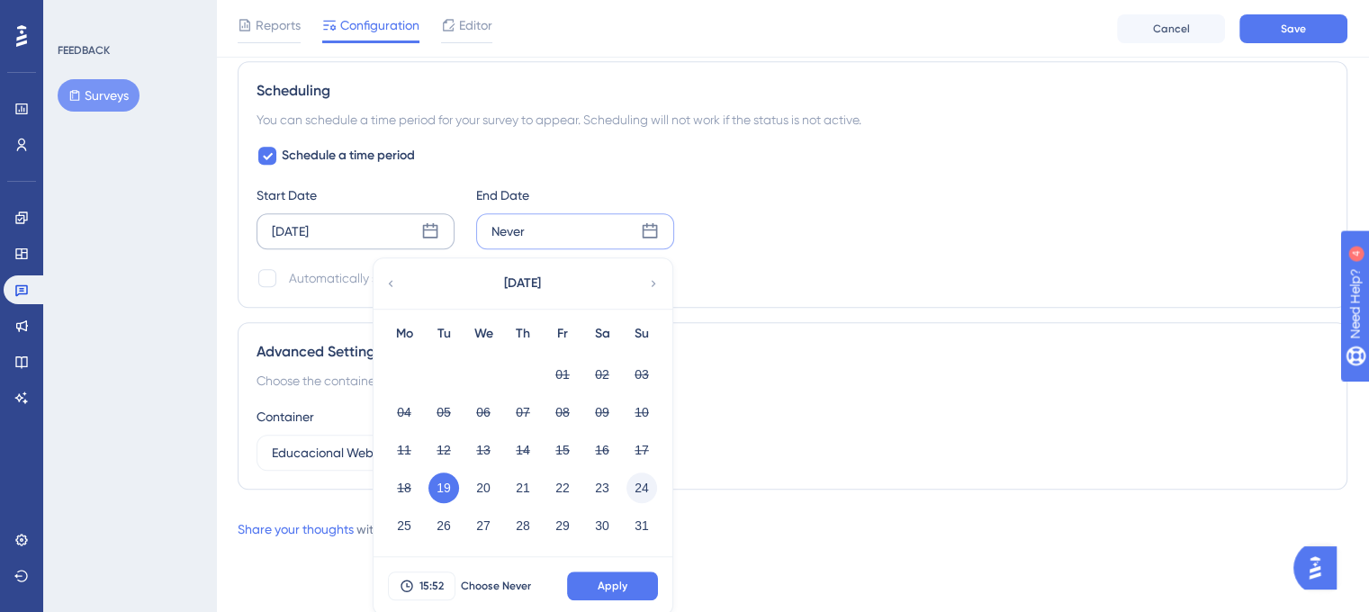
click at [645, 489] on button "24" at bounding box center [642, 488] width 31 height 31
click at [626, 582] on span "Apply" at bounding box center [613, 586] width 30 height 14
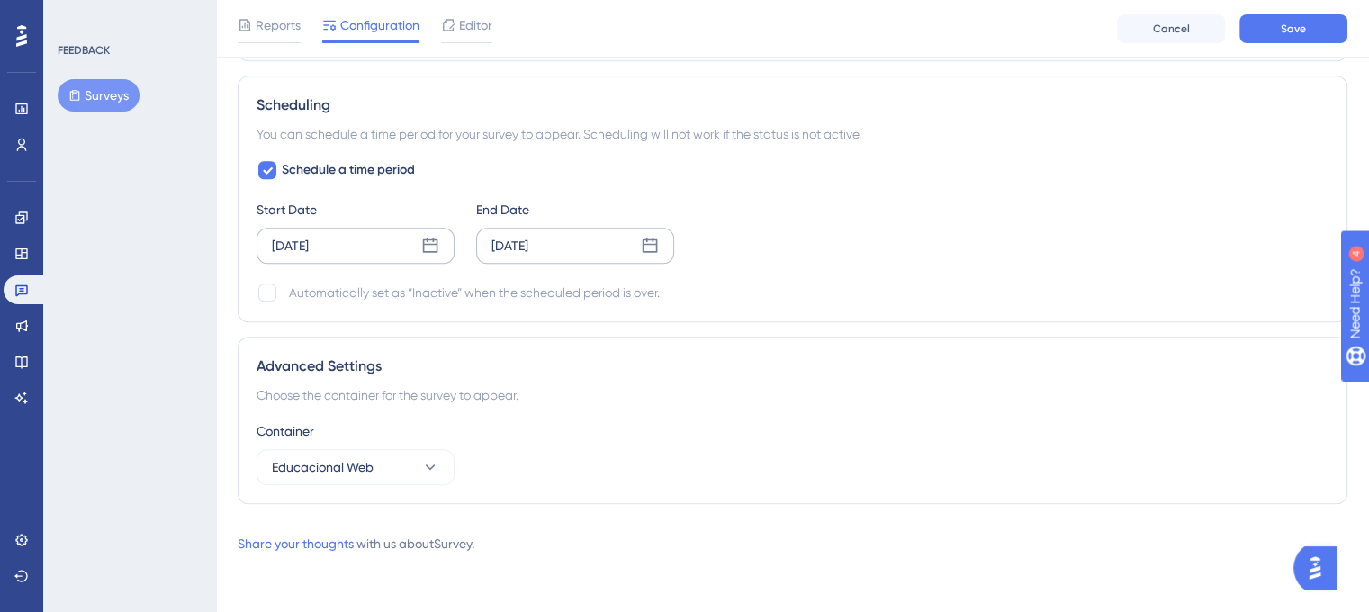
scroll to position [1174, 0]
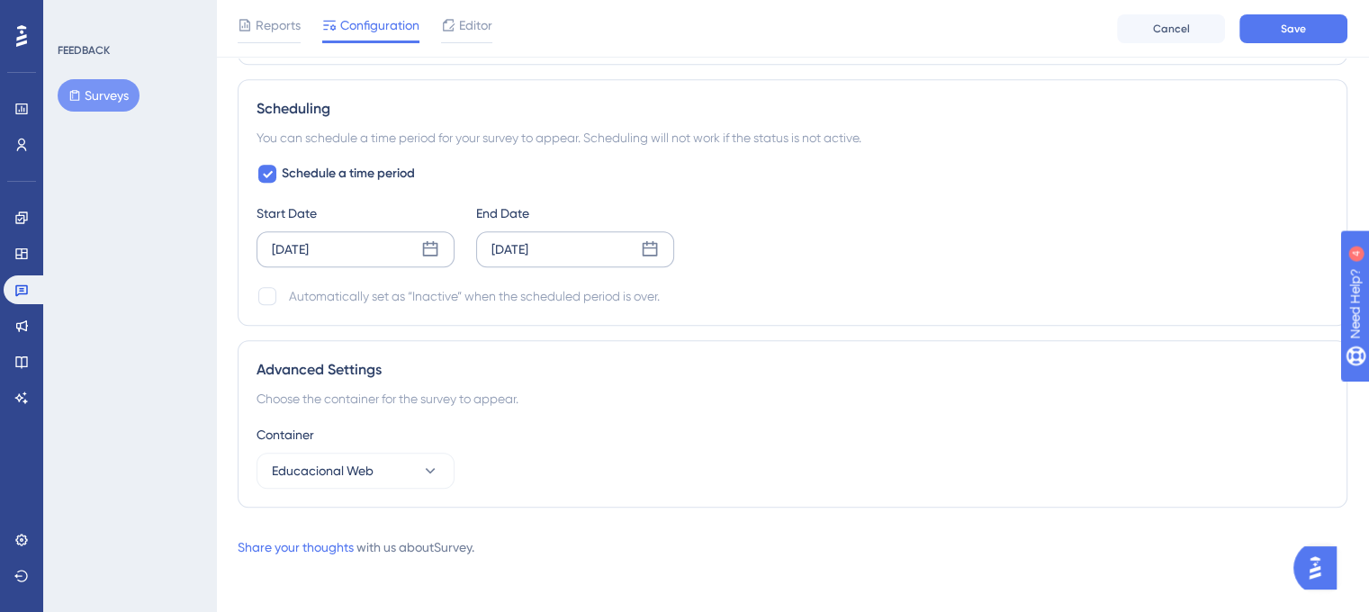
click at [836, 320] on div "Scheduling You can schedule a time period for your survey to appear. Scheduling…" at bounding box center [793, 202] width 1110 height 247
click at [268, 294] on div at bounding box center [267, 296] width 18 height 18
checkbox input "true"
click at [843, 255] on div "Start Date Aug 19 2025 End Date Aug 24 2025" at bounding box center [793, 235] width 1072 height 65
click at [411, 478] on button "Educacional Web" at bounding box center [356, 471] width 198 height 36
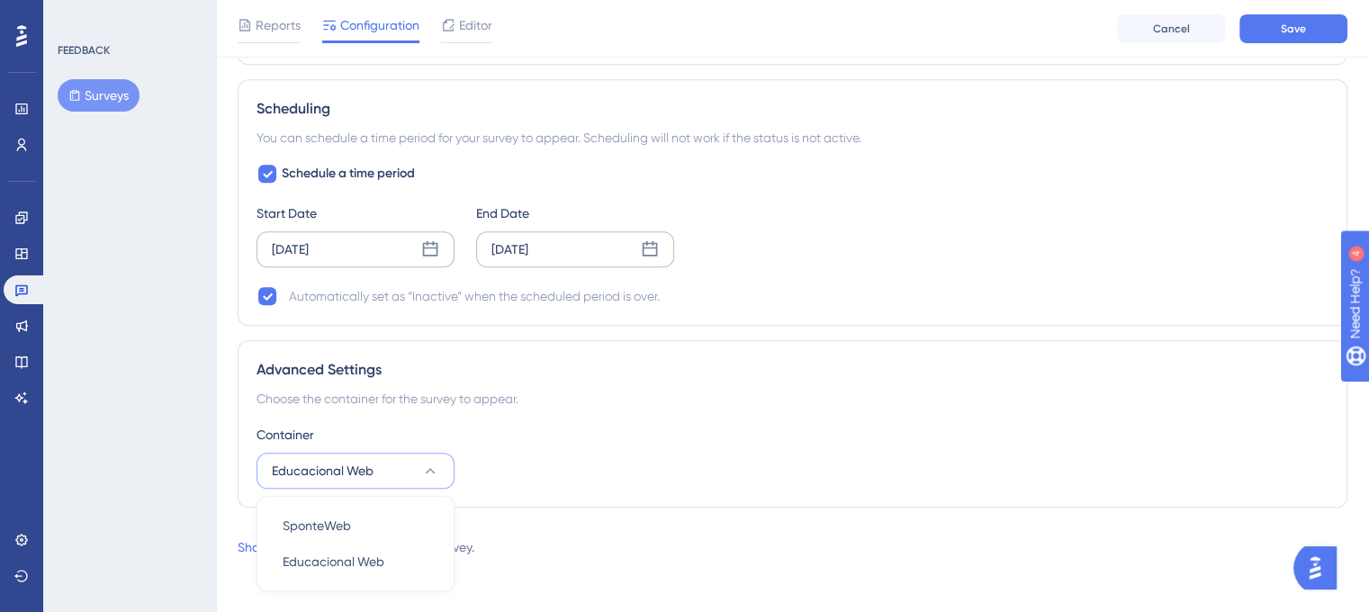
click at [419, 470] on button "Educacional Web" at bounding box center [356, 471] width 198 height 36
click at [637, 433] on div "Container" at bounding box center [793, 435] width 1072 height 22
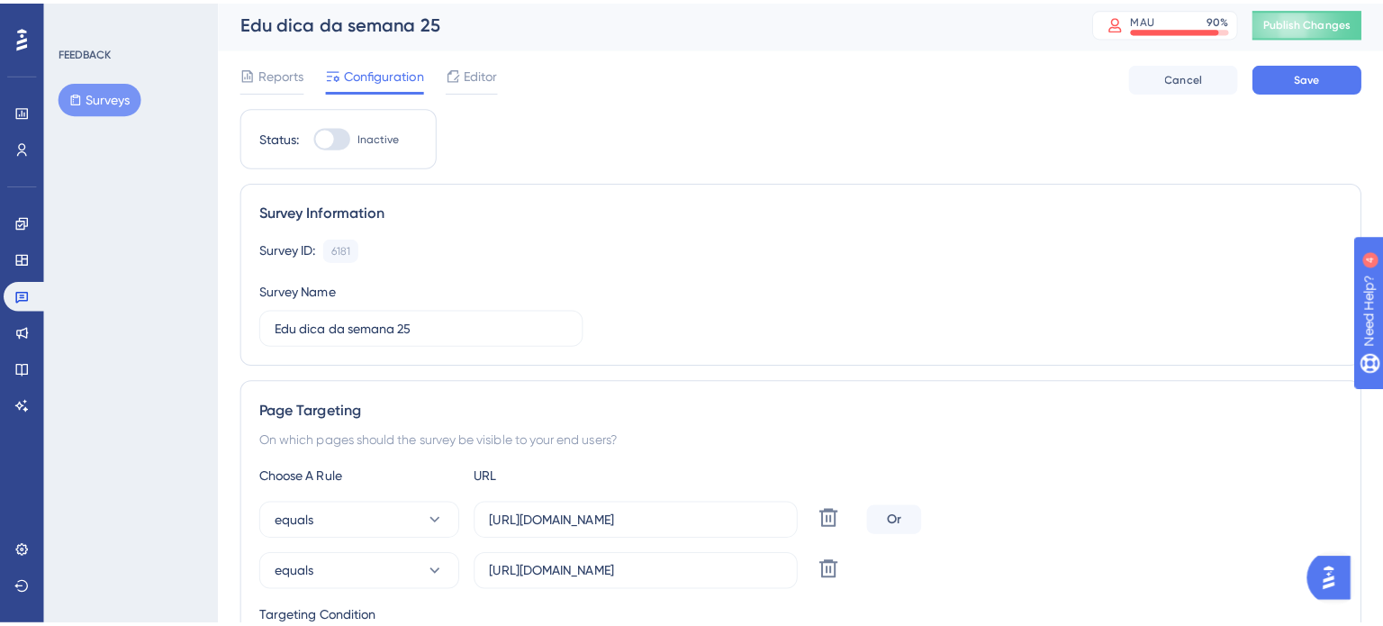
scroll to position [0, 0]
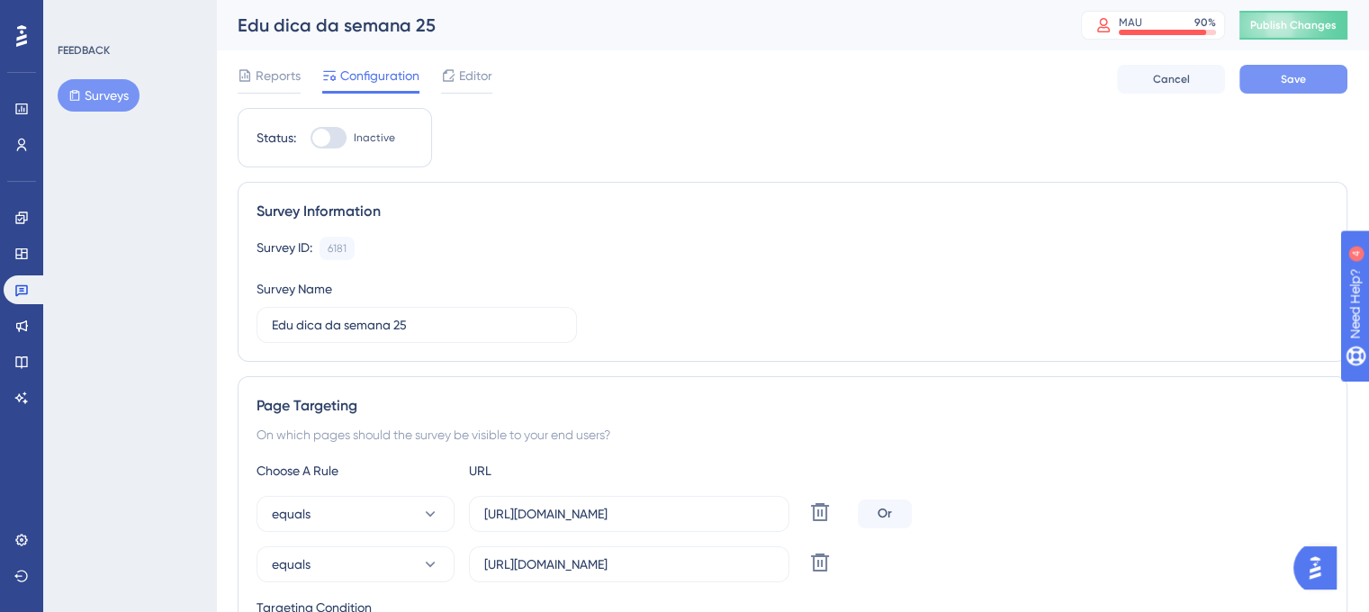
click at [1284, 76] on span "Save" at bounding box center [1293, 79] width 25 height 14
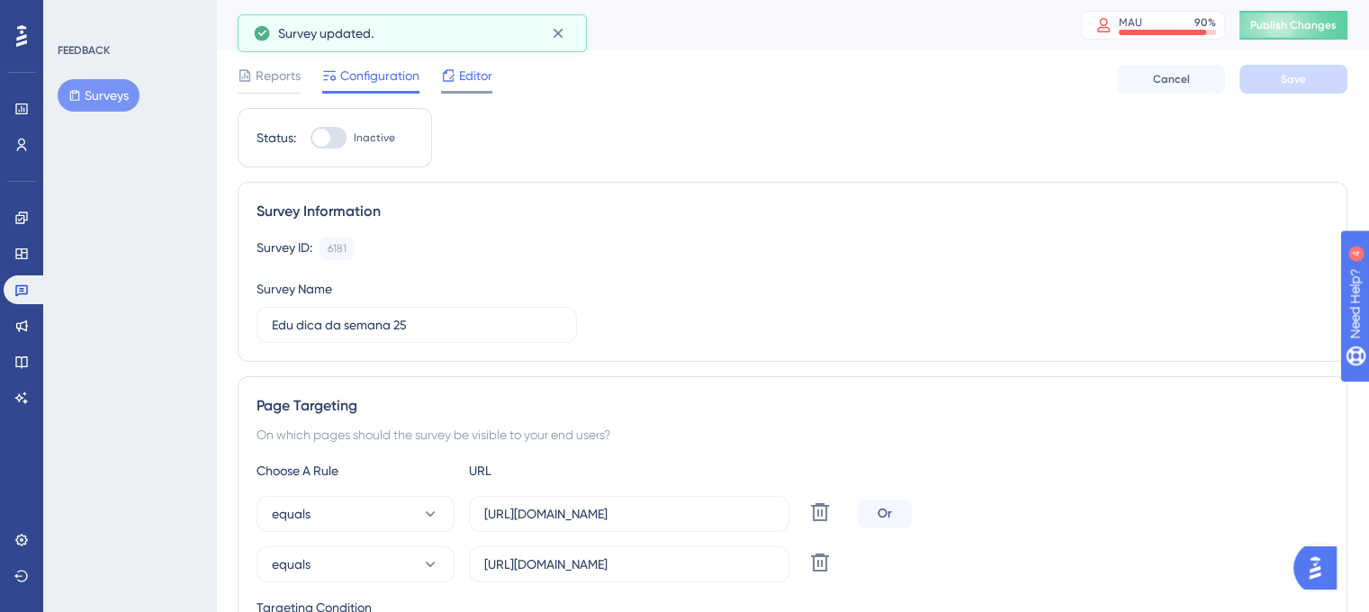
click at [472, 82] on span "Editor" at bounding box center [475, 76] width 33 height 22
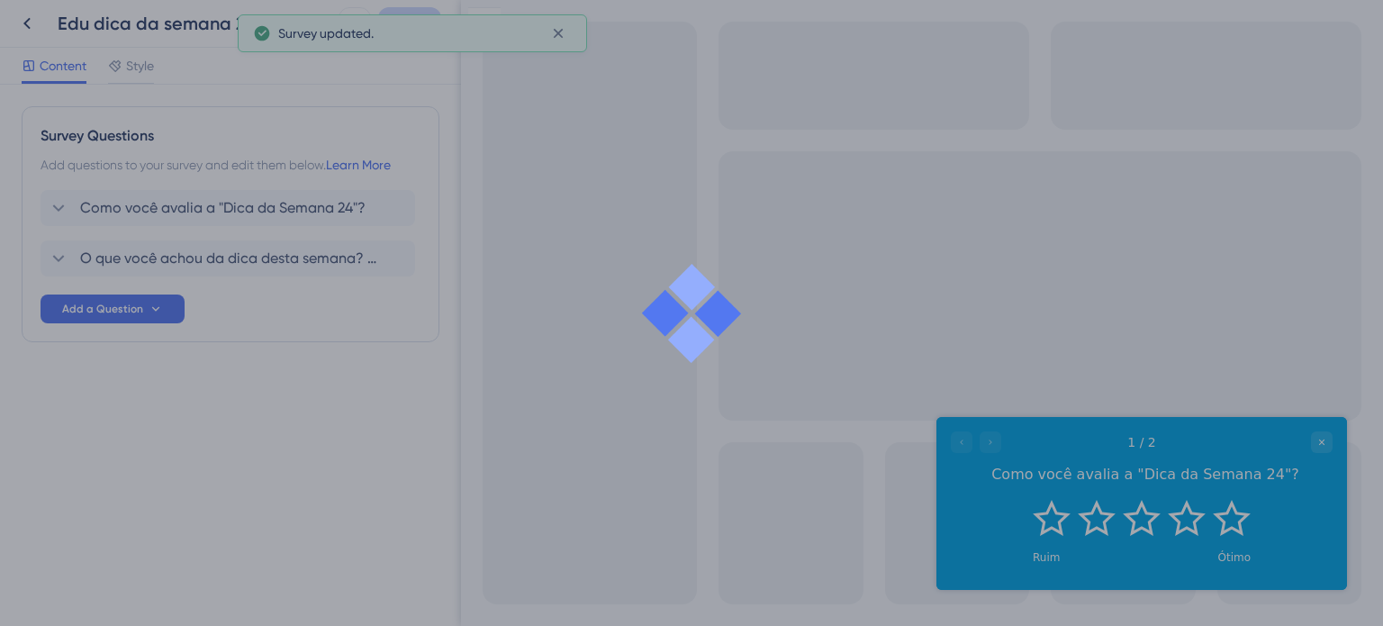
click at [307, 212] on div at bounding box center [691, 313] width 1383 height 626
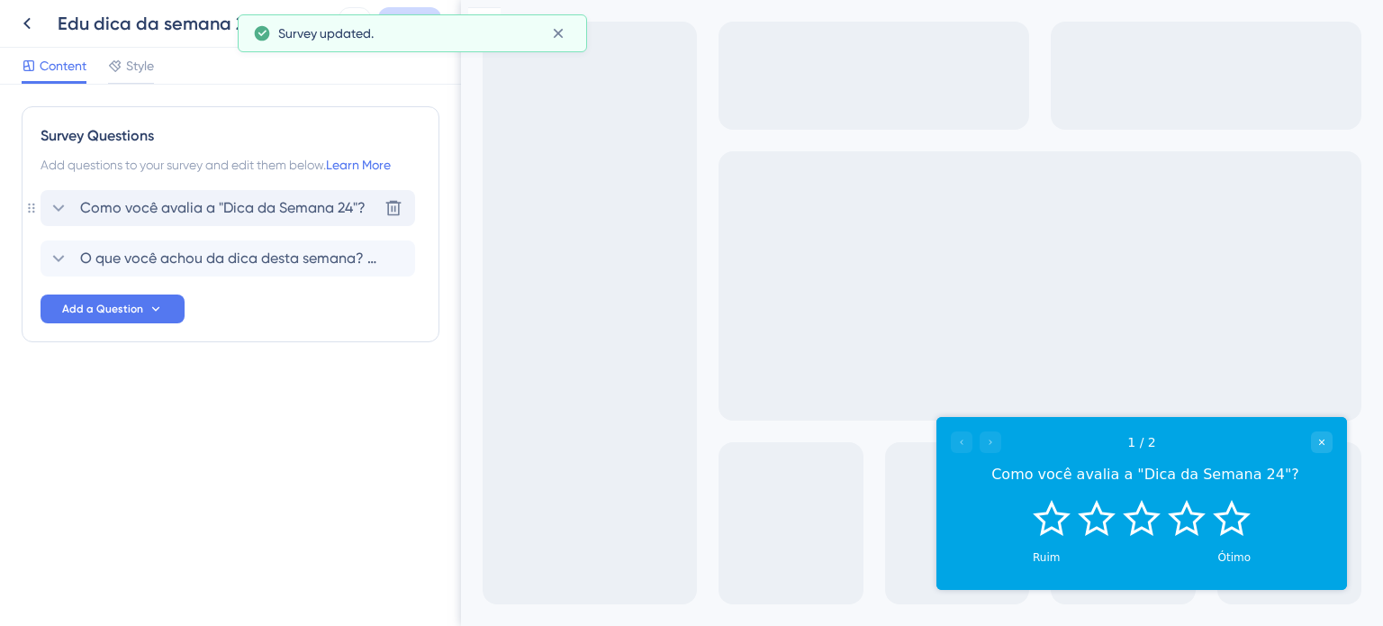
click at [325, 211] on span "Como você avalia a "Dica da Semana 24"?" at bounding box center [222, 208] width 285 height 22
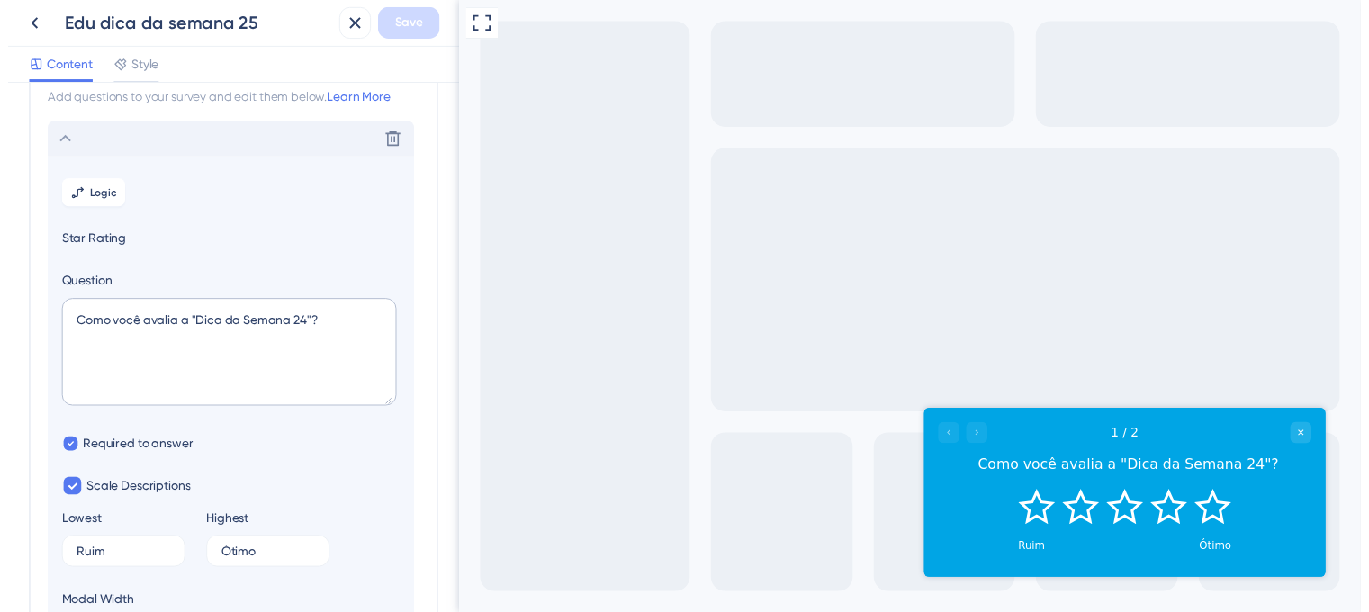
scroll to position [104, 0]
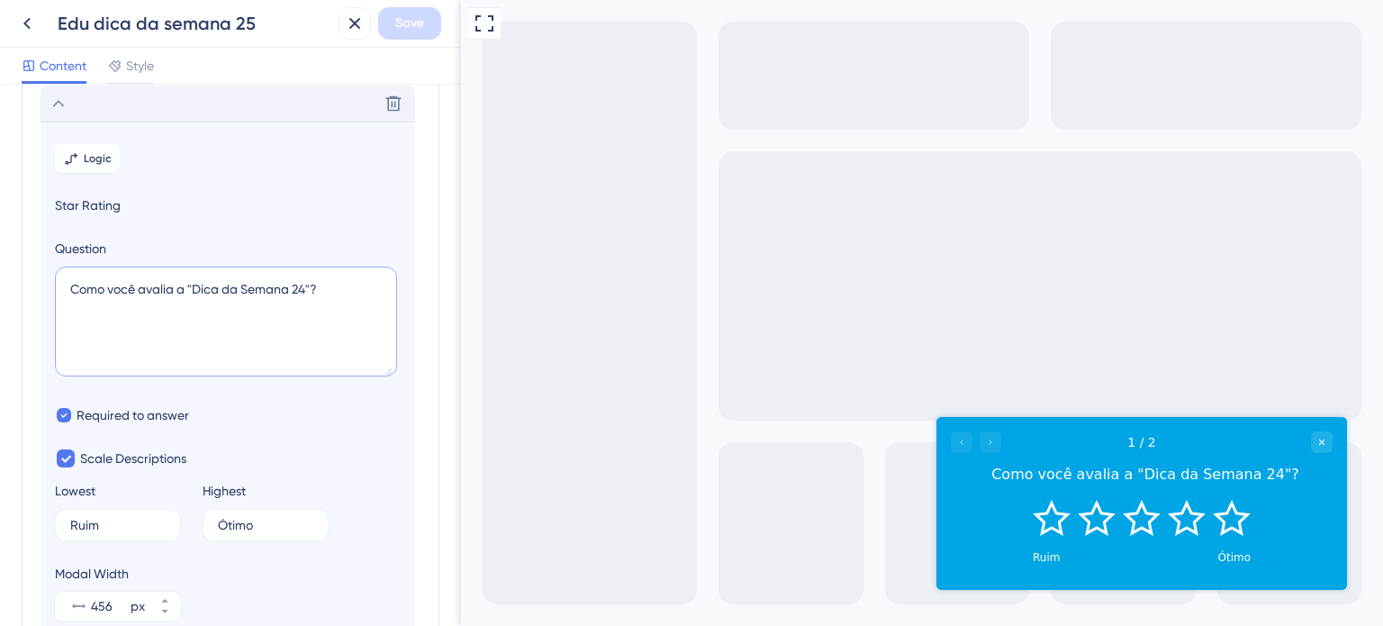
click at [306, 284] on textarea "Como você avalia a "Dica da Semana 24"?" at bounding box center [226, 321] width 342 height 110
type textarea "Como você avalia a "Dica da Semana 25"?"
click at [408, 25] on span "Save" at bounding box center [409, 24] width 29 height 22
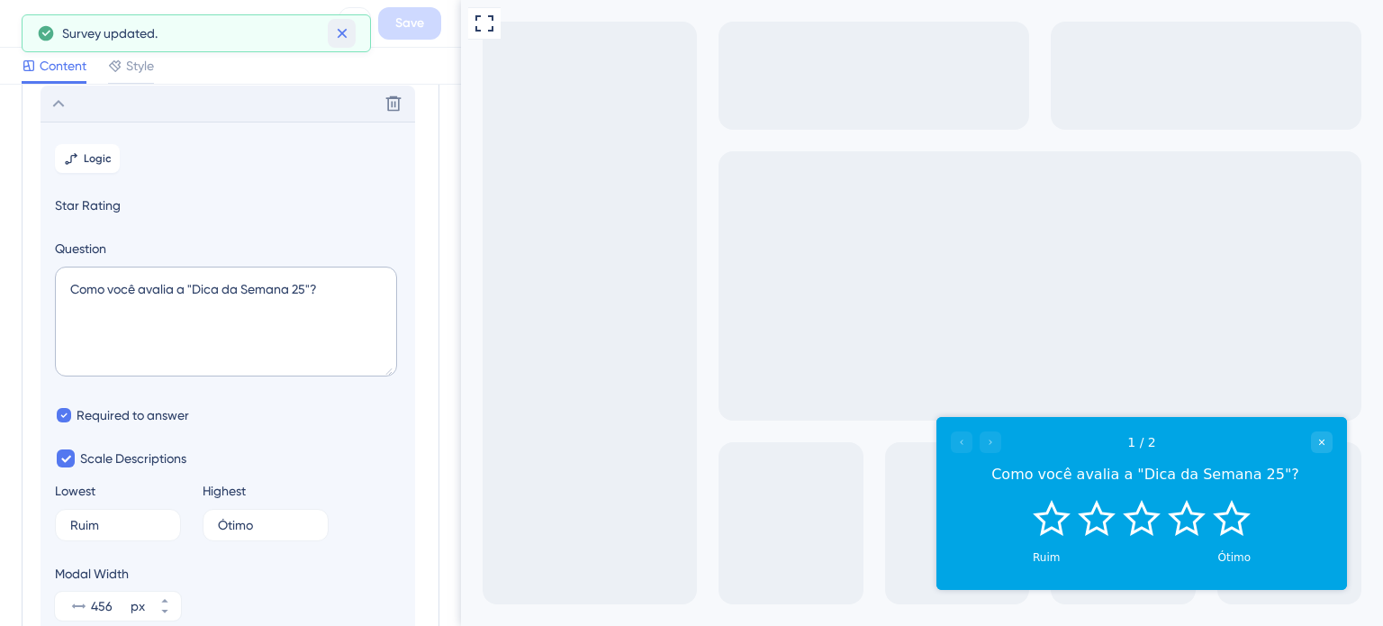
click at [333, 34] on icon at bounding box center [342, 33] width 18 height 18
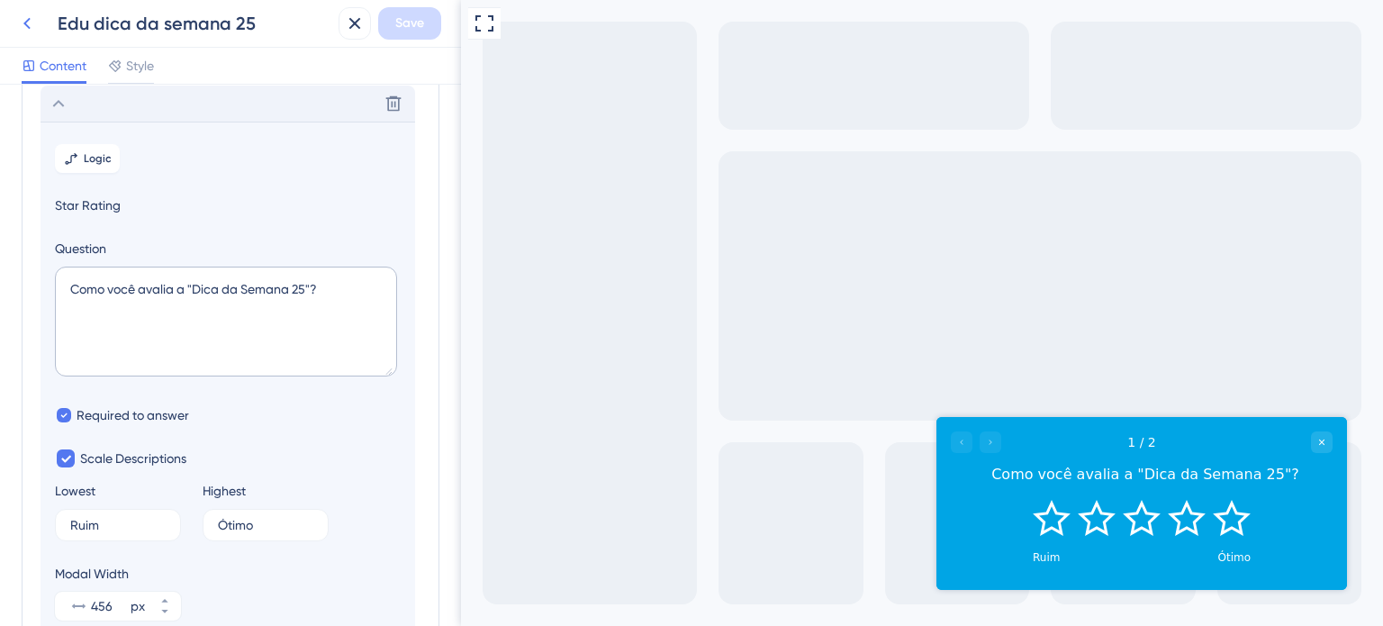
click at [14, 15] on button at bounding box center [27, 23] width 32 height 32
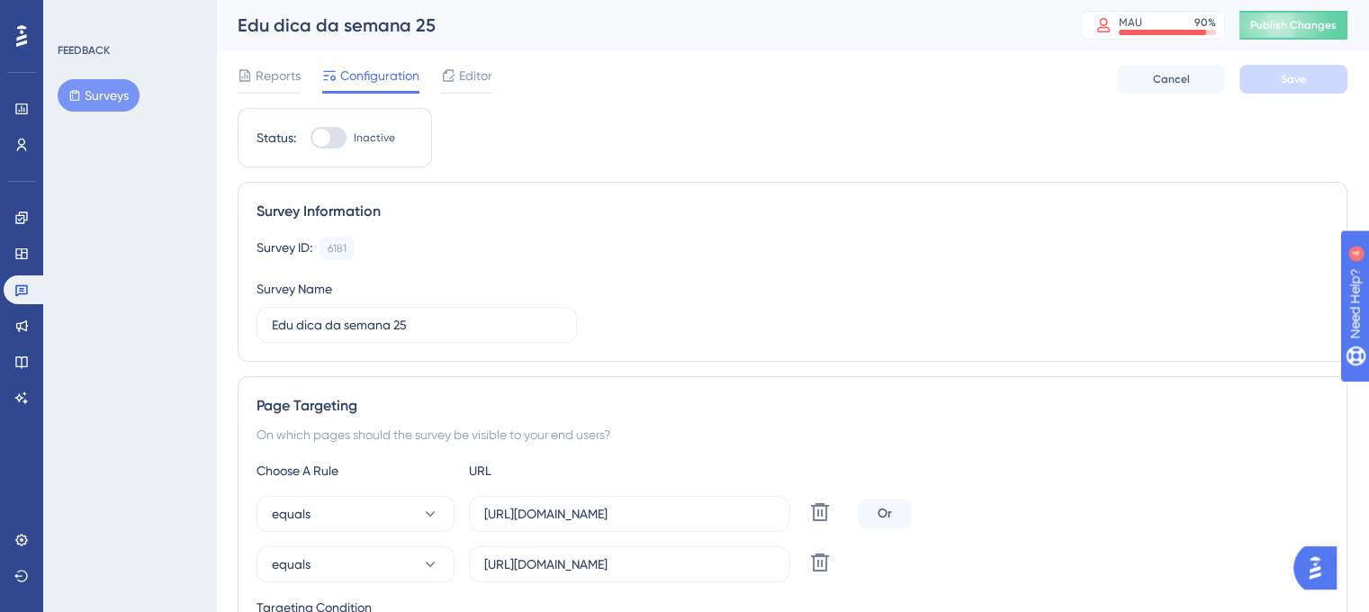
click at [325, 137] on div at bounding box center [321, 138] width 18 height 18
click at [311, 138] on input "Inactive" at bounding box center [310, 138] width 1 height 1
checkbox input "true"
click at [1293, 87] on button "Save" at bounding box center [1294, 79] width 108 height 29
click at [21, 225] on link at bounding box center [22, 217] width 36 height 29
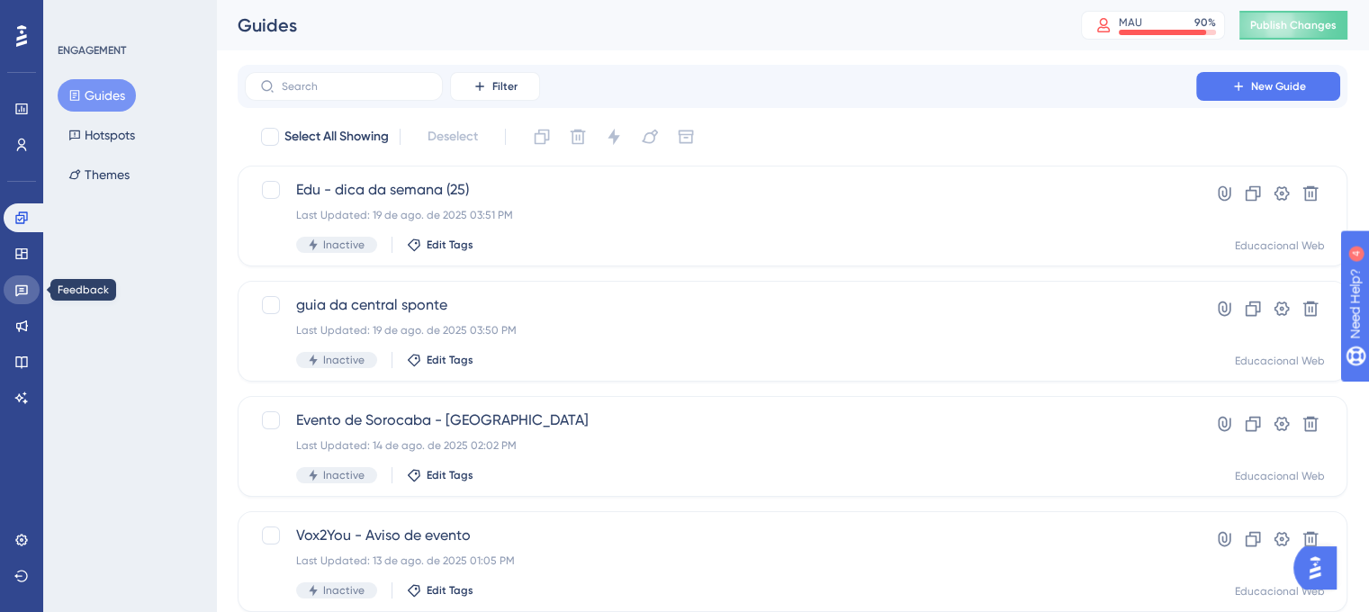
drag, startPoint x: 25, startPoint y: 293, endPoint x: 66, endPoint y: 307, distance: 43.0
click at [25, 293] on icon at bounding box center [21, 290] width 14 height 14
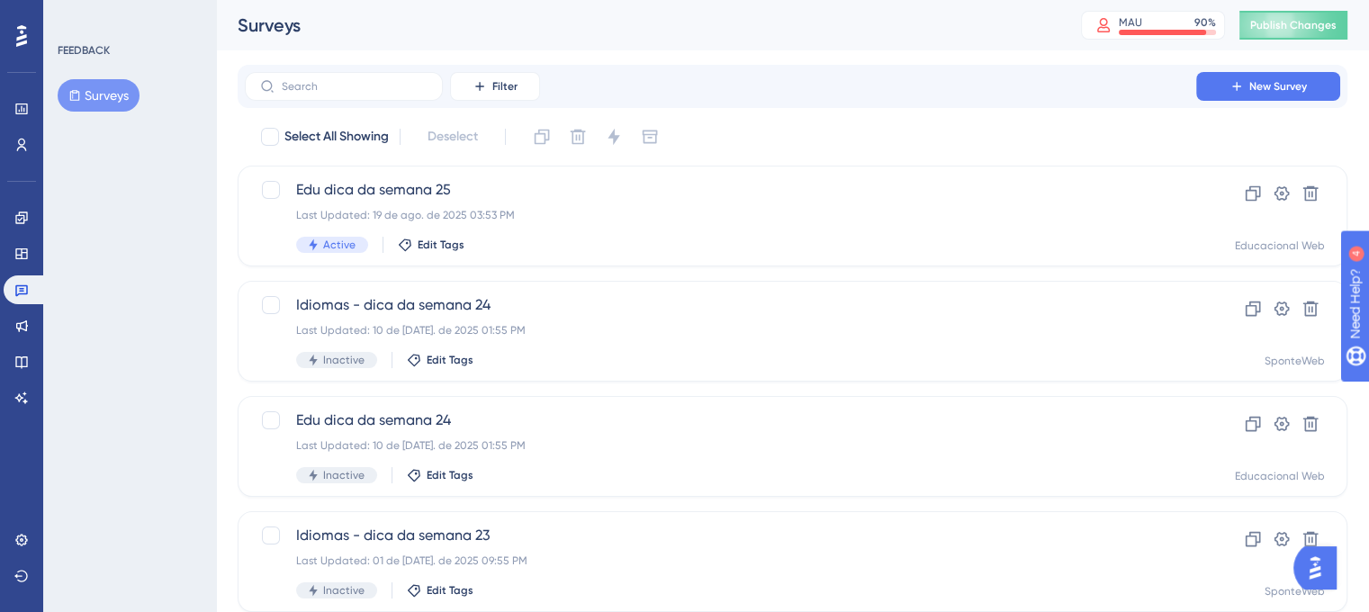
click at [210, 331] on div "FEEDBACK Surveys" at bounding box center [129, 306] width 173 height 612
drag, startPoint x: 11, startPoint y: 212, endPoint x: 29, endPoint y: 218, distance: 18.8
click at [11, 212] on link at bounding box center [22, 217] width 36 height 29
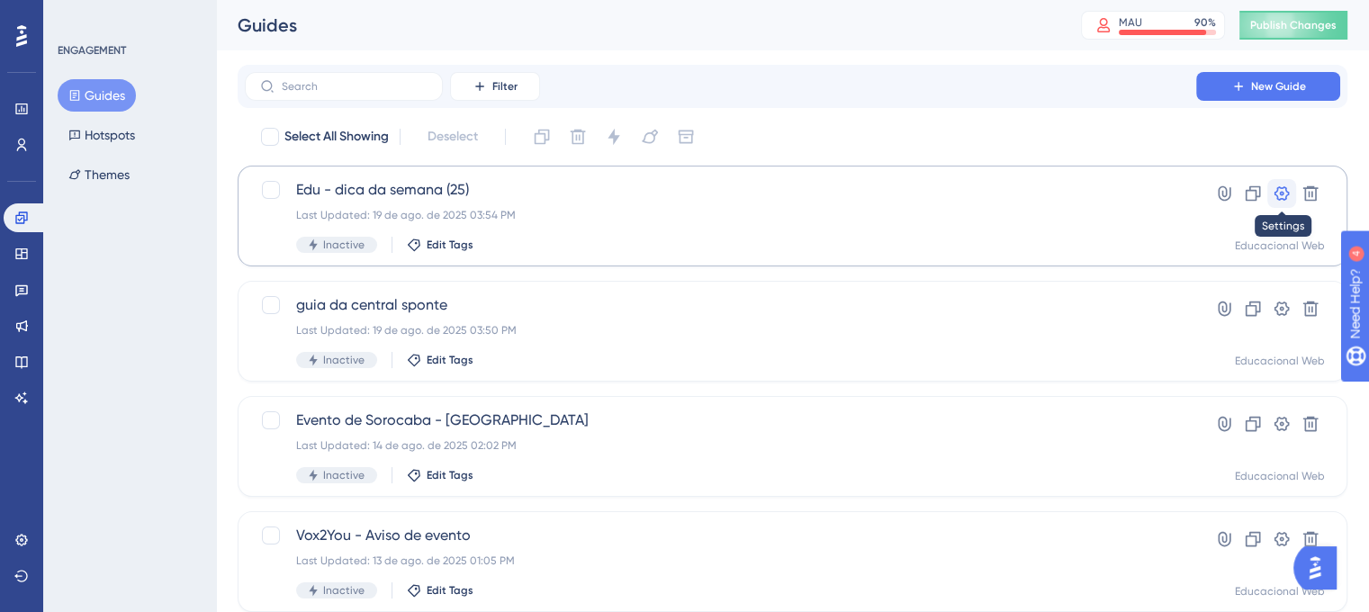
click at [1278, 198] on icon at bounding box center [1282, 194] width 18 height 18
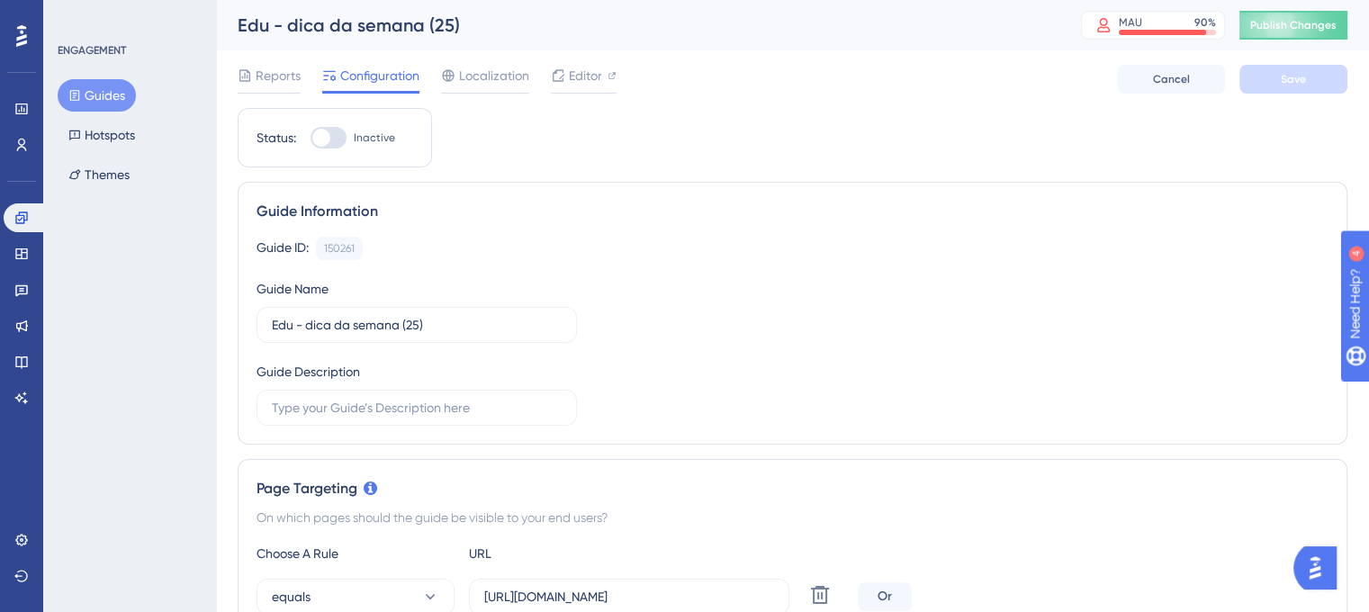
click at [333, 149] on div "Status: Inactive" at bounding box center [335, 137] width 194 height 59
click at [332, 140] on div at bounding box center [329, 138] width 36 height 22
click at [311, 139] on input "Inactive" at bounding box center [310, 138] width 1 height 1
checkbox input "true"
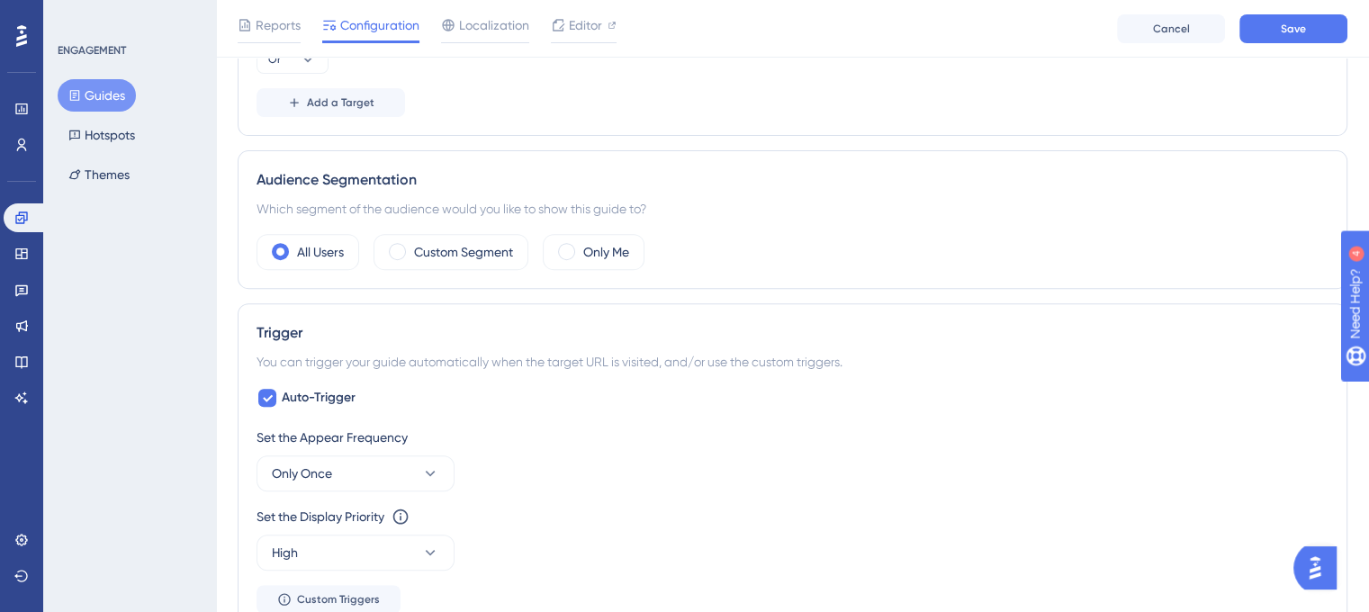
scroll to position [524, 0]
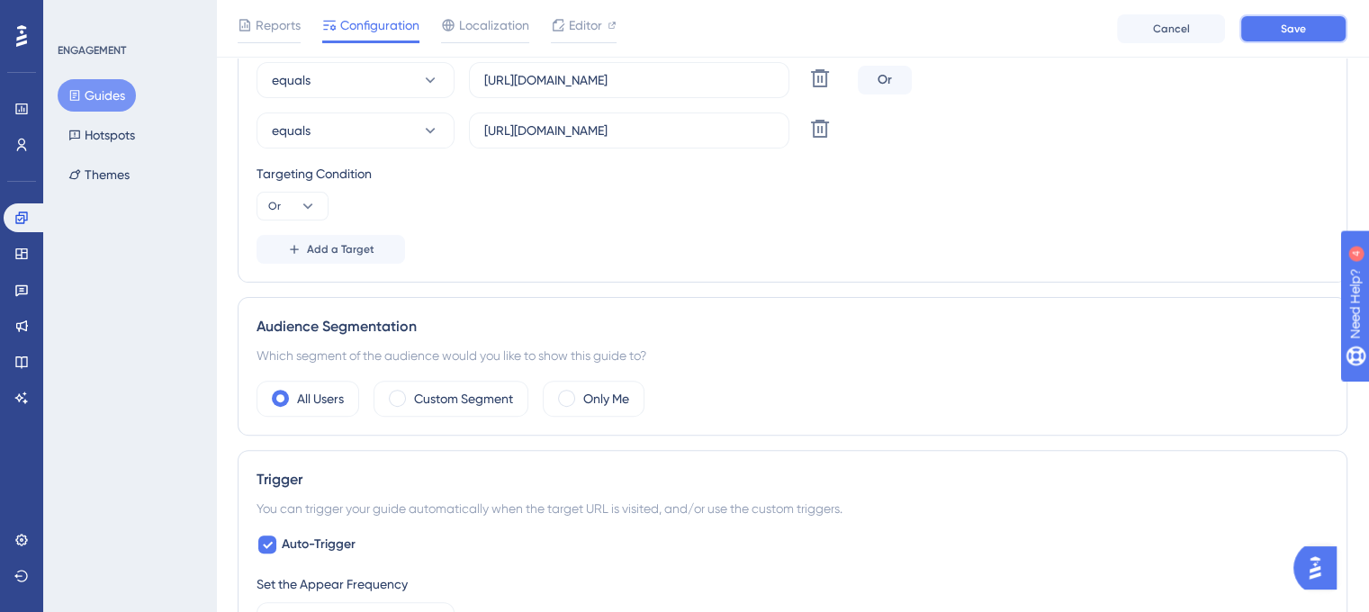
click at [1263, 28] on button "Save" at bounding box center [1294, 28] width 108 height 29
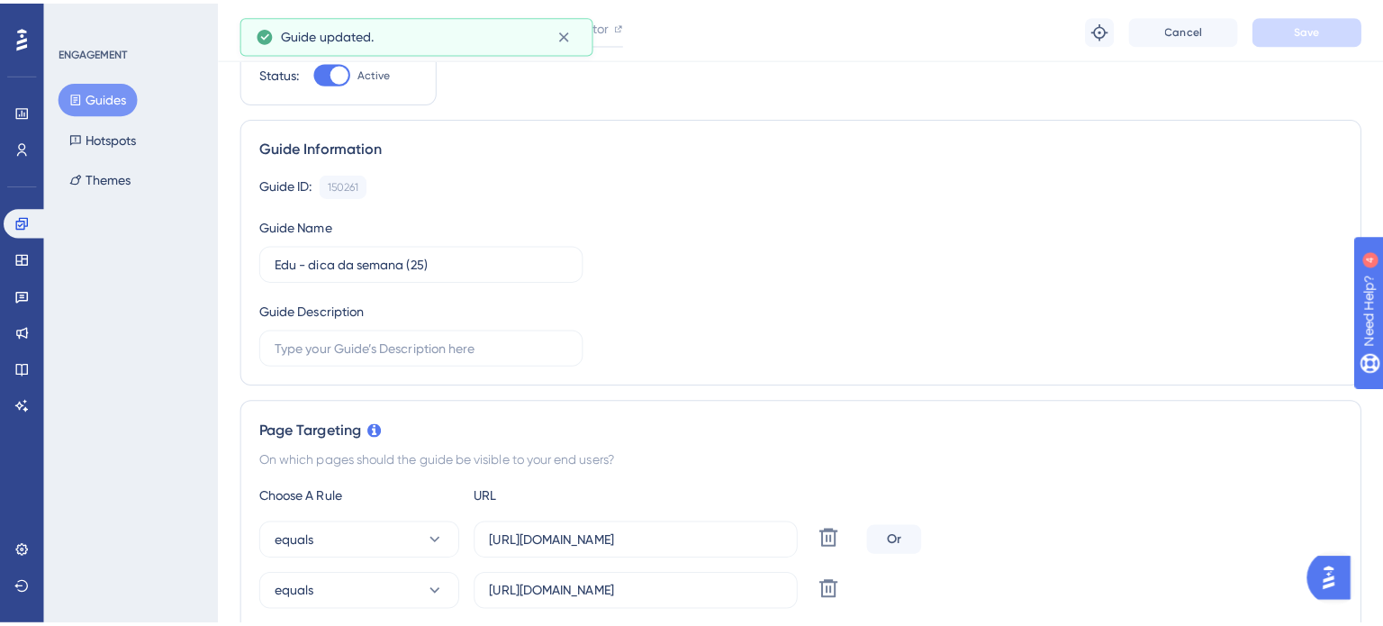
scroll to position [0, 0]
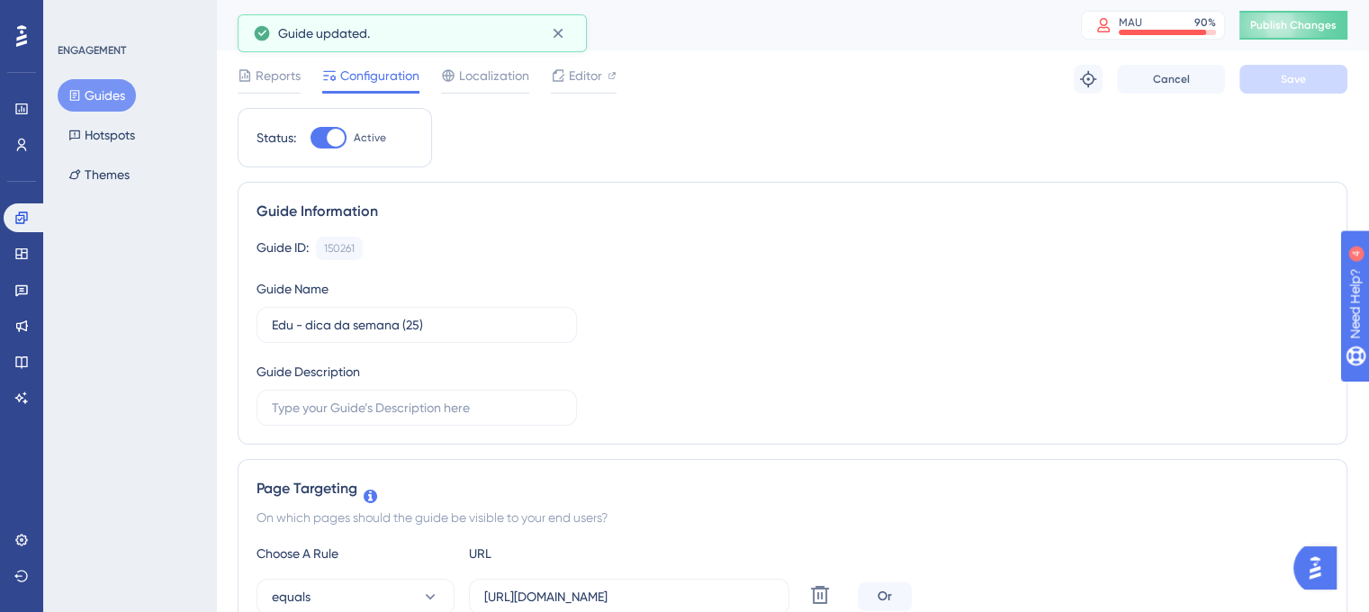
click at [771, 266] on div "Guide ID: 150261 Copy Guide Name Edu - dica da semana (25) Guide Description" at bounding box center [793, 331] width 1072 height 189
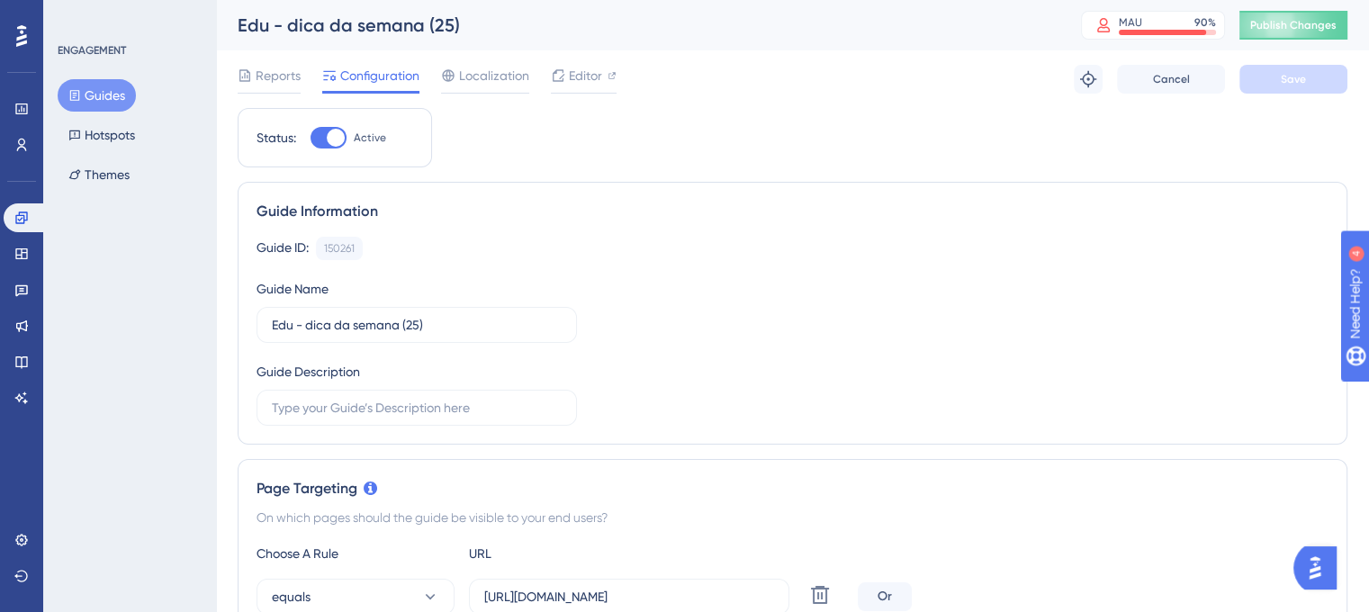
click at [1307, 42] on div "Edu - dica da semana (25) MAU 90 % Click to see add-on and upgrade options Publ…" at bounding box center [792, 25] width 1153 height 50
click at [1307, 34] on button "Publish Changes" at bounding box center [1294, 25] width 108 height 29
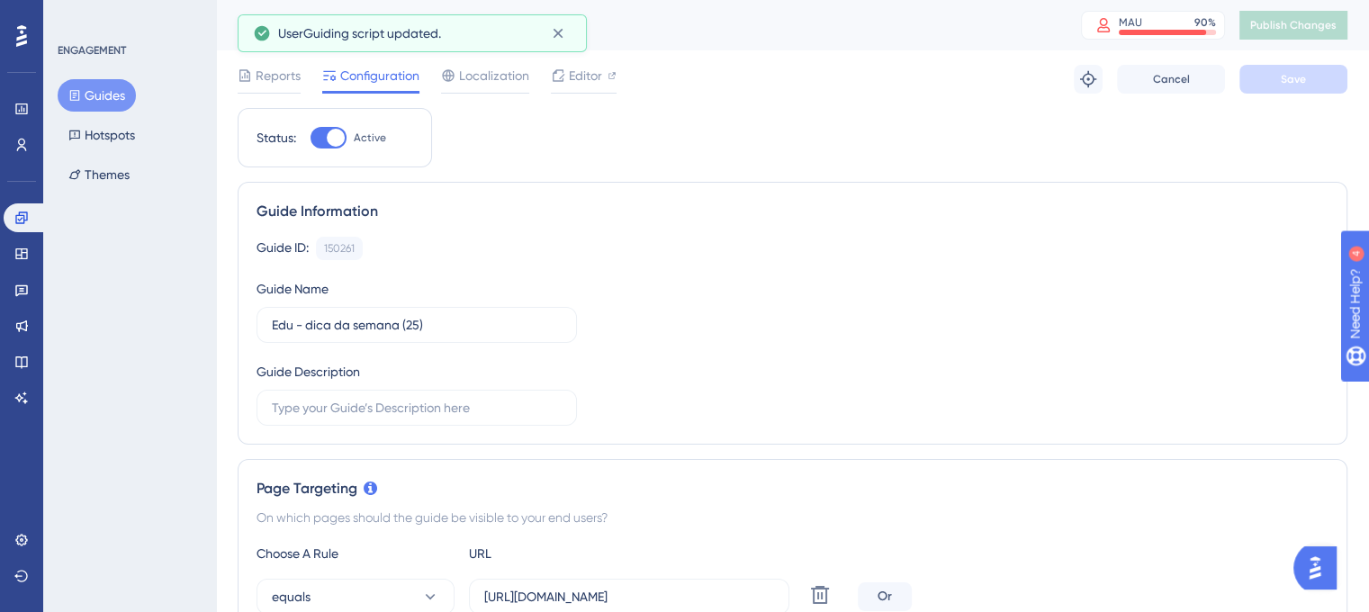
click at [83, 105] on button "Guides" at bounding box center [97, 95] width 78 height 32
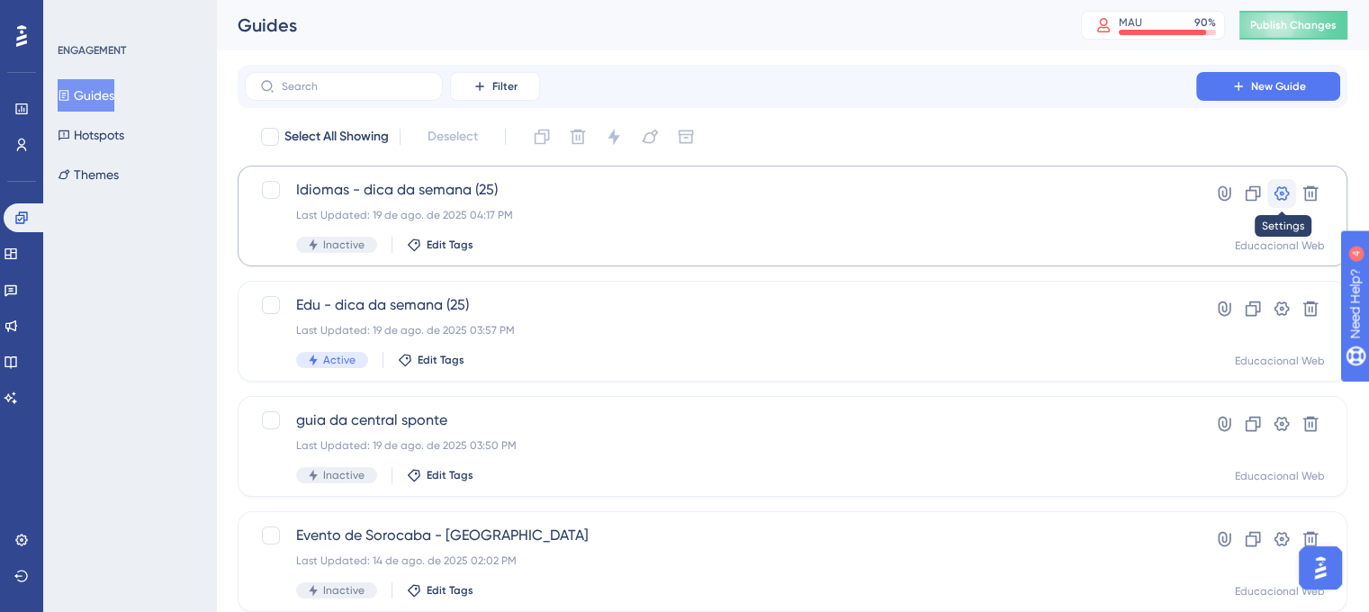
click at [1282, 197] on icon at bounding box center [1282, 194] width 18 height 18
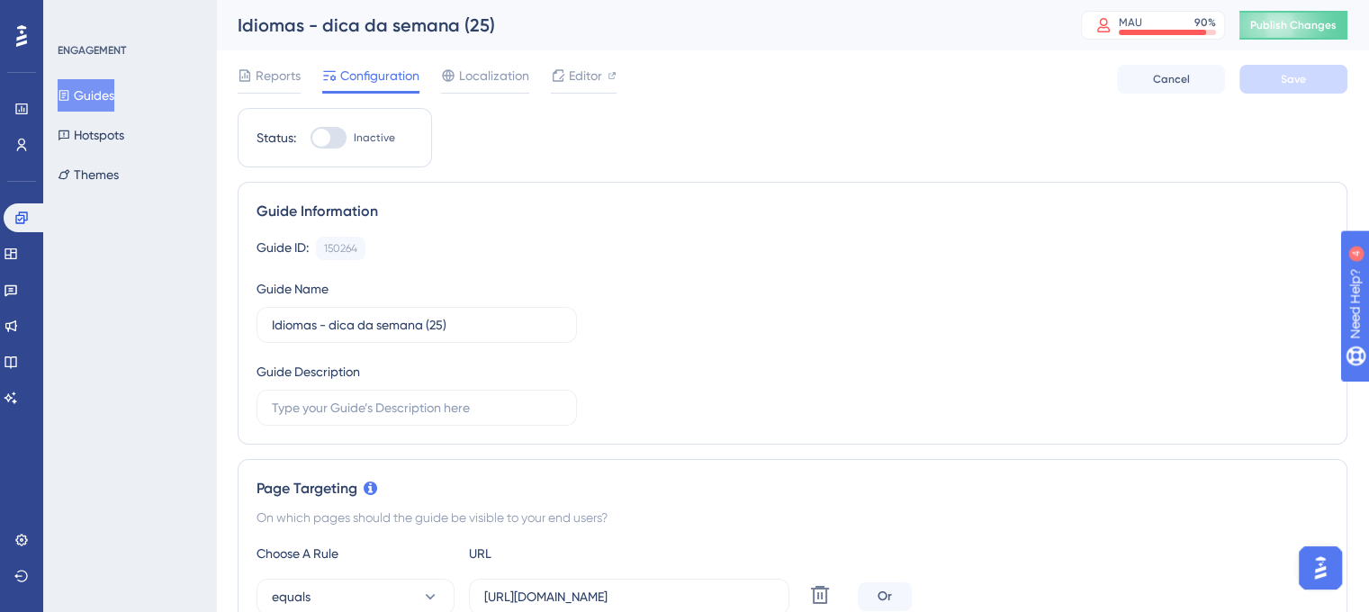
click at [342, 143] on div at bounding box center [329, 138] width 36 height 22
click at [311, 139] on input "Inactive" at bounding box center [310, 138] width 1 height 1
checkbox input "true"
click at [745, 266] on div "Guide ID: 150264 Copy Guide Name Idiomas - dica da semana (25) Guide Description" at bounding box center [793, 331] width 1072 height 189
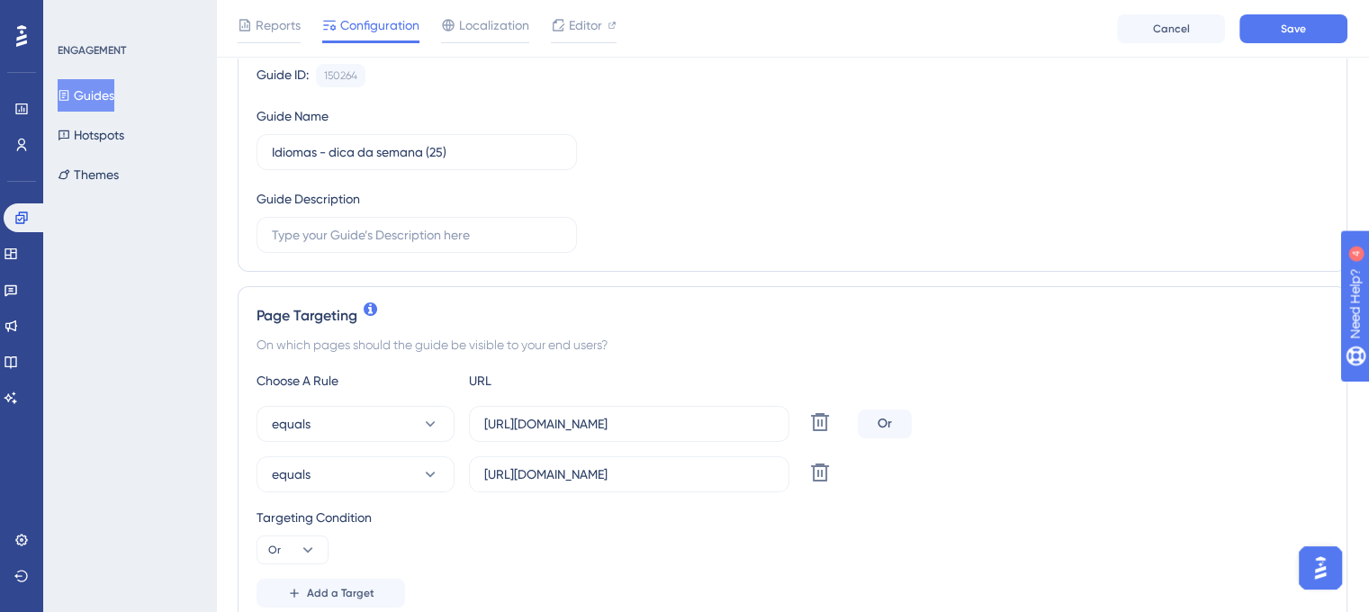
click at [1025, 382] on div "Choose A Rule URL" at bounding box center [793, 381] width 1072 height 22
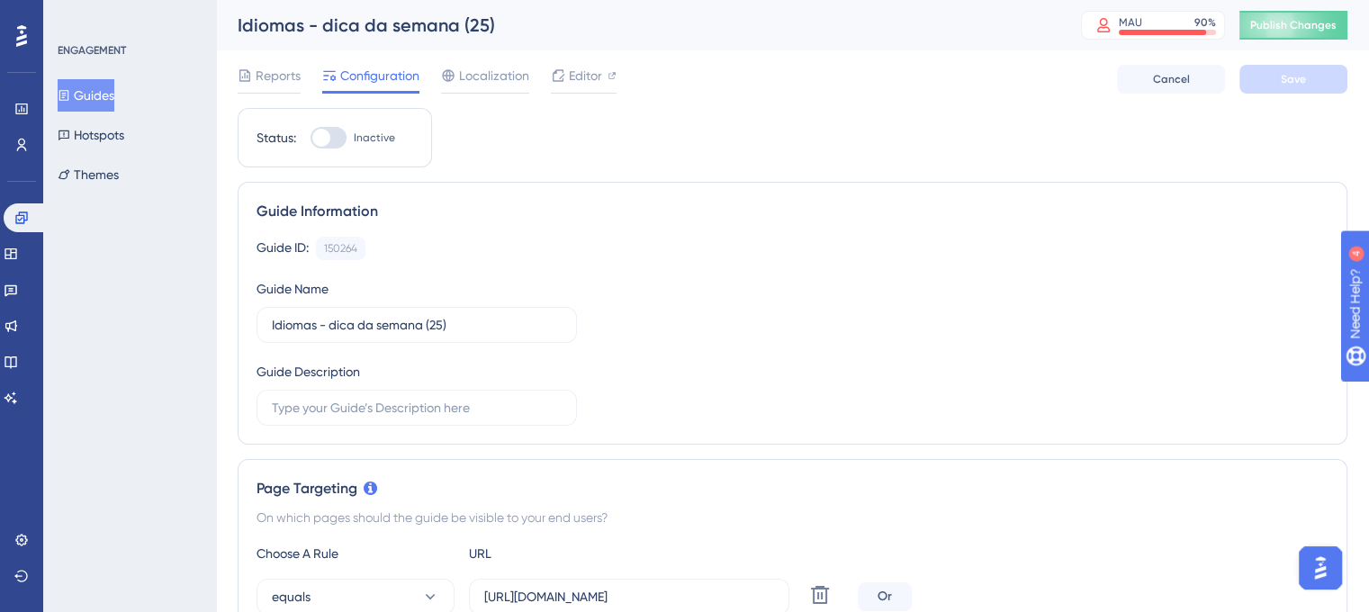
click at [319, 130] on div at bounding box center [321, 138] width 18 height 18
click at [311, 138] on input "Inactive" at bounding box center [310, 138] width 1 height 1
checkbox input "true"
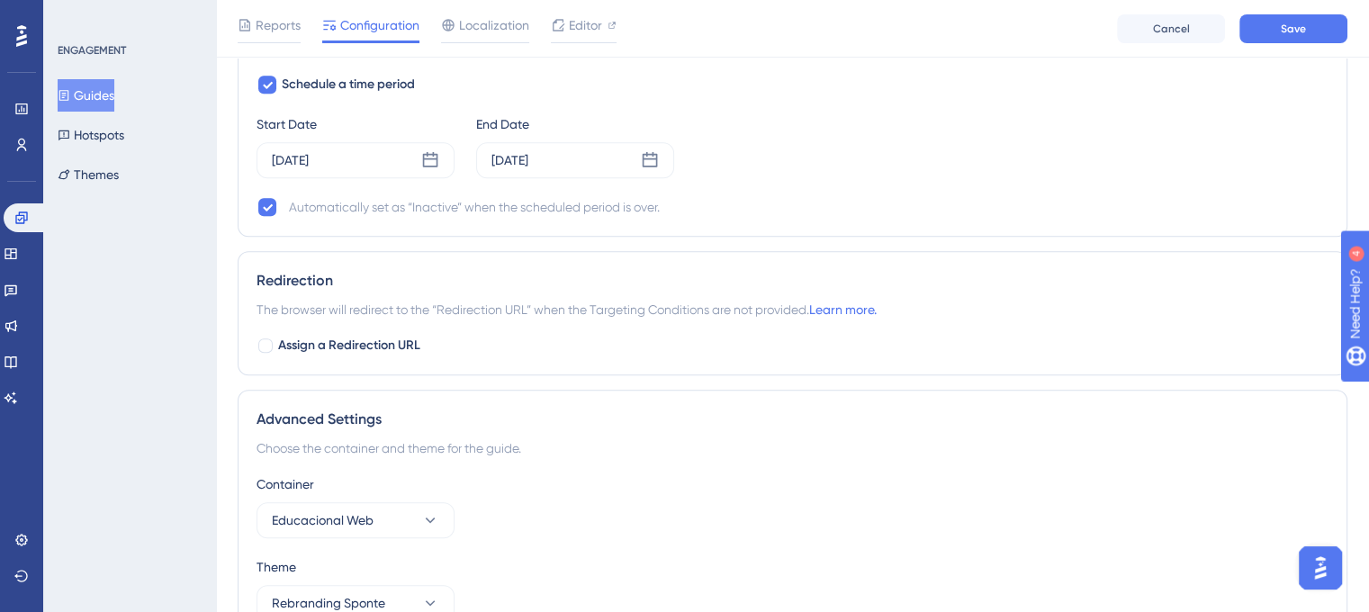
scroll to position [1424, 0]
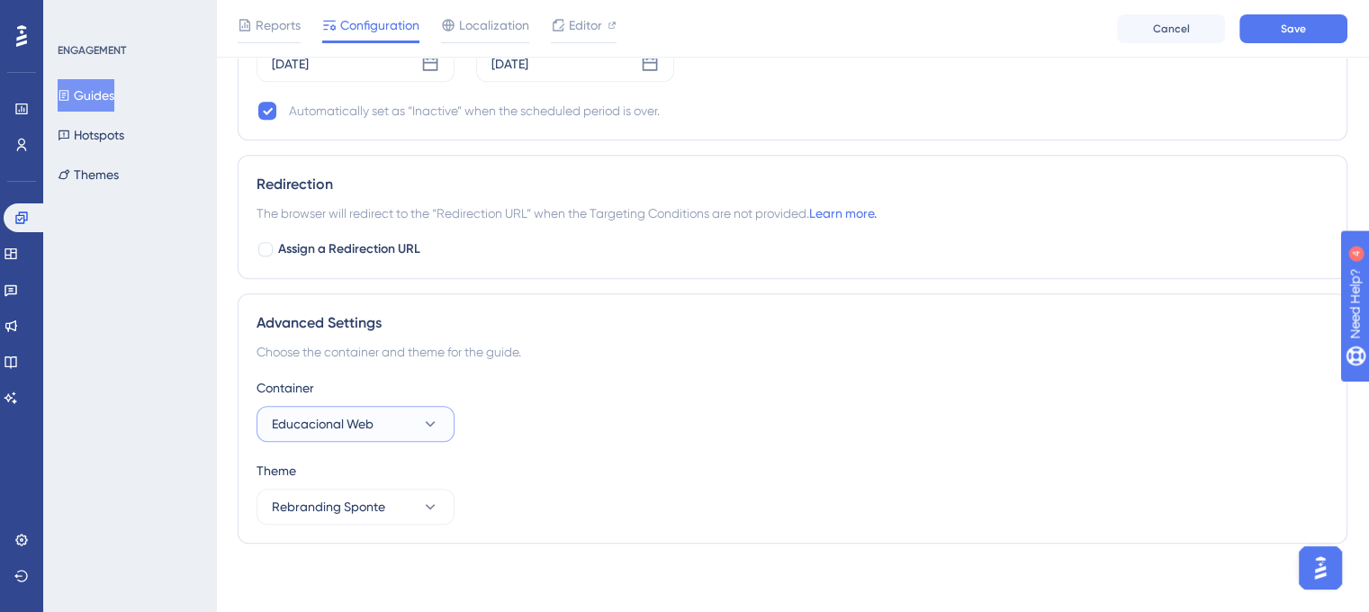
click at [435, 427] on icon at bounding box center [430, 424] width 18 height 18
click at [375, 487] on div "SponteWeb SponteWeb" at bounding box center [356, 479] width 146 height 36
click at [742, 402] on div "Container SponteWeb" at bounding box center [793, 409] width 1072 height 65
click at [1313, 30] on button "Save" at bounding box center [1294, 28] width 108 height 29
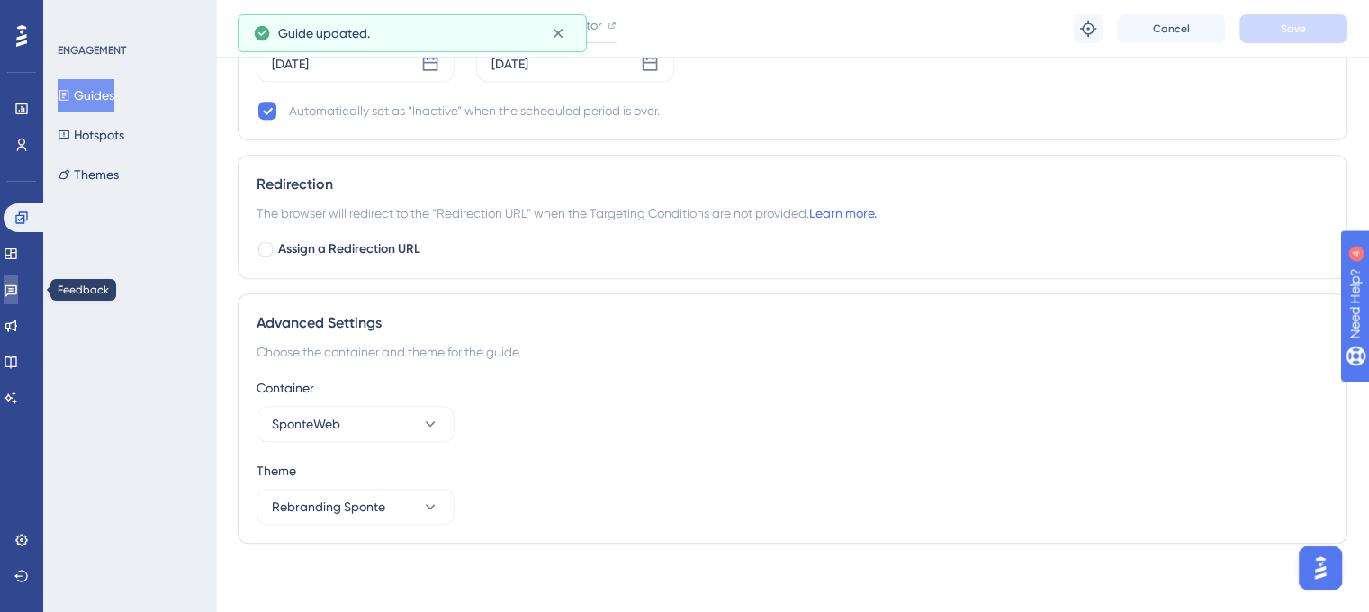
click at [17, 294] on icon at bounding box center [11, 291] width 13 height 12
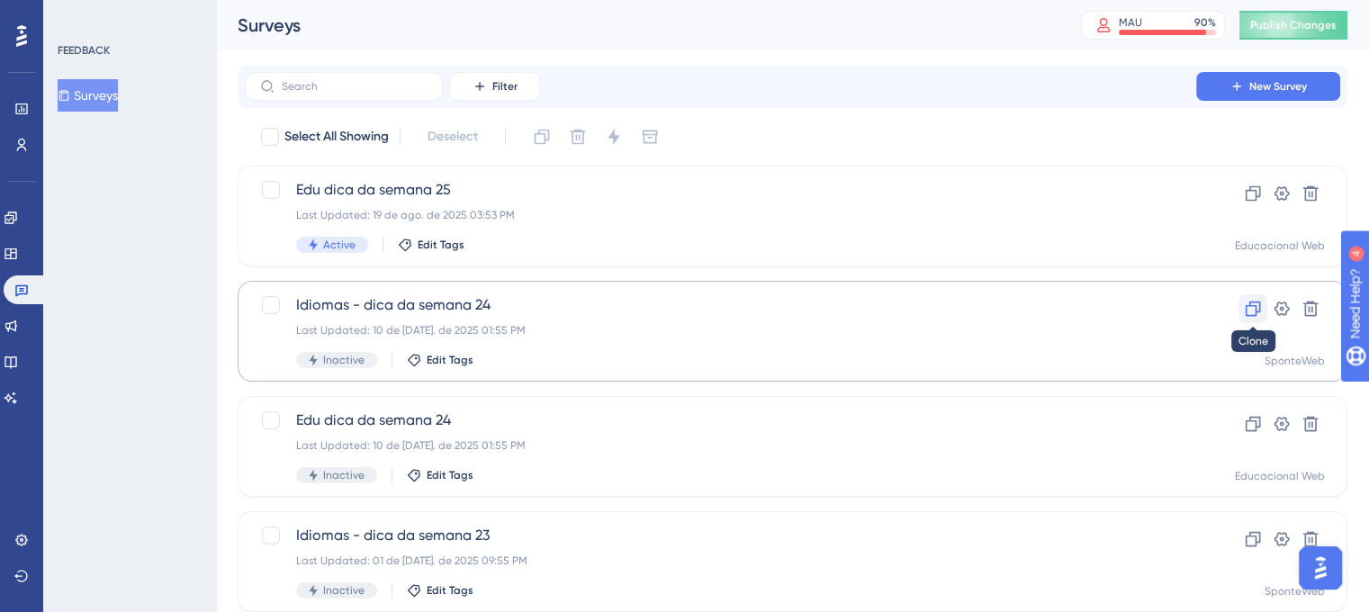
click at [1246, 308] on icon at bounding box center [1253, 309] width 15 height 15
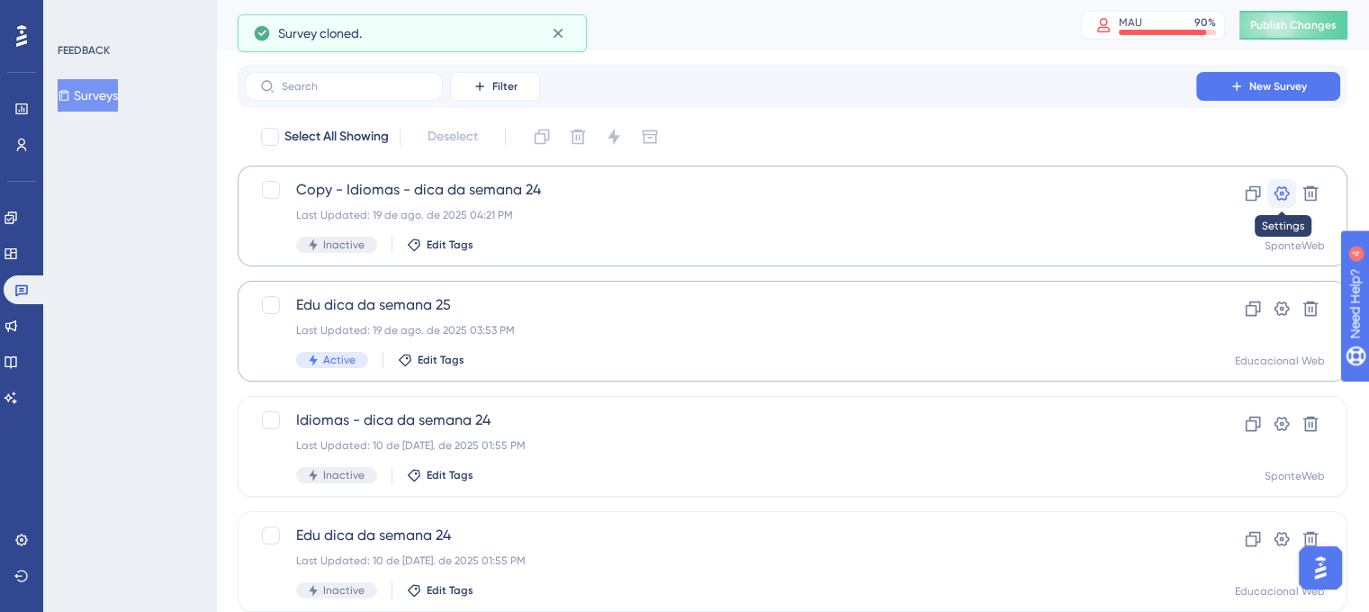
click at [1279, 205] on button at bounding box center [1282, 193] width 29 height 29
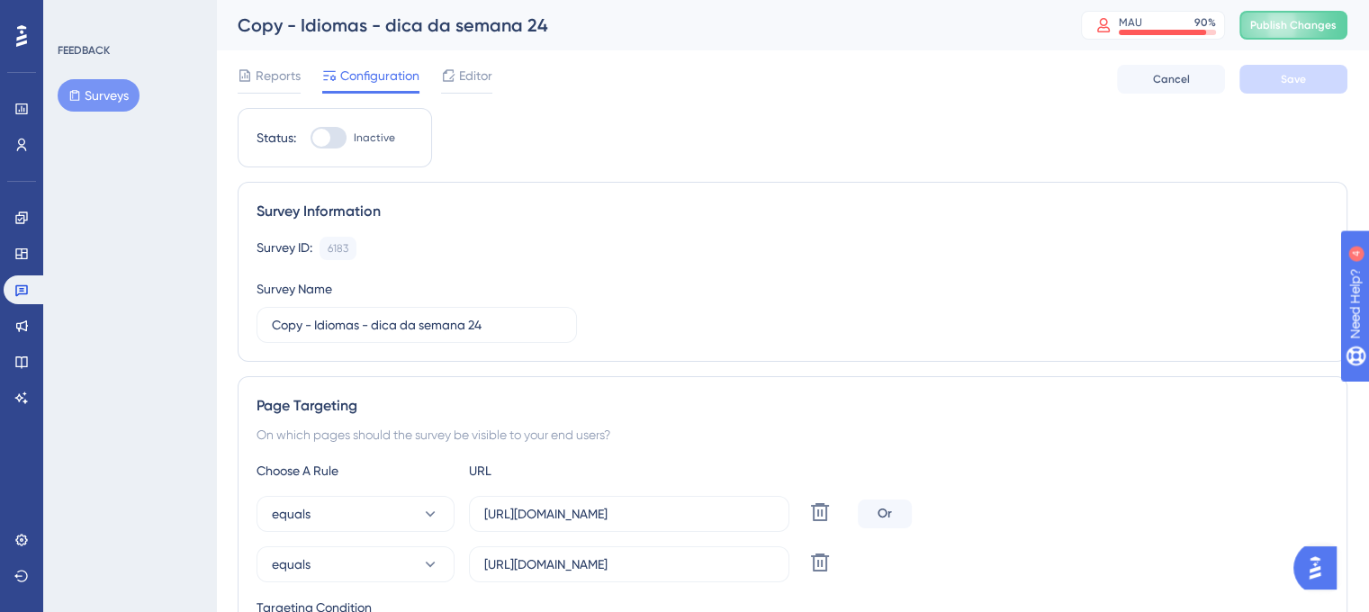
click at [889, 300] on div "Survey ID: 6183 Copy Survey Name Copy - Idiomas - dica da semana 24" at bounding box center [793, 290] width 1072 height 106
drag, startPoint x: 313, startPoint y: 329, endPoint x: 173, endPoint y: 318, distance: 140.9
drag, startPoint x: 275, startPoint y: 324, endPoint x: 212, endPoint y: 323, distance: 62.1
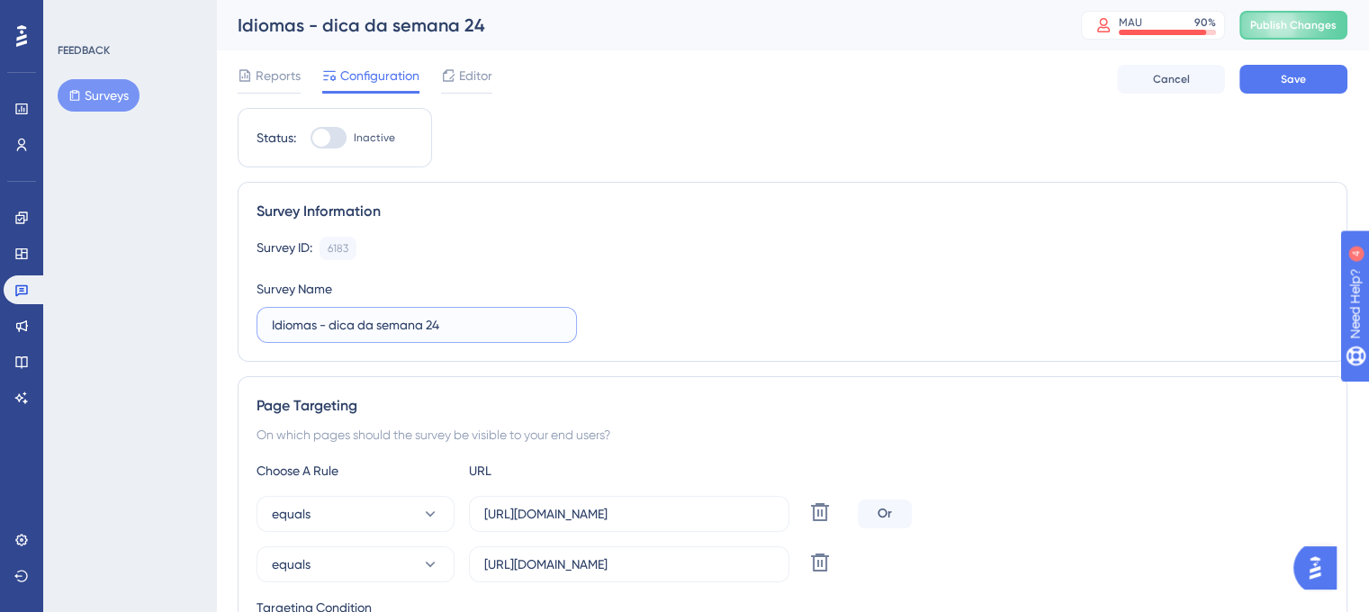
click at [437, 323] on input "Idiomas - dica da semana 24" at bounding box center [417, 325] width 290 height 20
type input "Idiomas - dica da semana 25"
click at [871, 294] on div "Survey ID: 6183 Copy Survey Name Idiomas - dica da semana 25" at bounding box center [793, 290] width 1072 height 106
click at [607, 508] on input "[URL][DOMAIN_NAME]" at bounding box center [629, 514] width 290 height 20
paste input "Home"
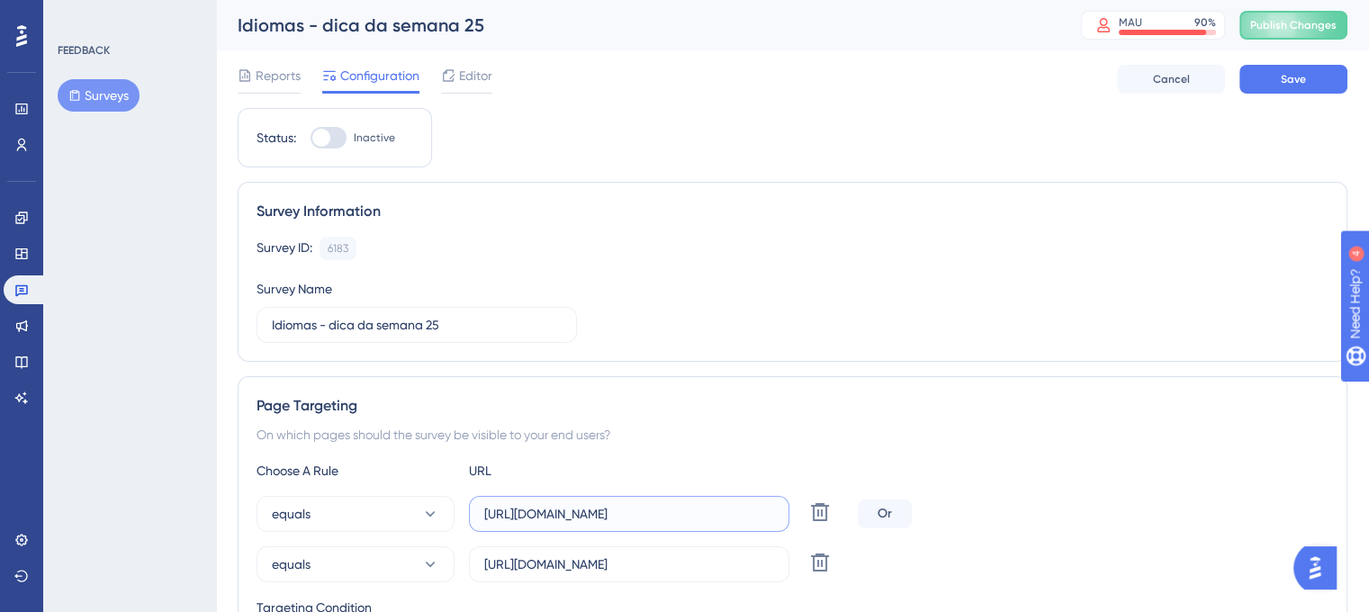
type input "[URL][DOMAIN_NAME]"
click at [808, 280] on div "Survey ID: 6183 Copy Survey Name Idiomas - dica da semana 25" at bounding box center [793, 290] width 1072 height 106
click at [609, 569] on input "[URL][DOMAIN_NAME]" at bounding box center [629, 565] width 290 height 20
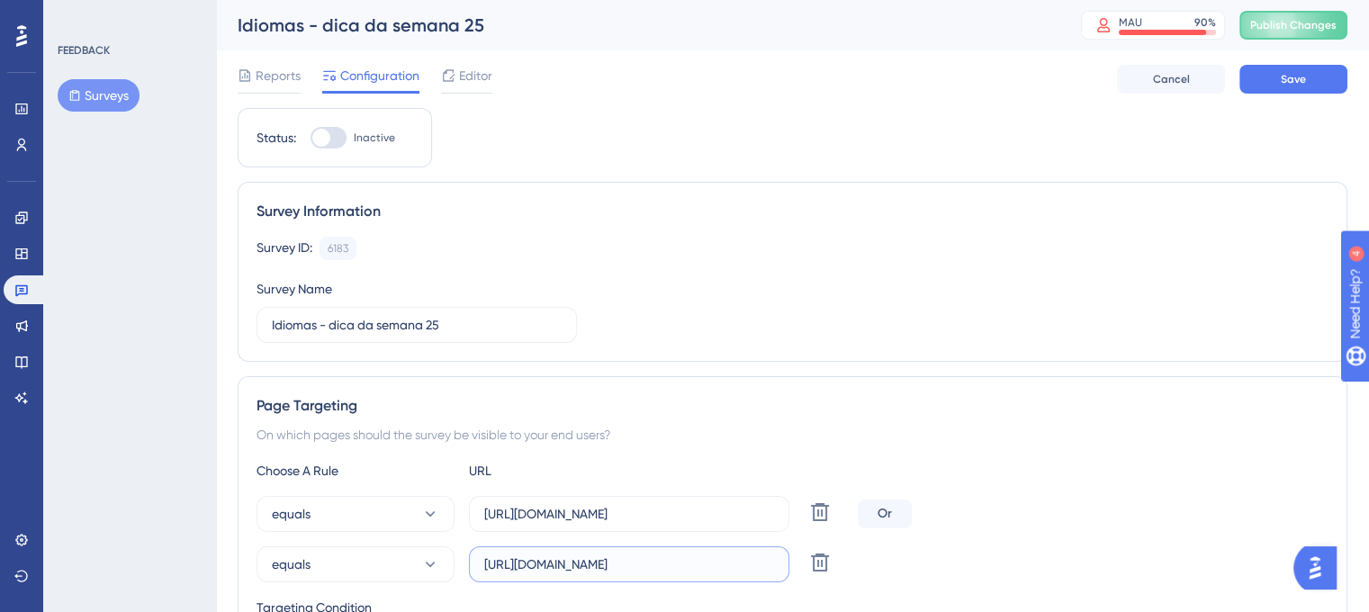
click at [610, 570] on input "[URL][DOMAIN_NAME]" at bounding box center [629, 565] width 290 height 20
paste input "Diretor/AntigaCentral"
type input "[URL][DOMAIN_NAME]"
click at [725, 258] on div "Survey ID: 6183 Copy" at bounding box center [793, 248] width 1072 height 23
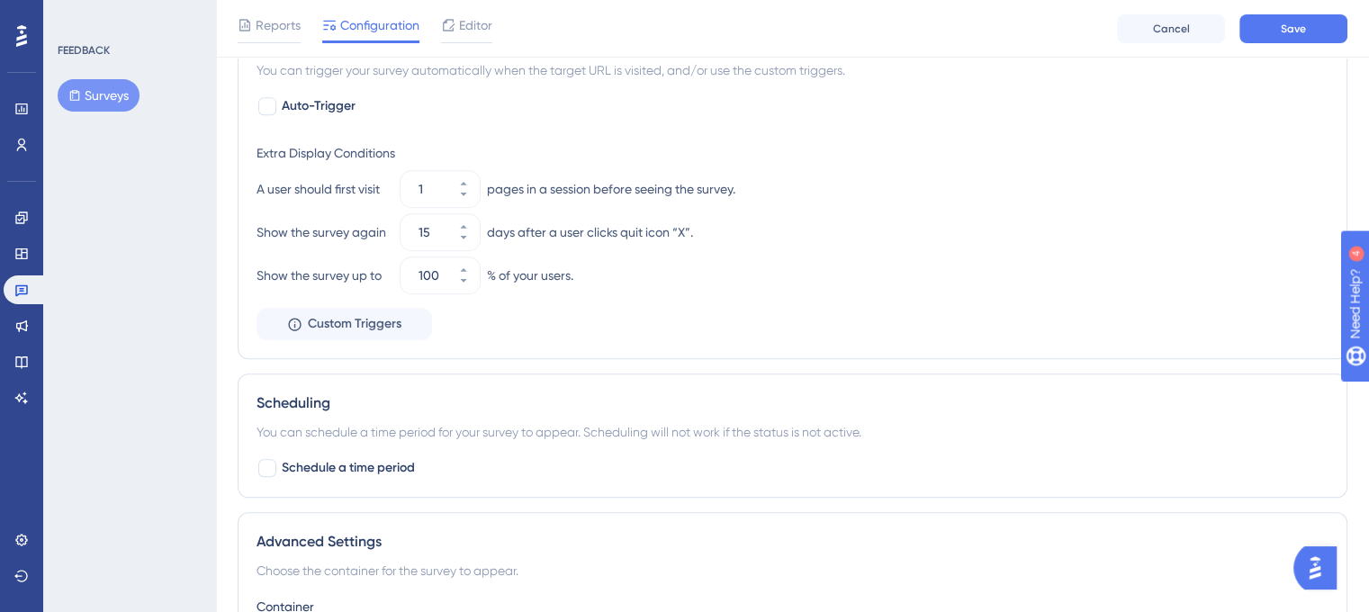
scroll to position [900, 0]
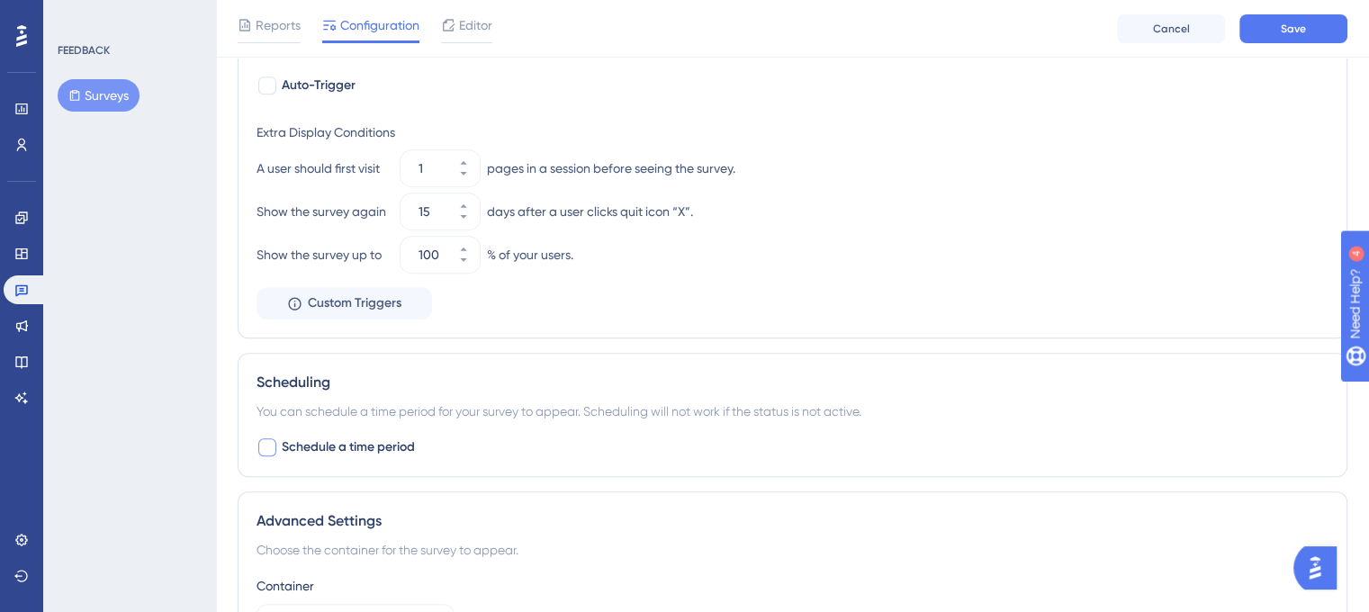
click at [272, 455] on div at bounding box center [268, 448] width 22 height 22
checkbox input "true"
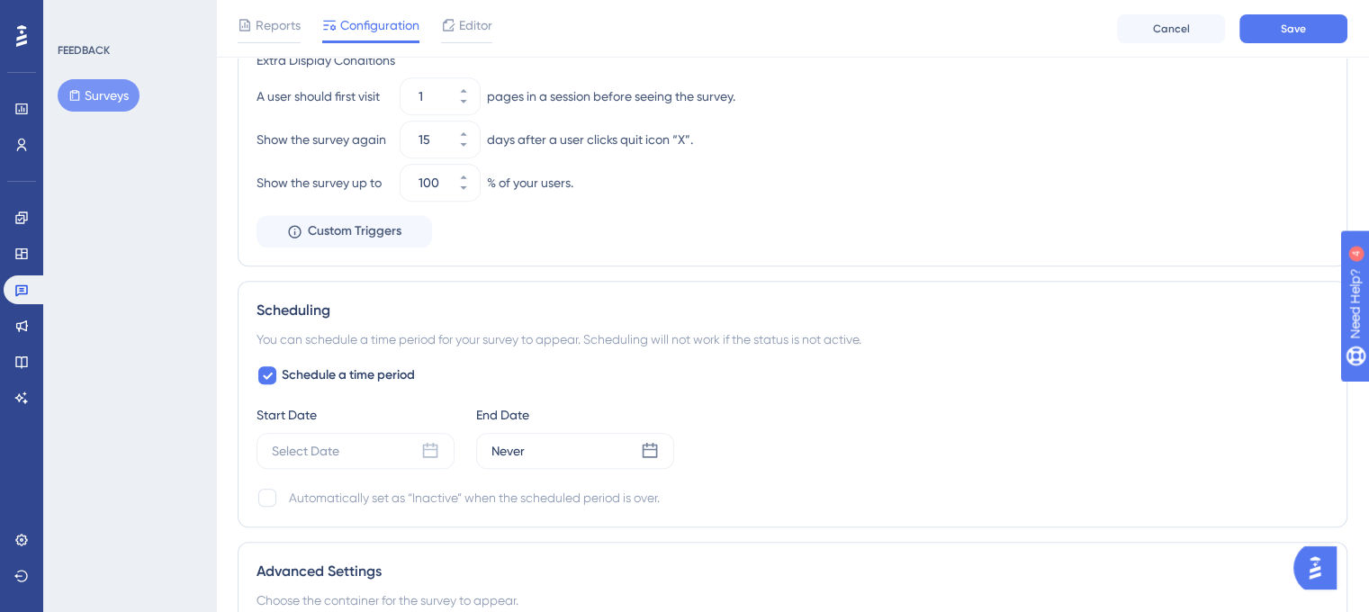
scroll to position [1080, 0]
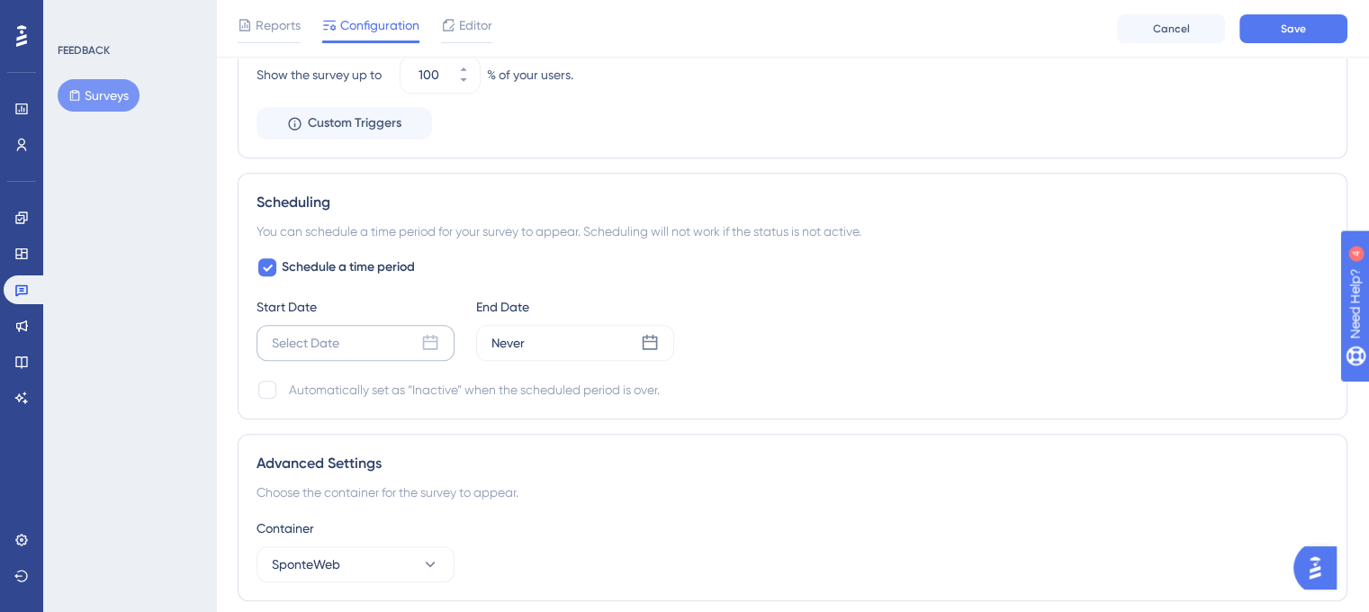
click at [429, 341] on icon at bounding box center [430, 343] width 18 height 18
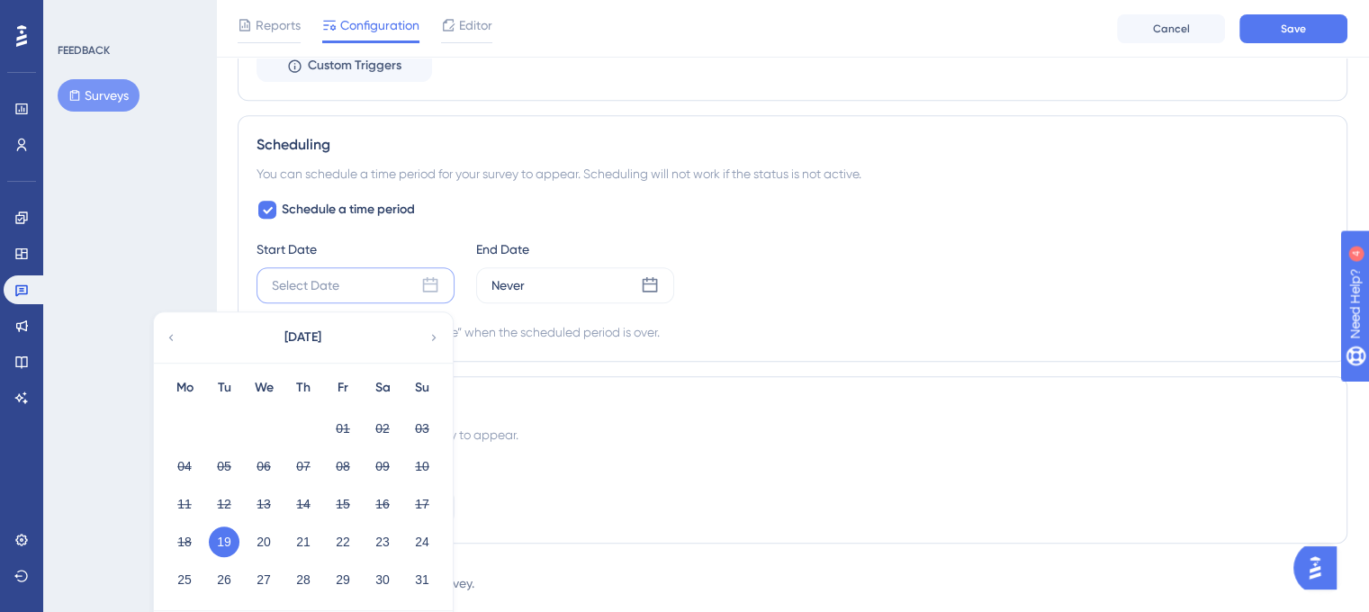
scroll to position [1170, 0]
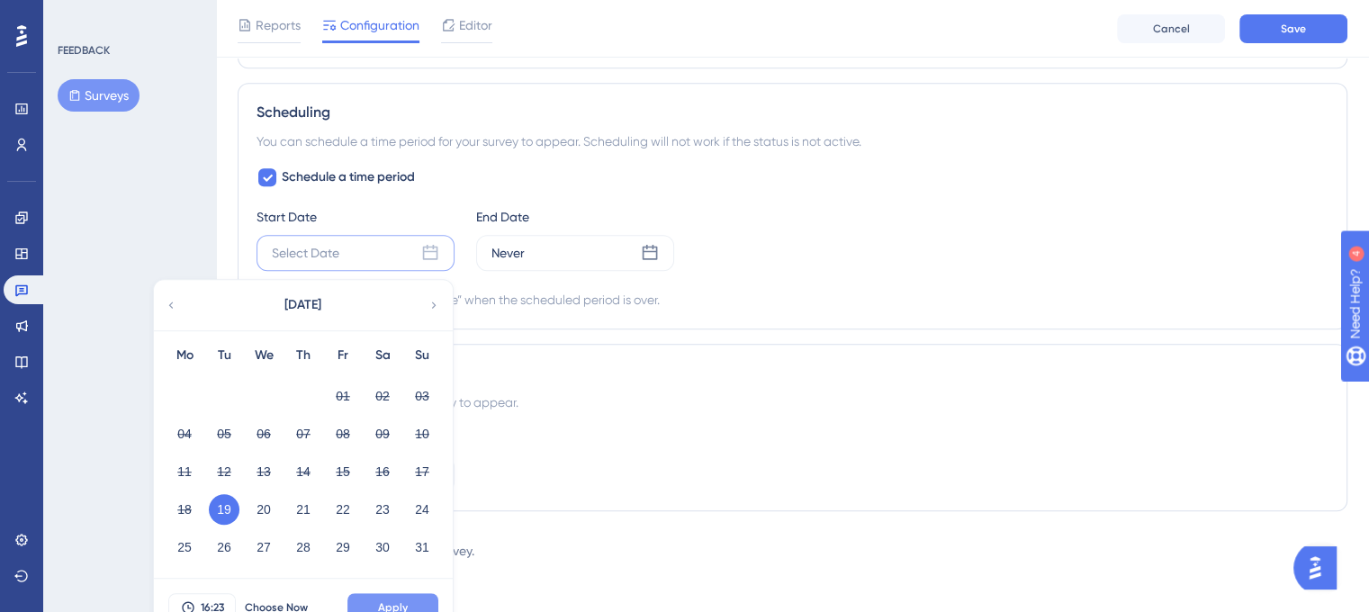
click at [414, 600] on button "Apply" at bounding box center [393, 607] width 91 height 29
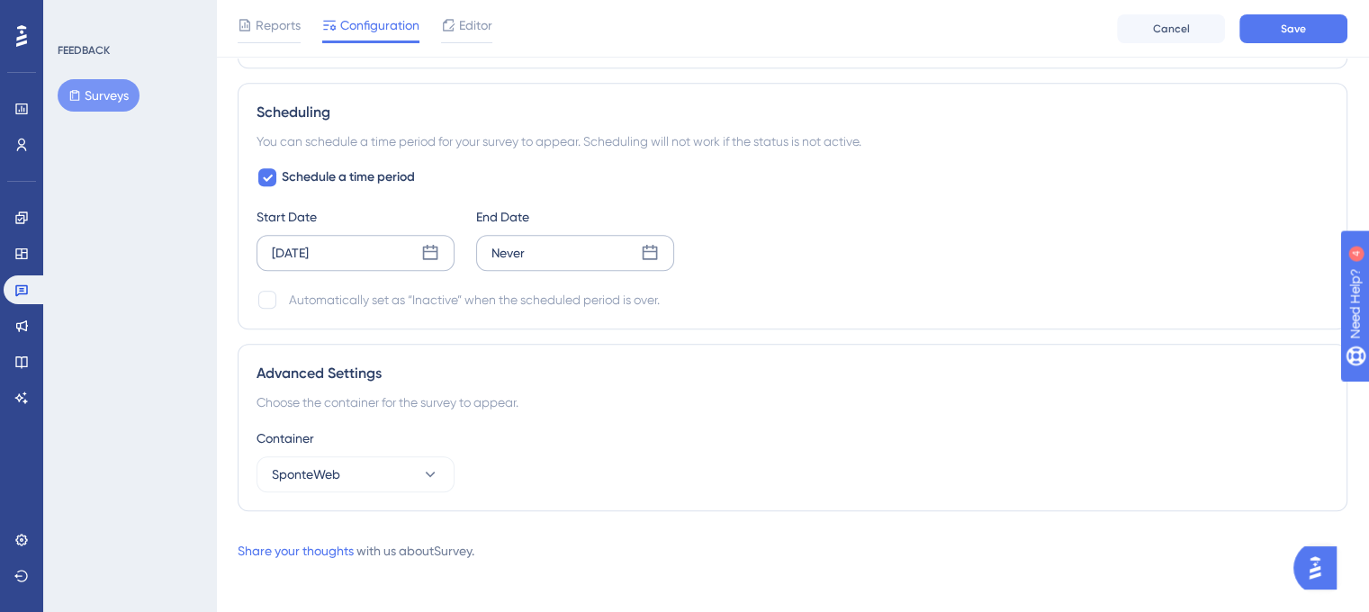
click at [641, 248] on icon at bounding box center [650, 253] width 18 height 18
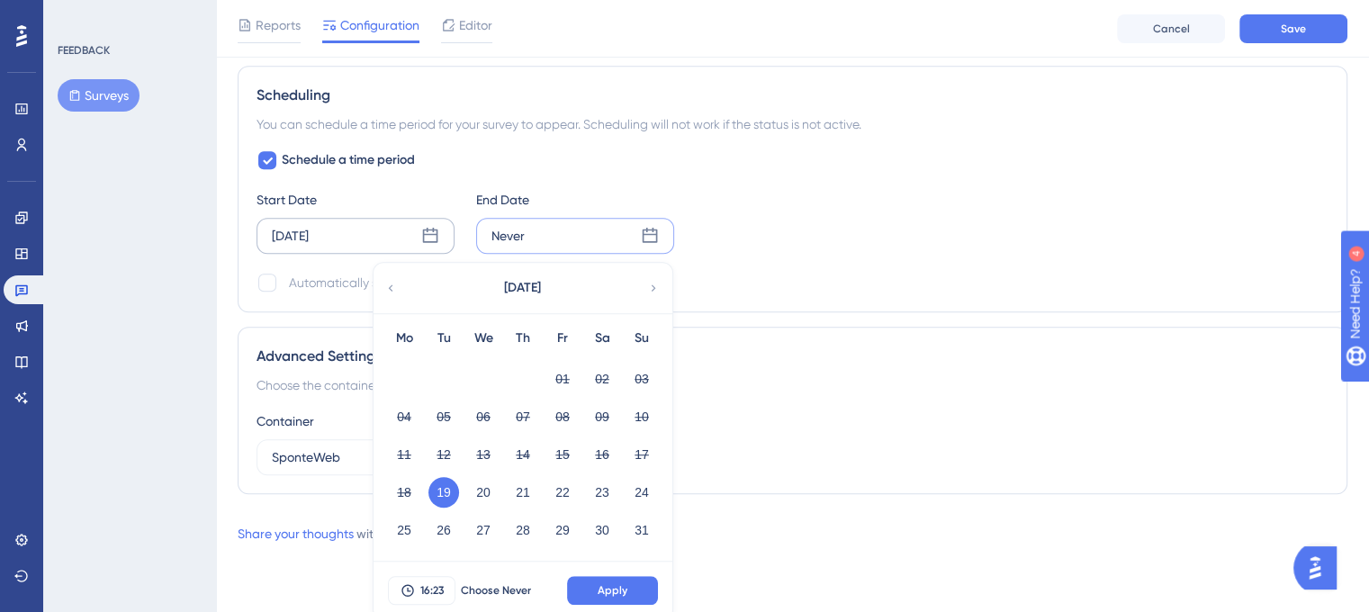
scroll to position [1192, 0]
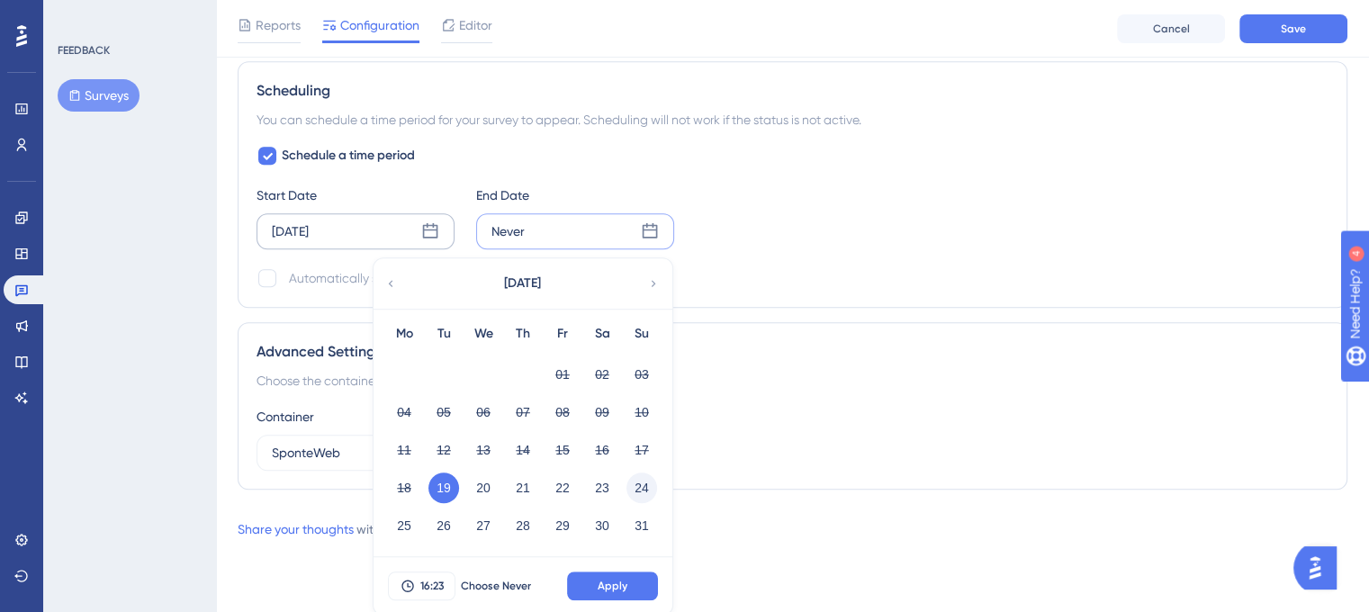
click at [645, 478] on button "24" at bounding box center [642, 488] width 31 height 31
click at [629, 579] on button "Apply" at bounding box center [612, 586] width 91 height 29
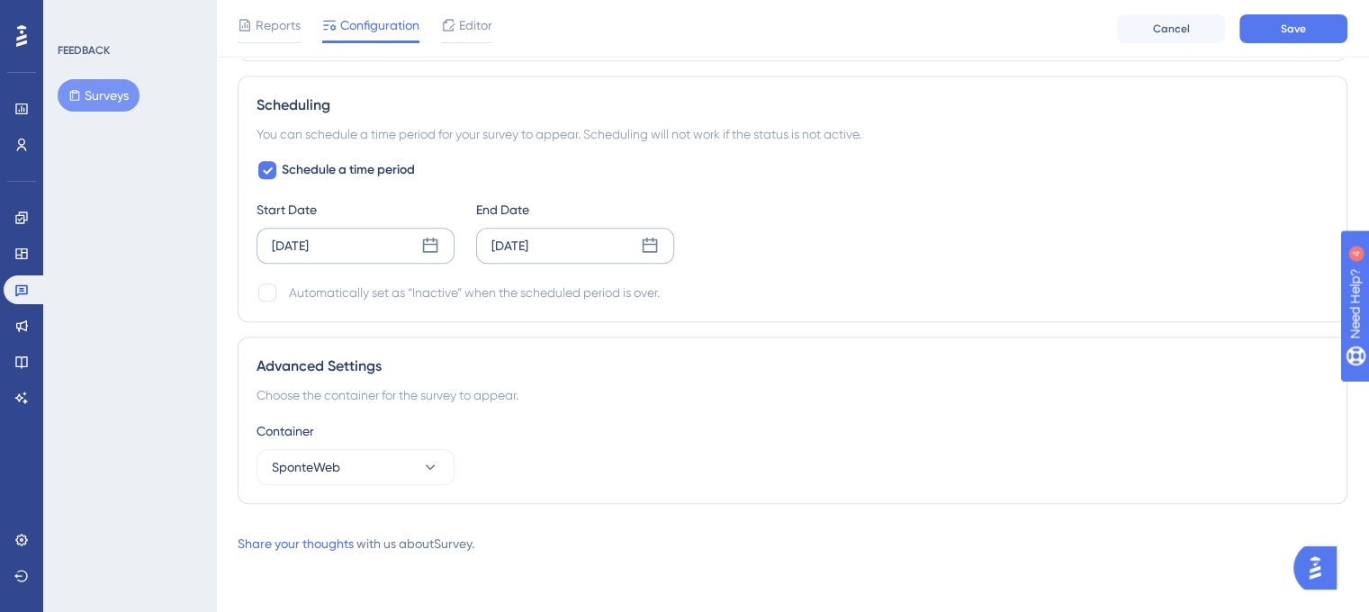
scroll to position [1174, 0]
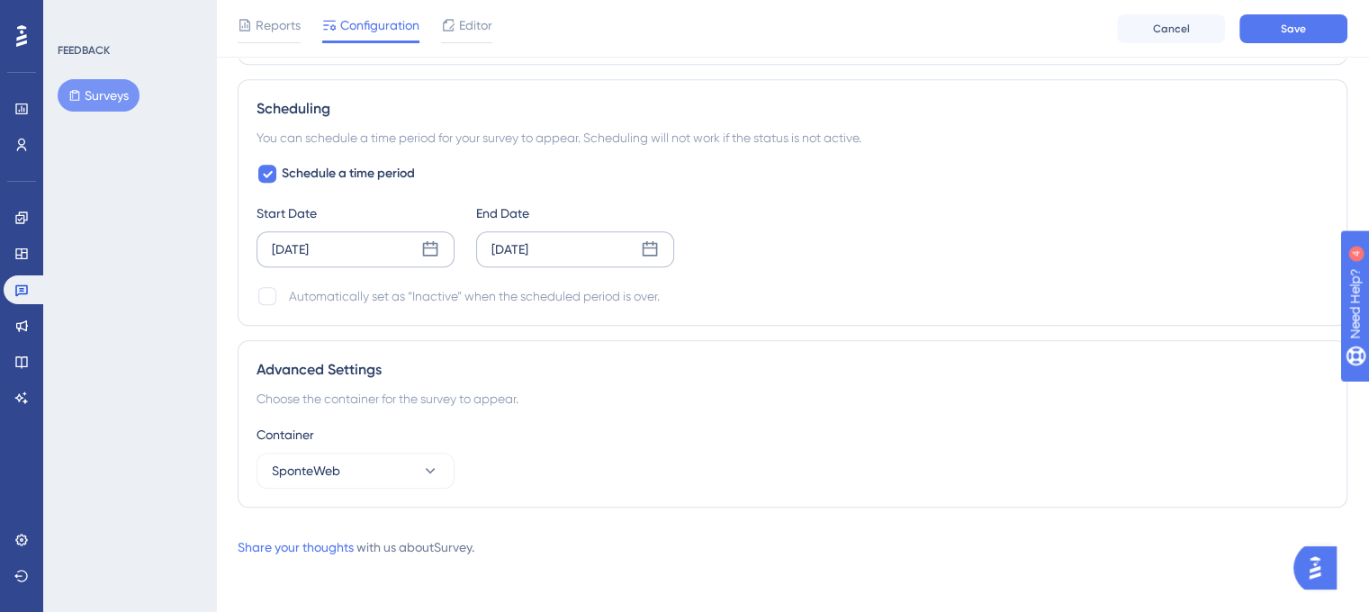
click at [889, 318] on div "Scheduling You can schedule a time period for your survey to appear. Scheduling…" at bounding box center [793, 202] width 1110 height 247
click at [839, 369] on div "Advanced Settings" at bounding box center [793, 370] width 1072 height 22
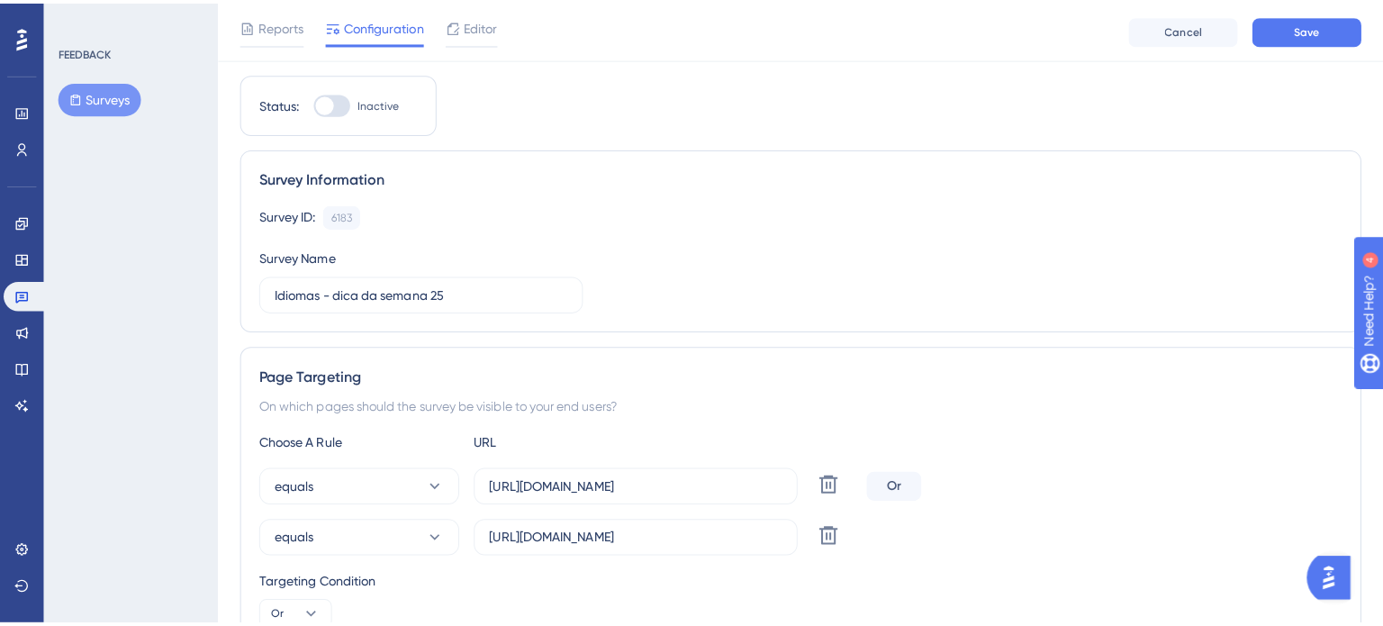
scroll to position [0, 0]
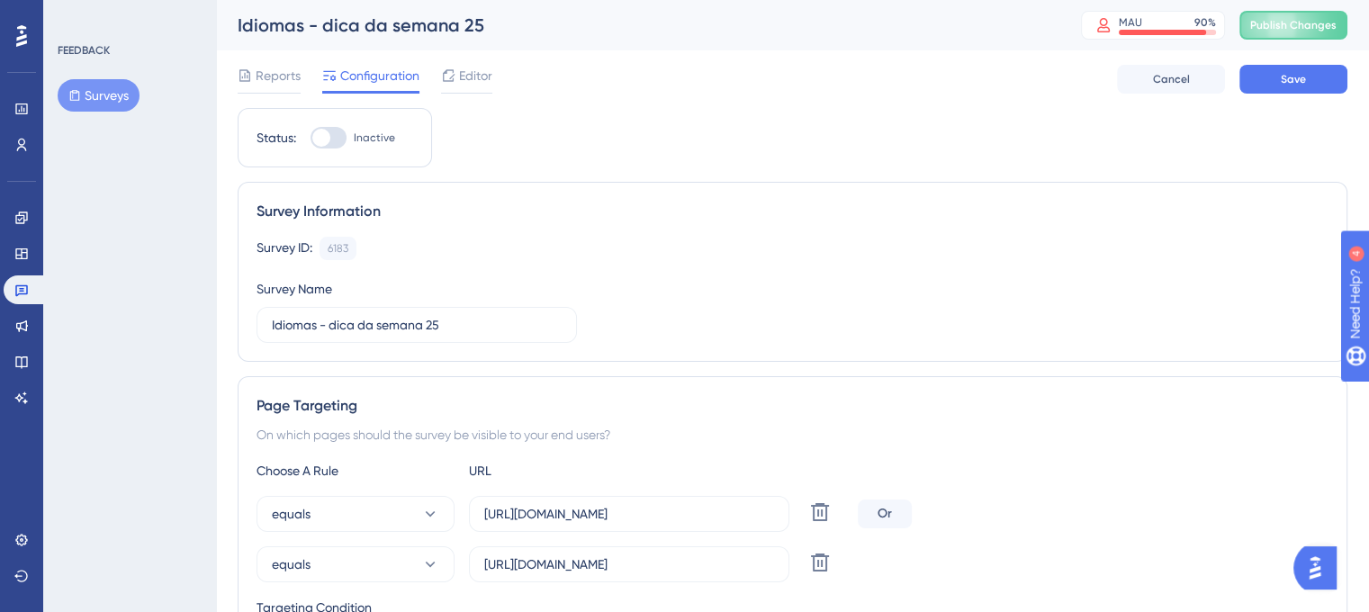
click at [344, 125] on div "Status: Inactive" at bounding box center [335, 137] width 194 height 59
click at [344, 130] on div at bounding box center [329, 138] width 36 height 22
click at [311, 138] on input "Inactive" at bounding box center [310, 138] width 1 height 1
checkbox input "true"
click at [1263, 80] on button "Save" at bounding box center [1294, 79] width 108 height 29
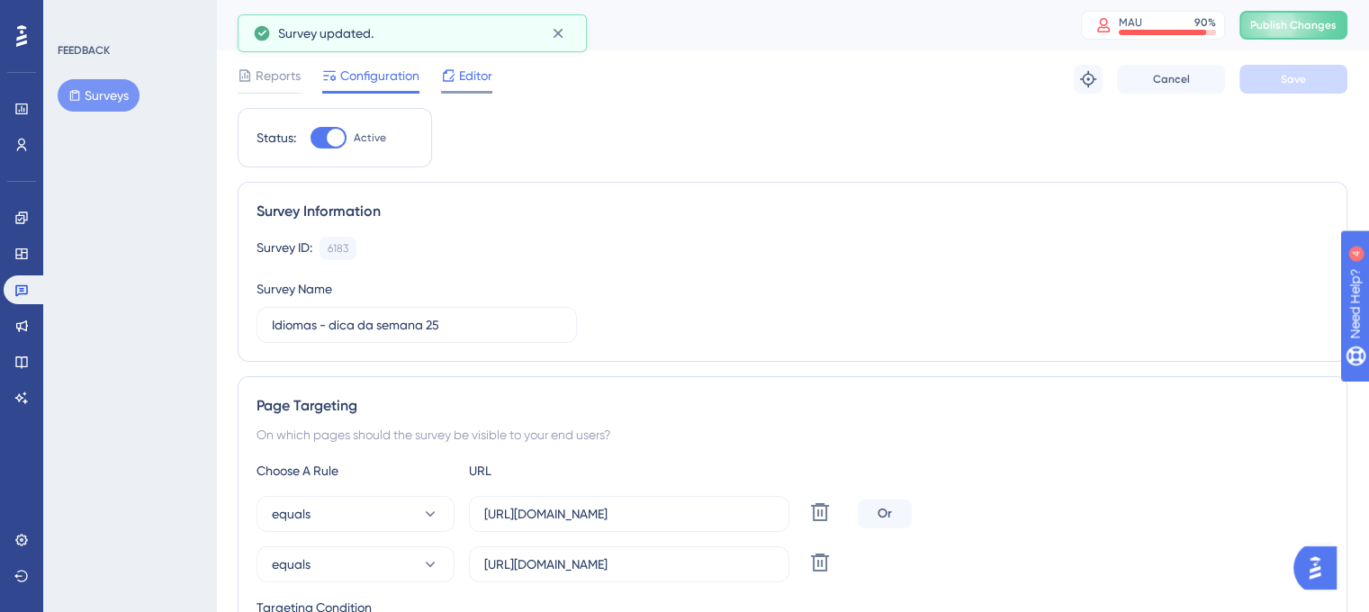
click at [463, 82] on span "Editor" at bounding box center [475, 76] width 33 height 22
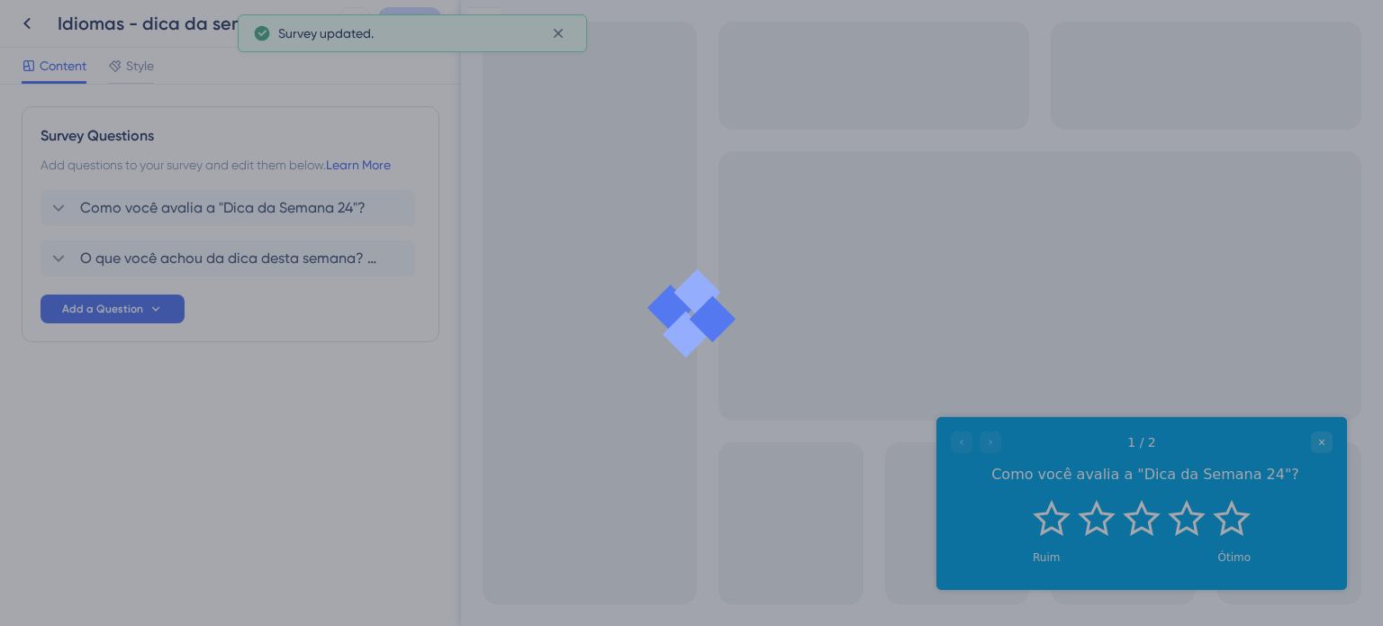
click at [339, 212] on div at bounding box center [691, 313] width 1383 height 626
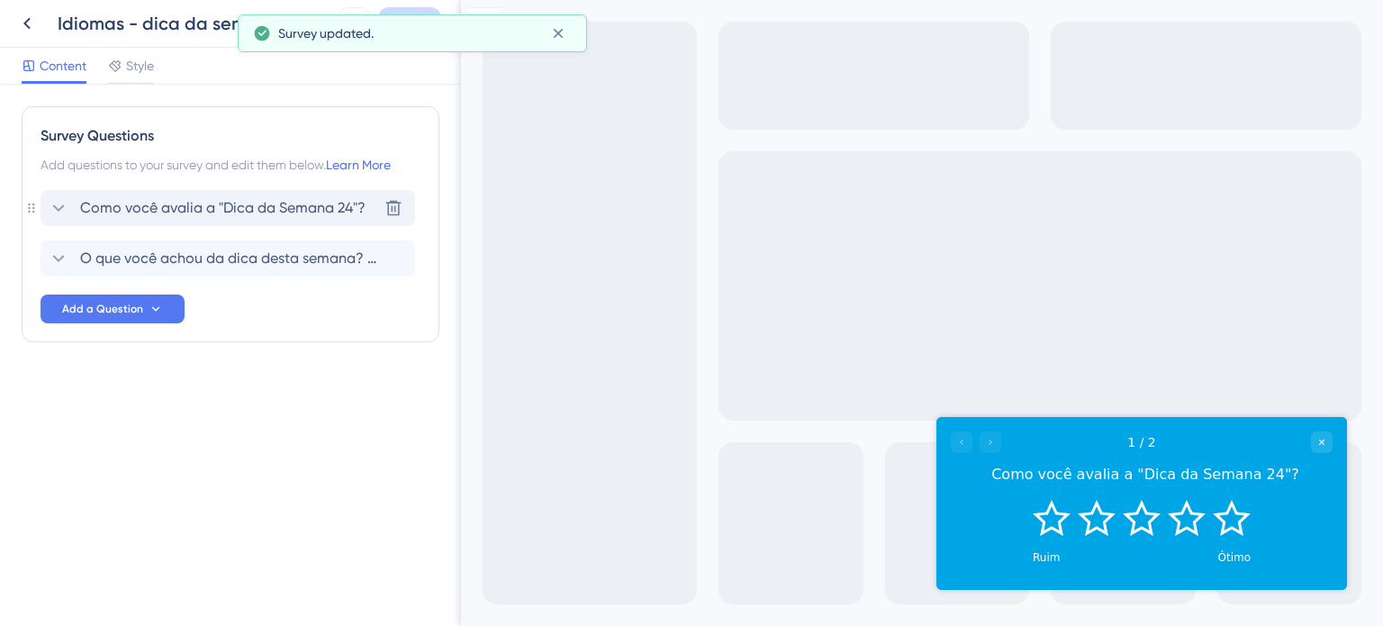
click at [350, 194] on div "Como você avalia a "Dica da Semana 24"? [GEOGRAPHIC_DATA]" at bounding box center [228, 208] width 375 height 36
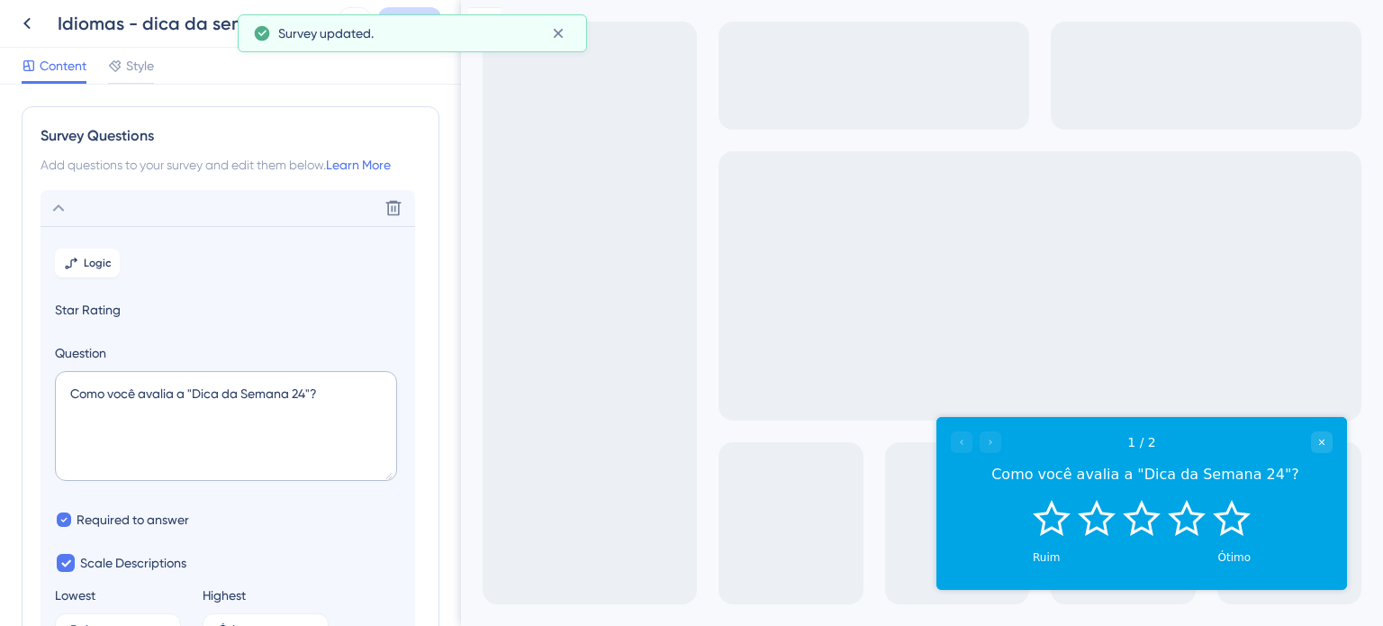
scroll to position [104, 0]
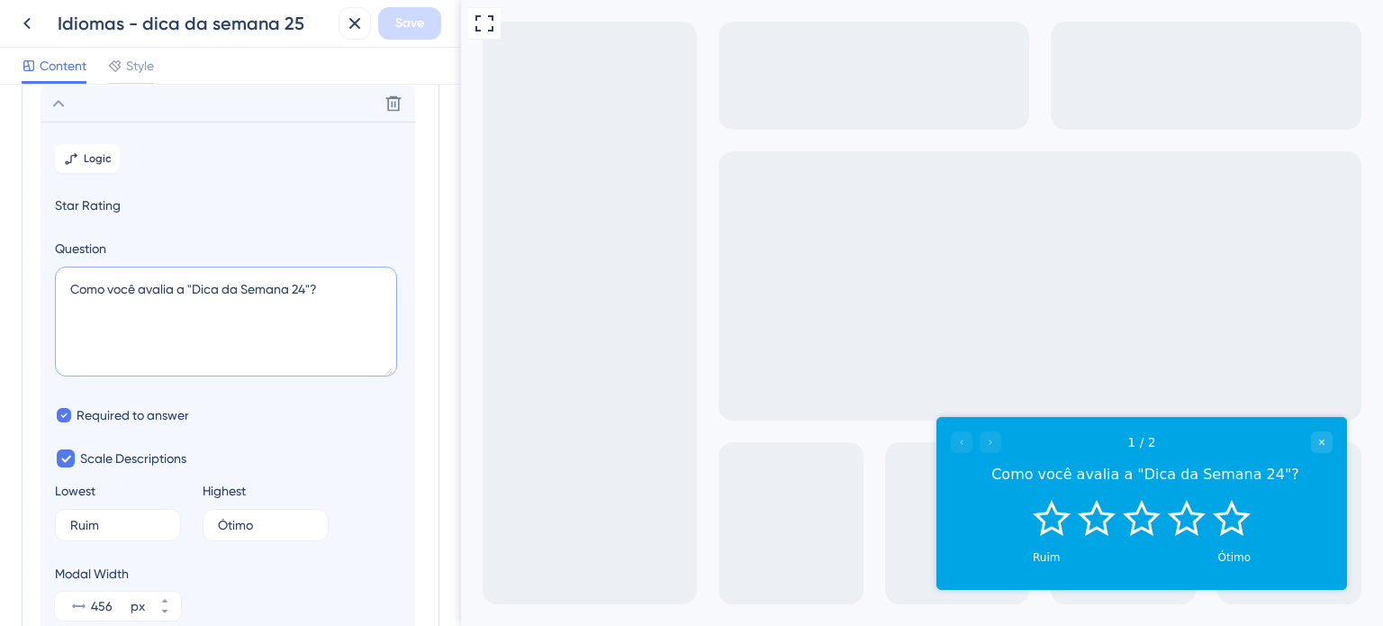
click at [306, 290] on textarea "Como você avalia a "Dica da Semana 24"?" at bounding box center [226, 321] width 342 height 110
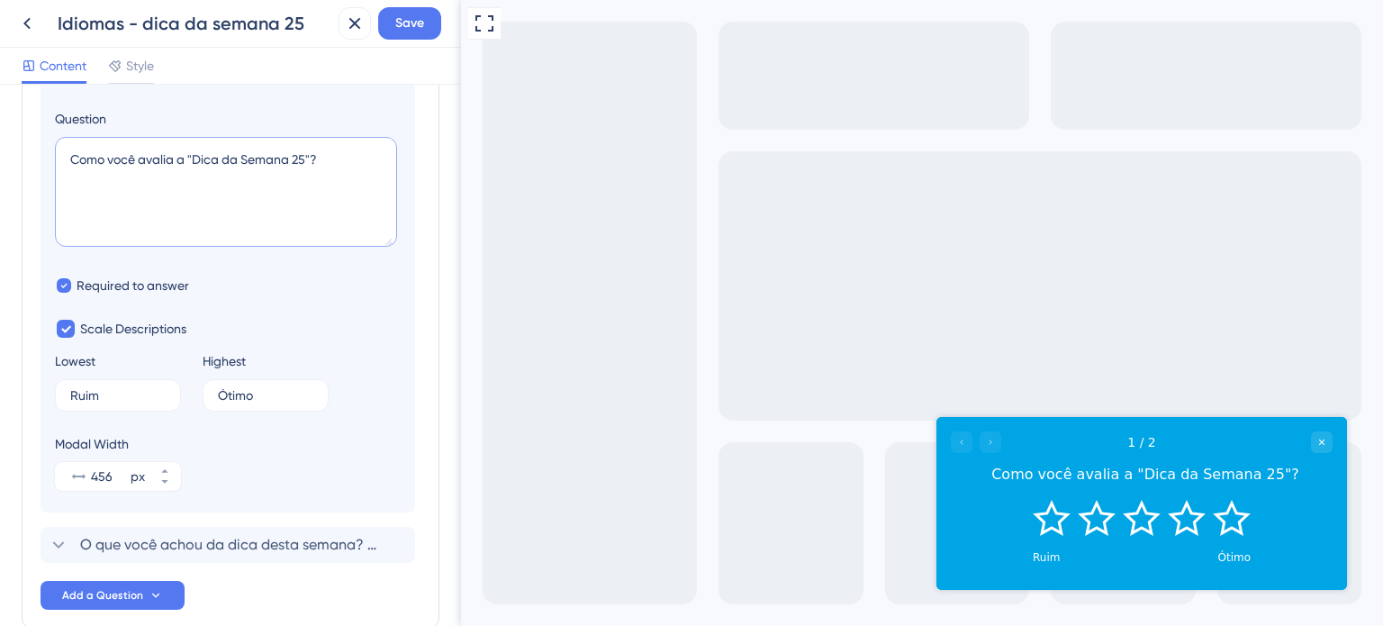
scroll to position [0, 0]
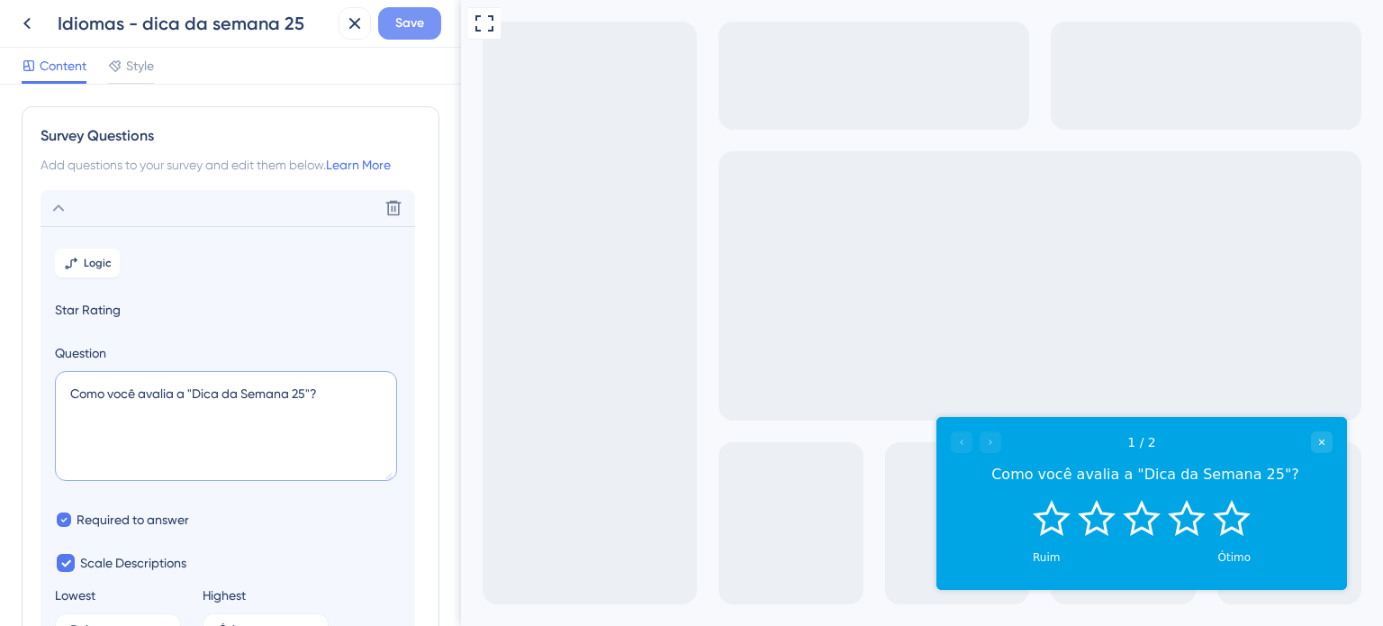
type textarea "Como você avalia a "Dica da Semana 25"?"
click at [404, 13] on span "Save" at bounding box center [409, 24] width 29 height 22
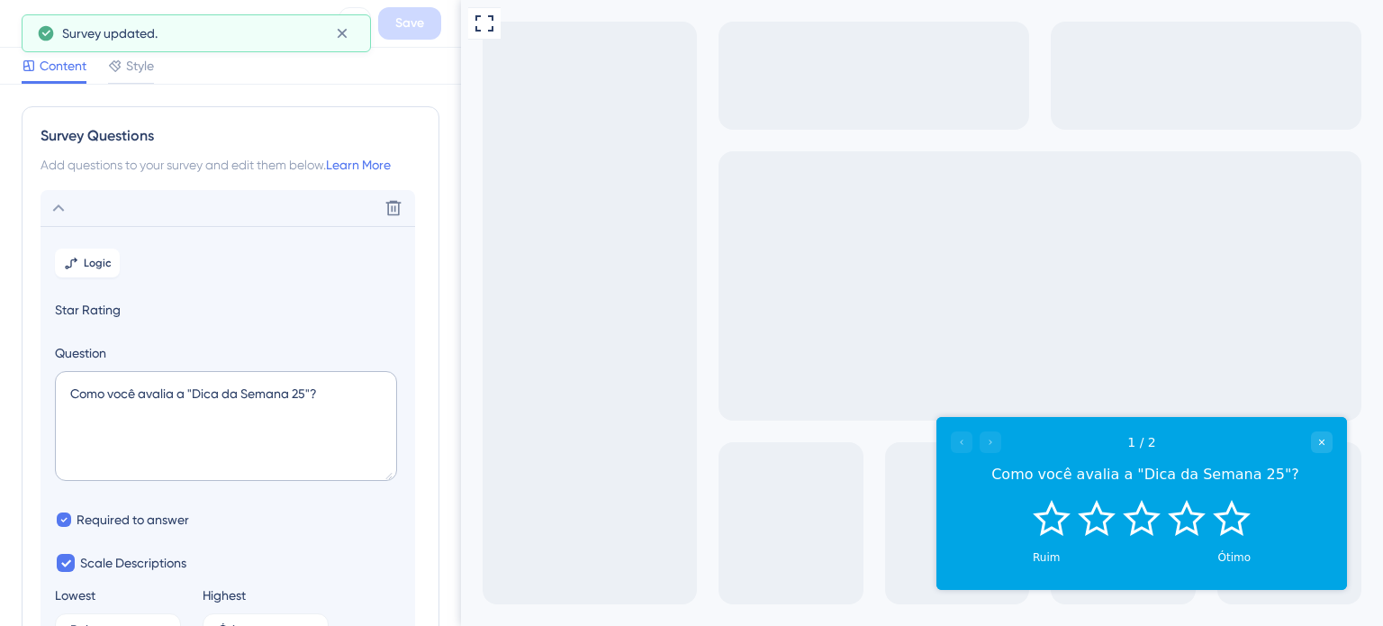
click at [24, 23] on div "Survey updated." at bounding box center [196, 33] width 349 height 38
click at [340, 32] on icon at bounding box center [342, 34] width 10 height 10
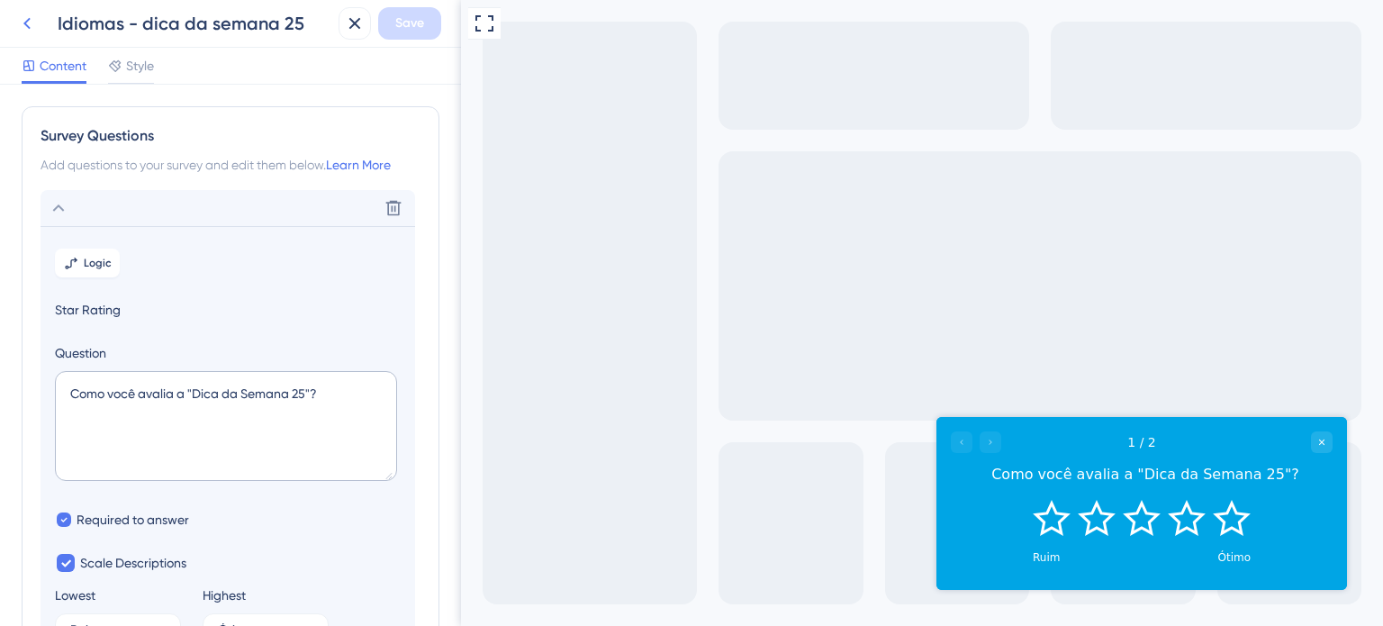
click at [42, 32] on button at bounding box center [27, 23] width 32 height 32
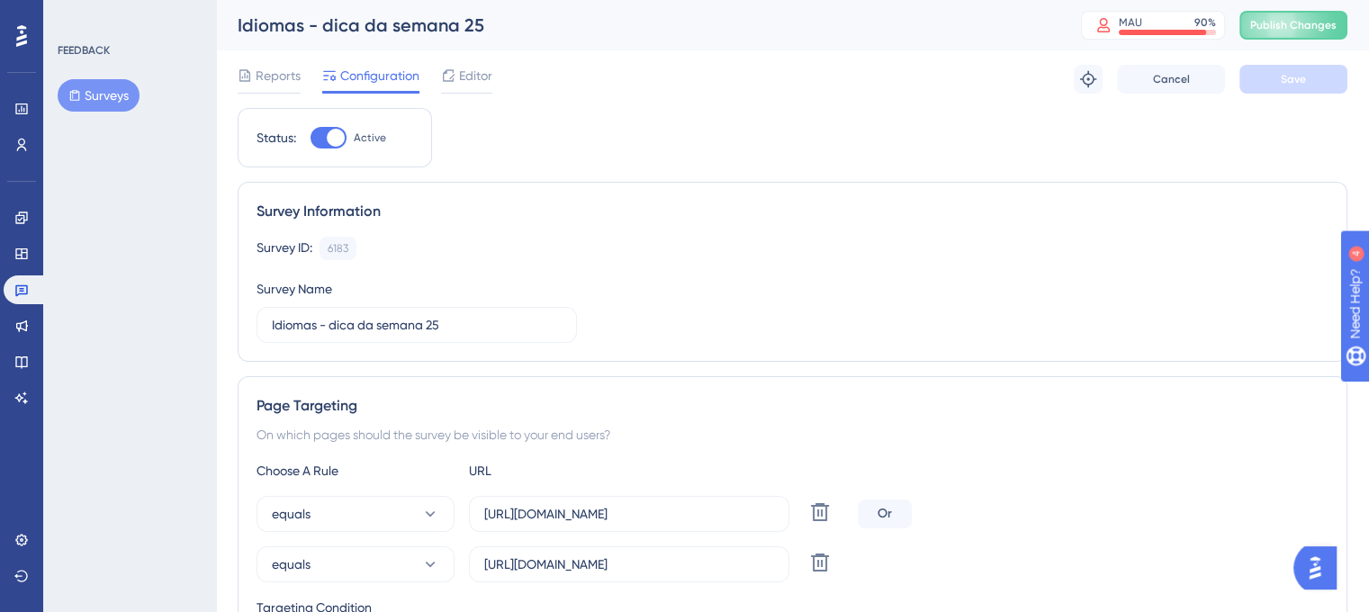
click at [1142, 230] on div "Survey Information Survey ID: 6183 Copy Survey Name Idiomas - dica da semana 25" at bounding box center [793, 272] width 1110 height 180
click at [16, 294] on icon at bounding box center [21, 291] width 13 height 12
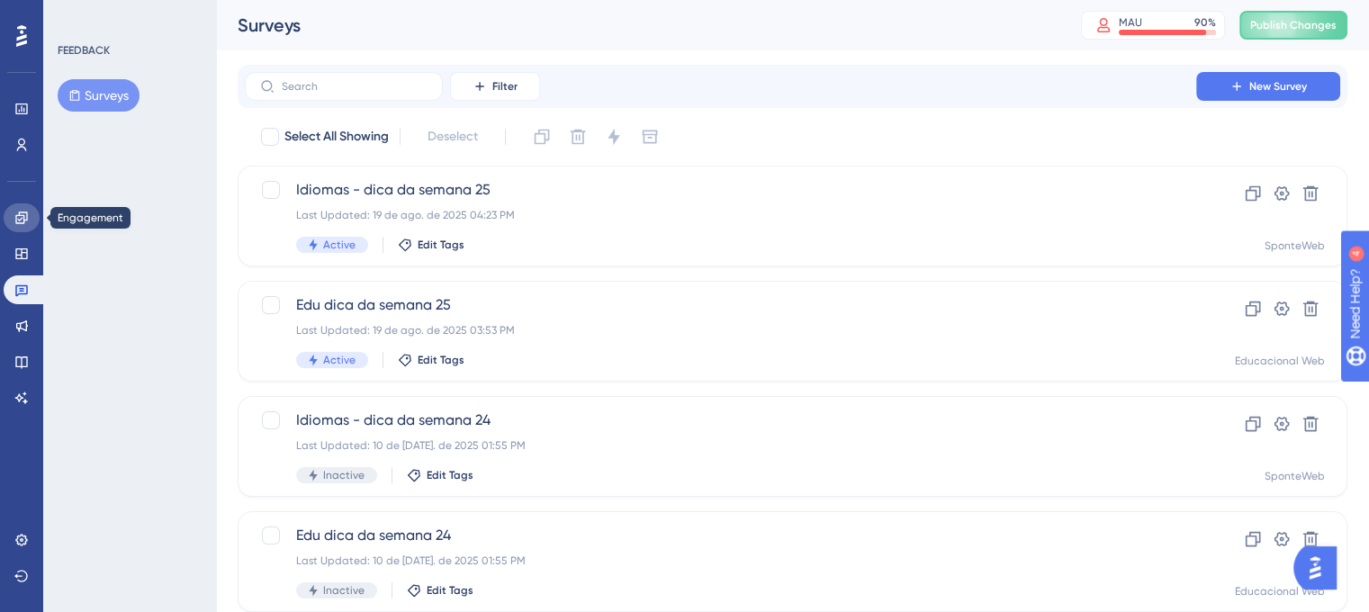
click at [27, 219] on icon at bounding box center [21, 218] width 12 height 12
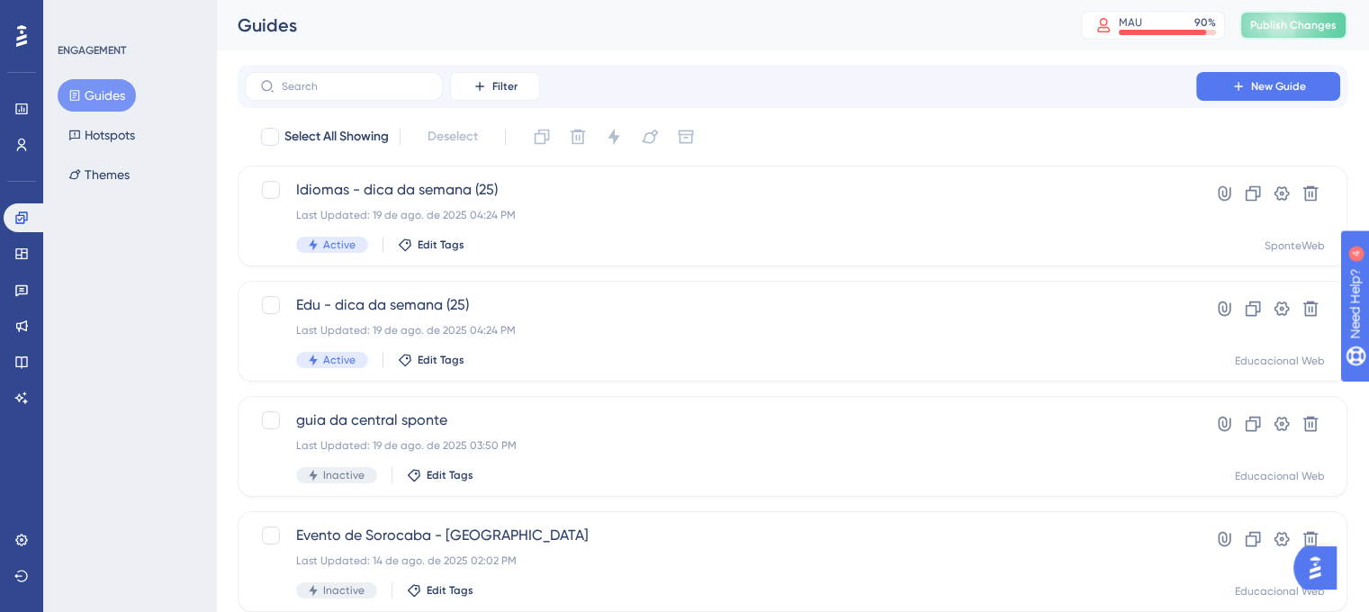
click at [1332, 25] on span "Publish Changes" at bounding box center [1293, 25] width 86 height 14
